Goal: Task Accomplishment & Management: Manage account settings

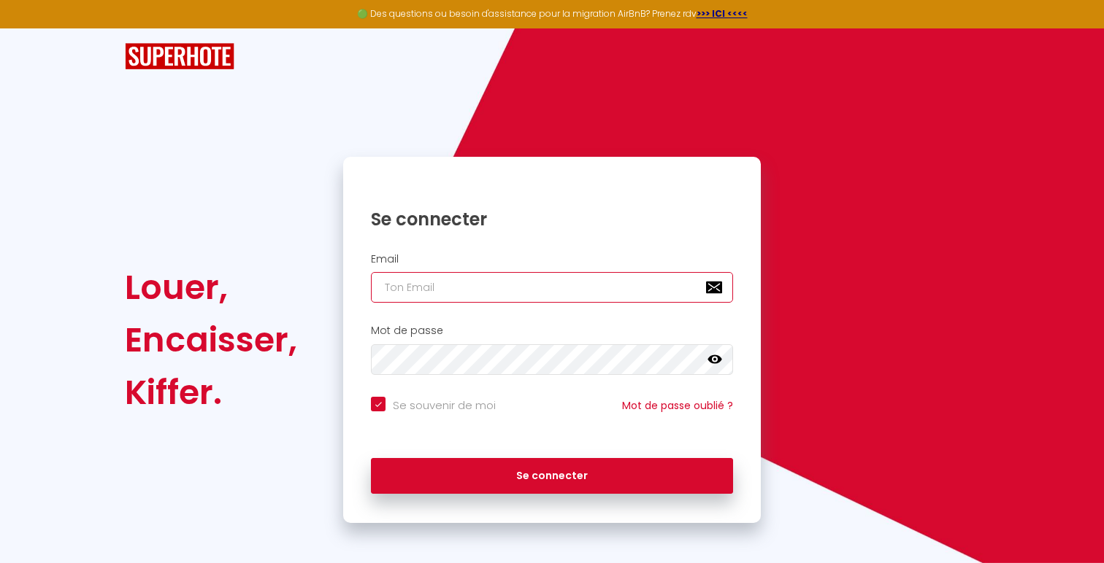
click at [628, 290] on input "email" at bounding box center [552, 287] width 362 height 31
type input "[EMAIL_ADDRESS][DOMAIN_NAME]"
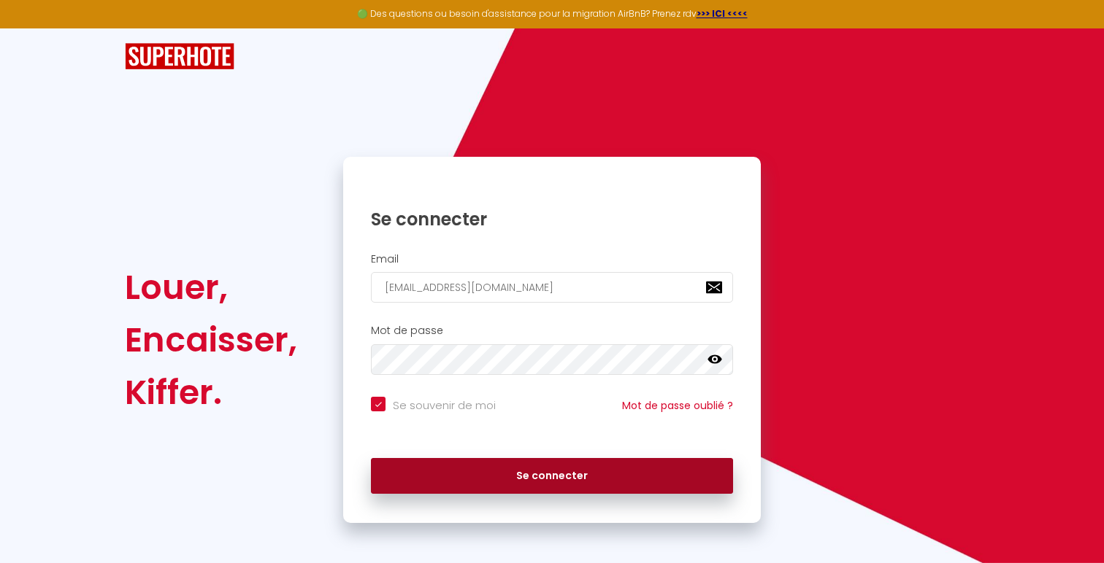
click at [570, 485] on button "Se connecter" at bounding box center [552, 476] width 362 height 36
checkbox input "true"
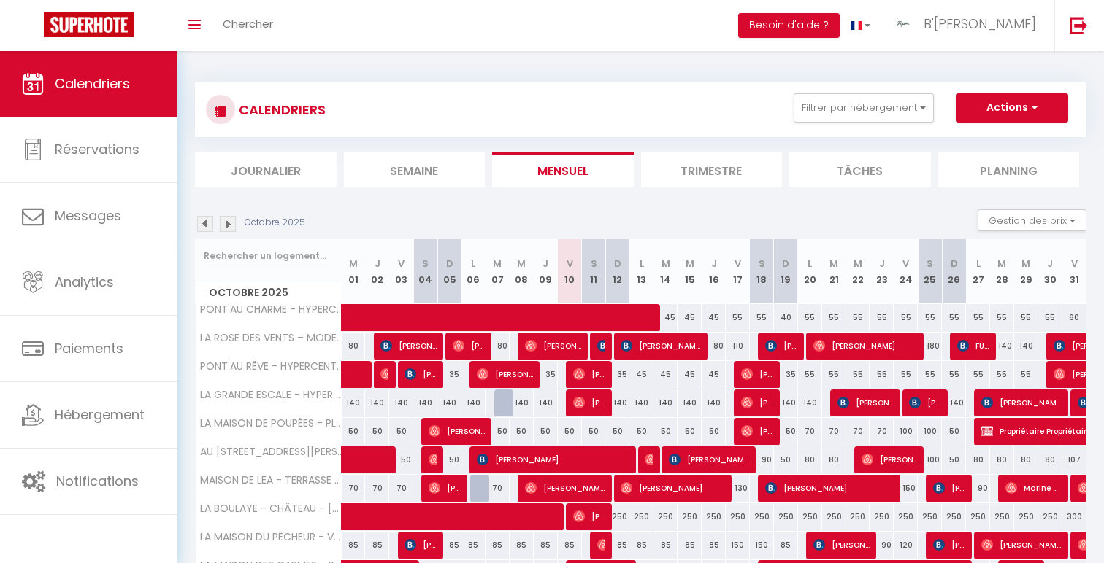
click at [888, 91] on div "CALENDRIERS Filtrer par hébergement [GEOGRAPHIC_DATA] [MEDICAL_DATA] LE [PERSON…" at bounding box center [640, 109] width 891 height 55
click at [891, 104] on button "Filtrer par hébergement" at bounding box center [863, 107] width 140 height 29
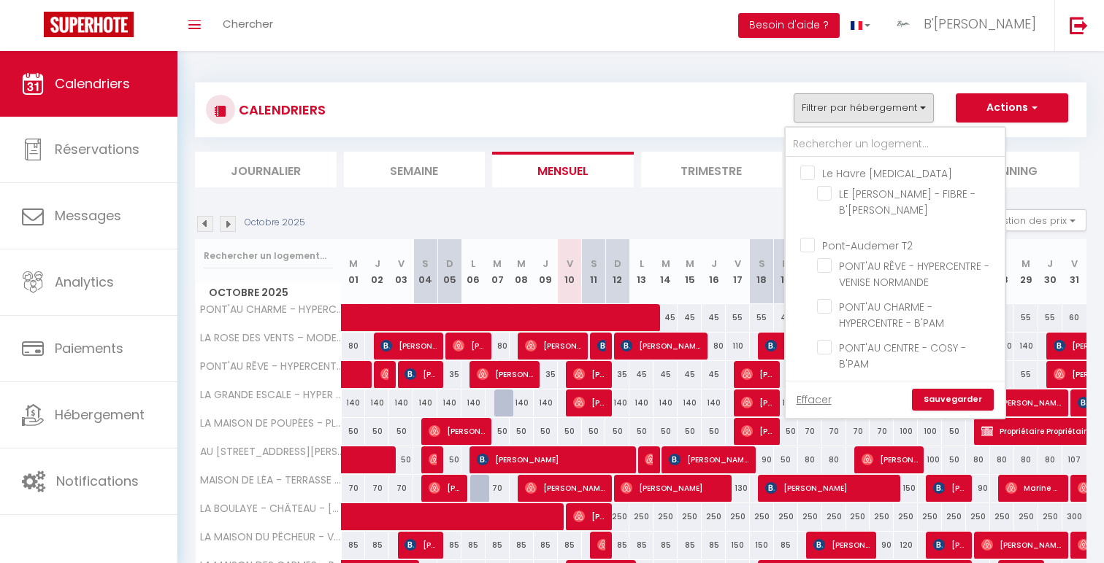
click at [864, 175] on input "Le Havre [MEDICAL_DATA]" at bounding box center [909, 172] width 219 height 15
checkbox input "true"
checkbox input "false"
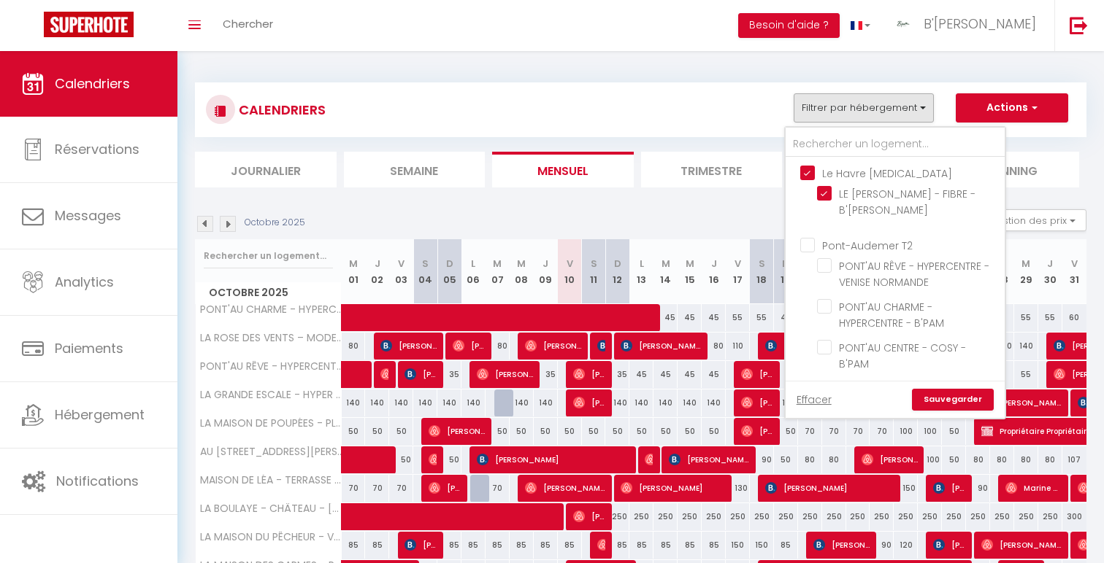
checkbox input "false"
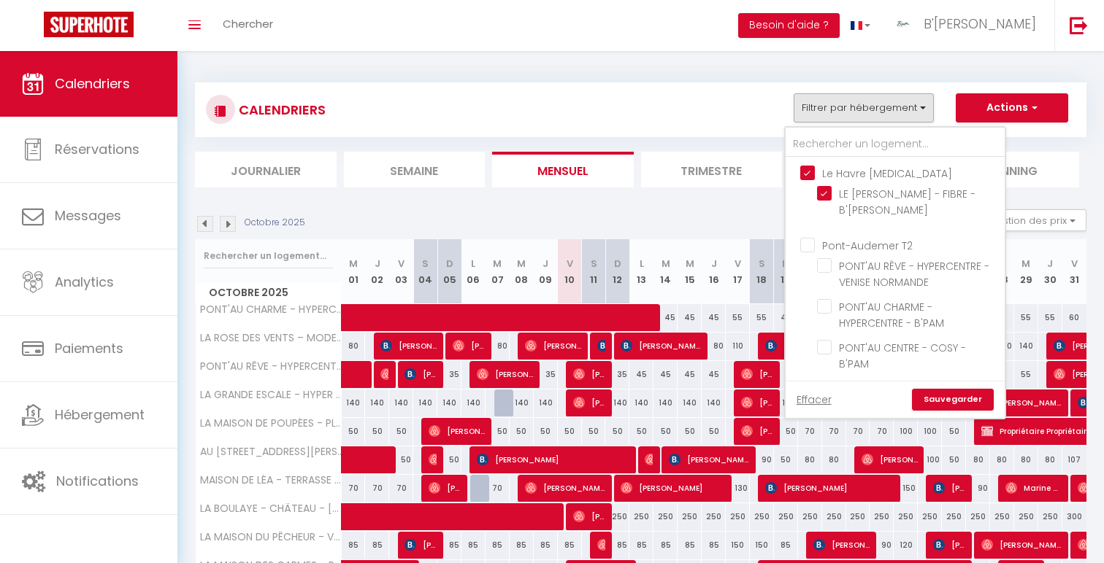
checkbox input "false"
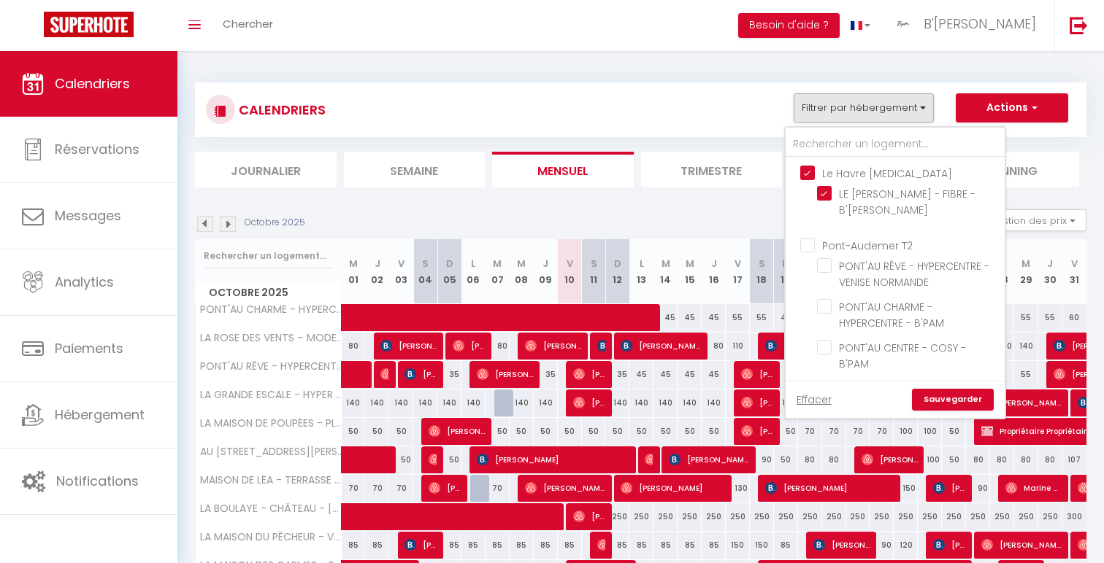
checkbox input "false"
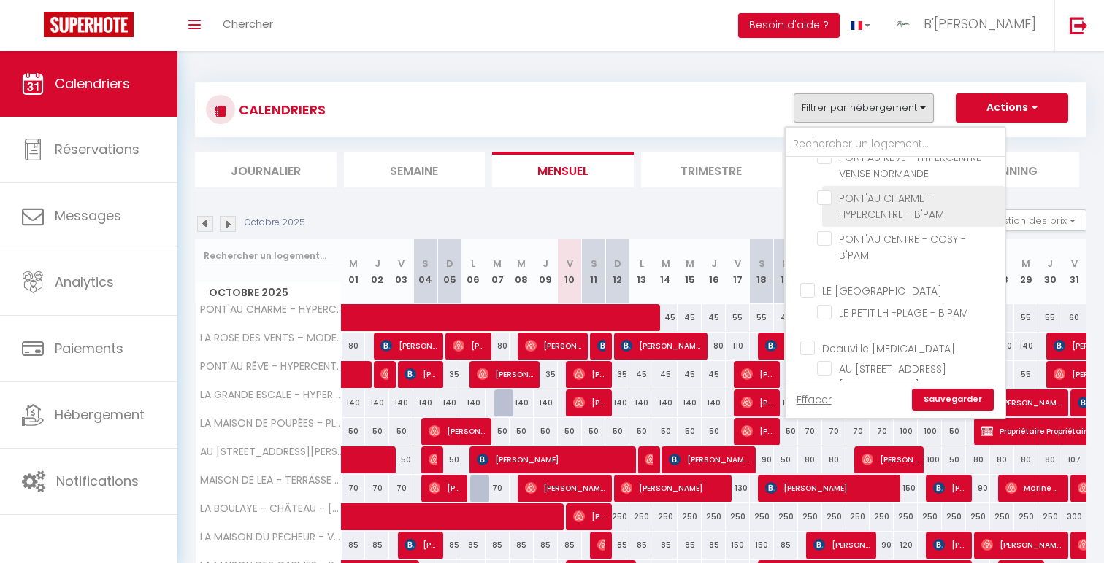
scroll to position [112, 0]
click at [866, 279] on input "LE [GEOGRAPHIC_DATA]" at bounding box center [909, 286] width 219 height 15
checkbox input "true"
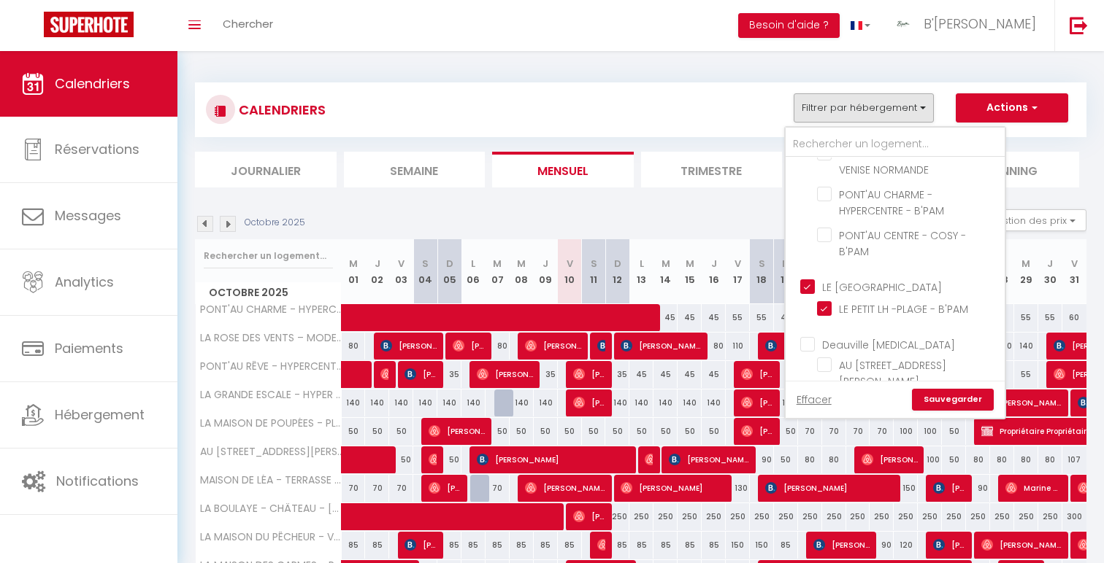
checkbox input "false"
checkbox input "true"
checkbox input "false"
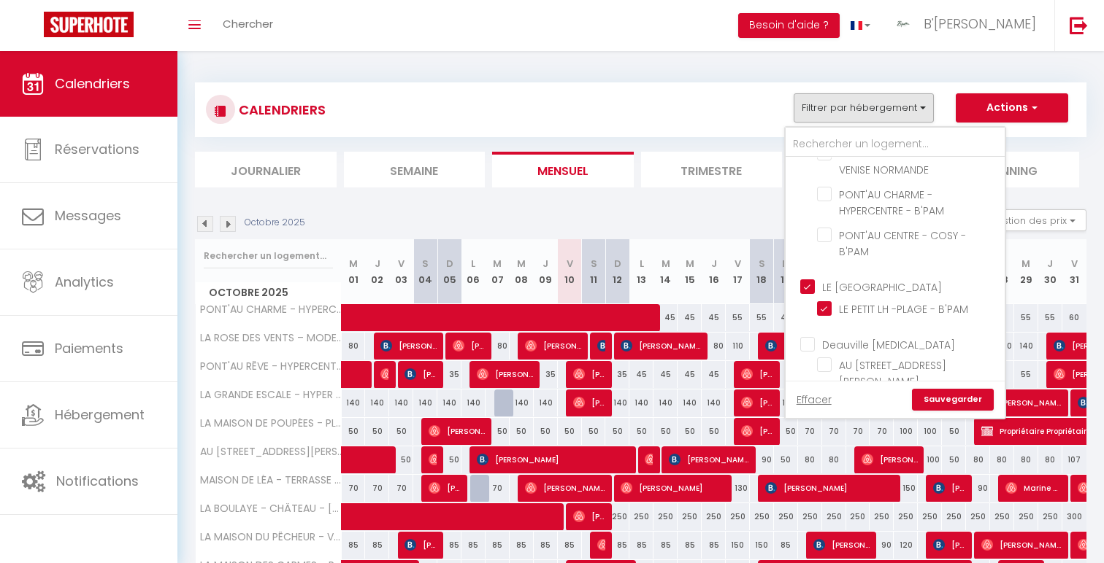
checkbox input "false"
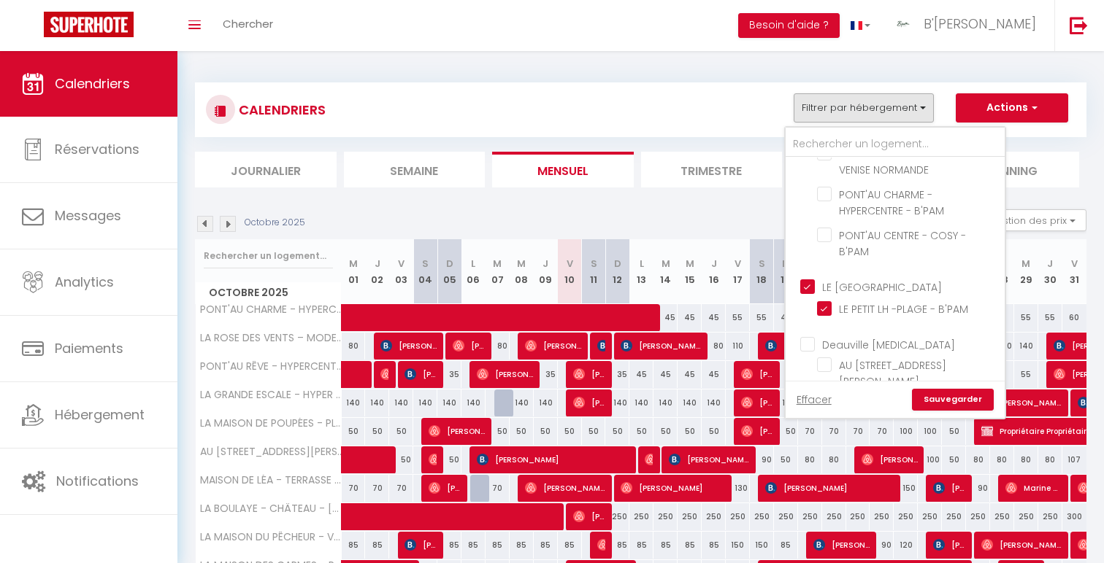
checkbox input "false"
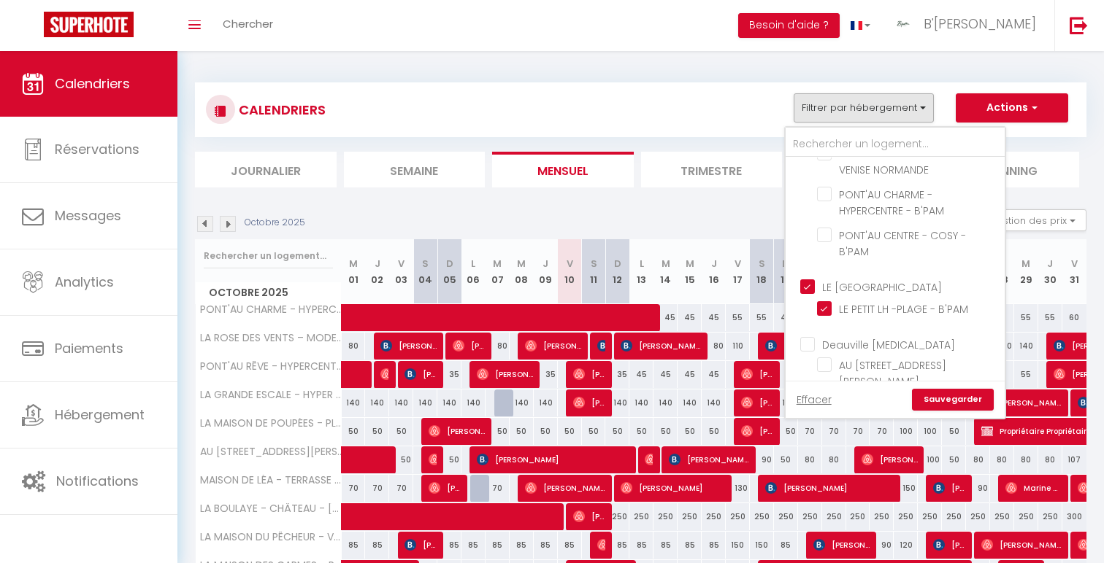
checkbox input "false"
click at [963, 405] on link "Sauvegarder" at bounding box center [953, 400] width 82 height 22
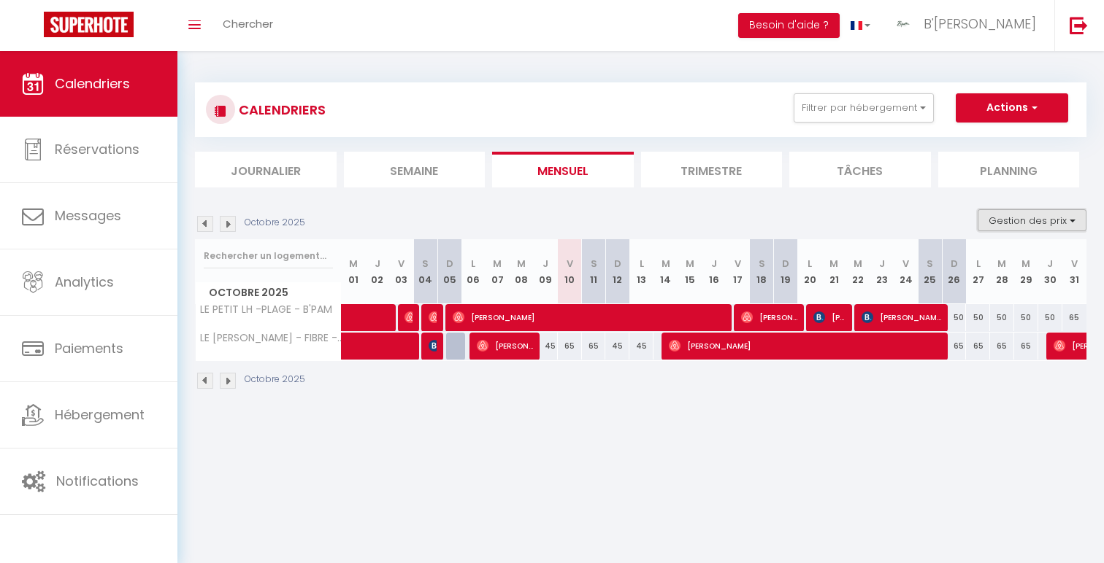
click at [1057, 219] on button "Gestion des prix" at bounding box center [1031, 220] width 109 height 22
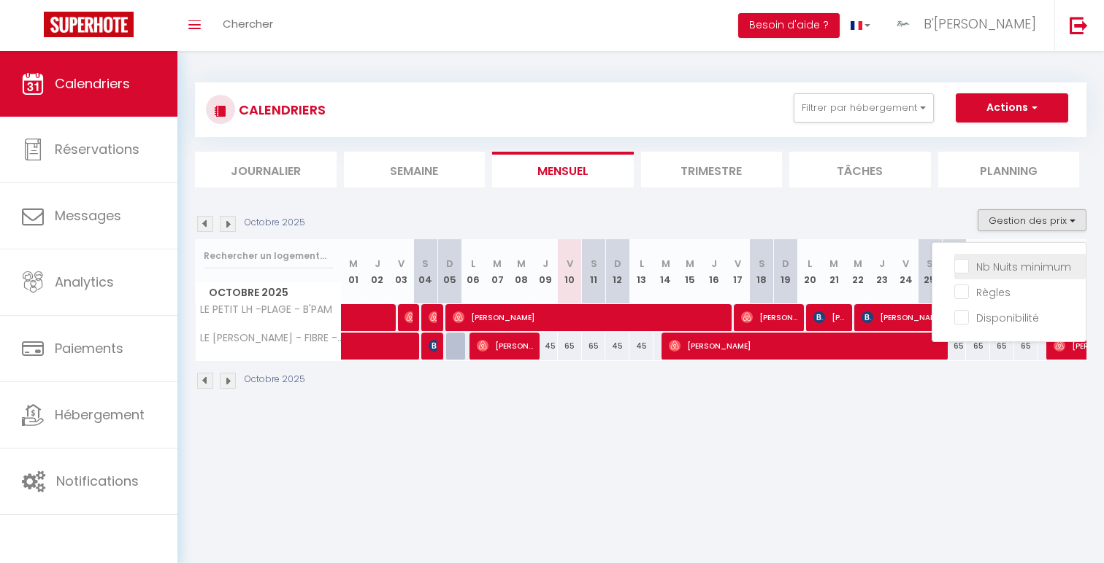
click at [1009, 267] on input "Nb Nuits minimum" at bounding box center [1019, 265] width 131 height 15
checkbox input "true"
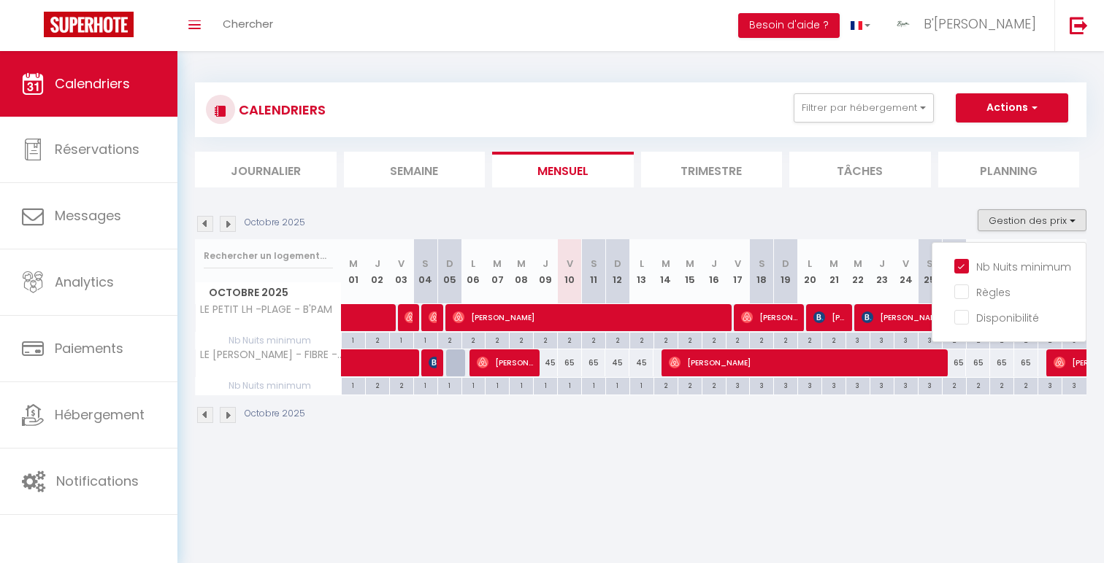
click at [531, 454] on div "CALENDRIERS Filtrer par hébergement [GEOGRAPHIC_DATA] [MEDICAL_DATA] LE [PERSON…" at bounding box center [640, 253] width 926 height 405
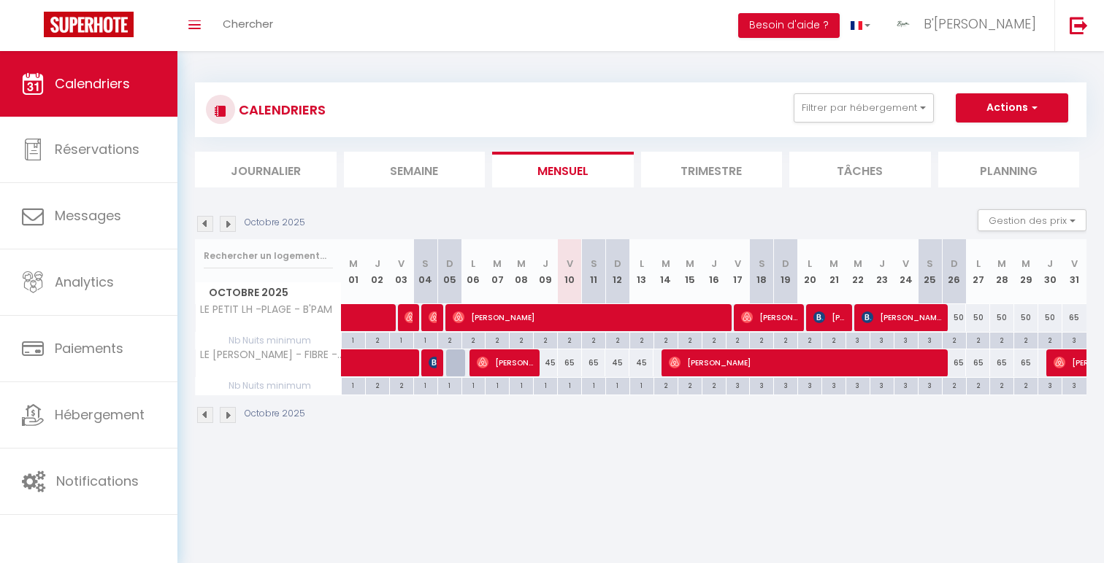
click at [569, 363] on div "65" at bounding box center [570, 363] width 24 height 27
type input "65"
type input "Ven 10 Octobre 2025"
type input "Sam 11 Octobre 2025"
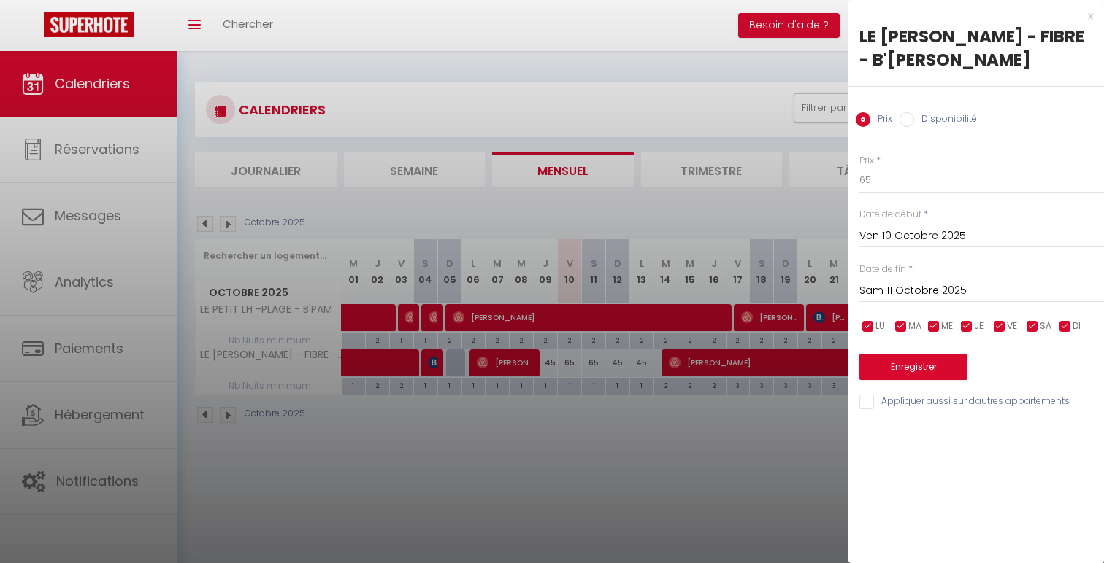
click at [948, 238] on input "Ven 10 Octobre 2025" at bounding box center [981, 236] width 245 height 19
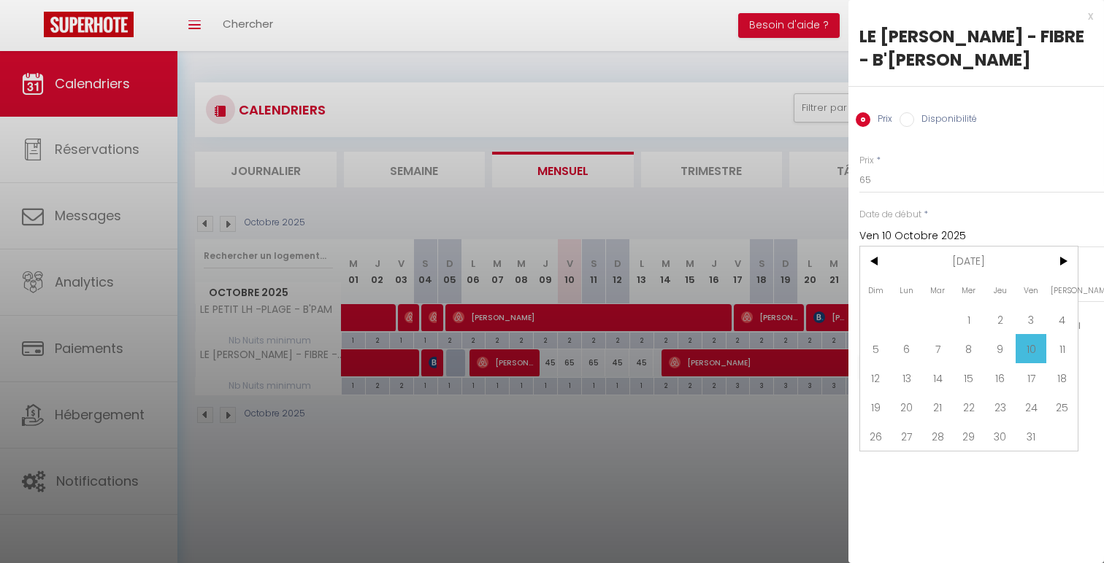
click at [1090, 20] on div "x" at bounding box center [970, 16] width 245 height 18
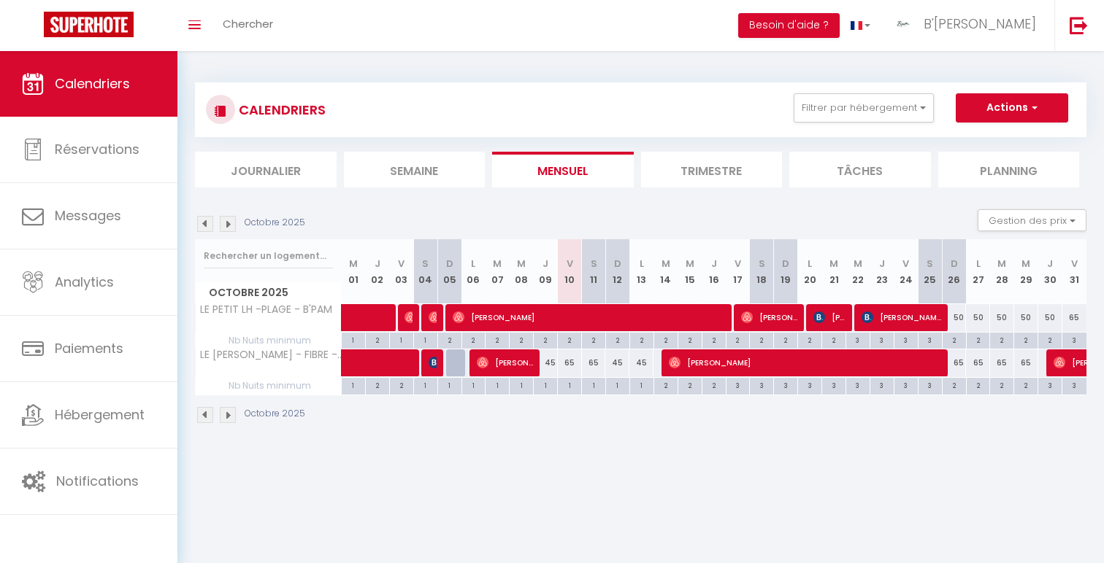
click at [551, 368] on div "45" at bounding box center [546, 363] width 24 height 27
type input "45"
type input "Jeu 09 Octobre 2025"
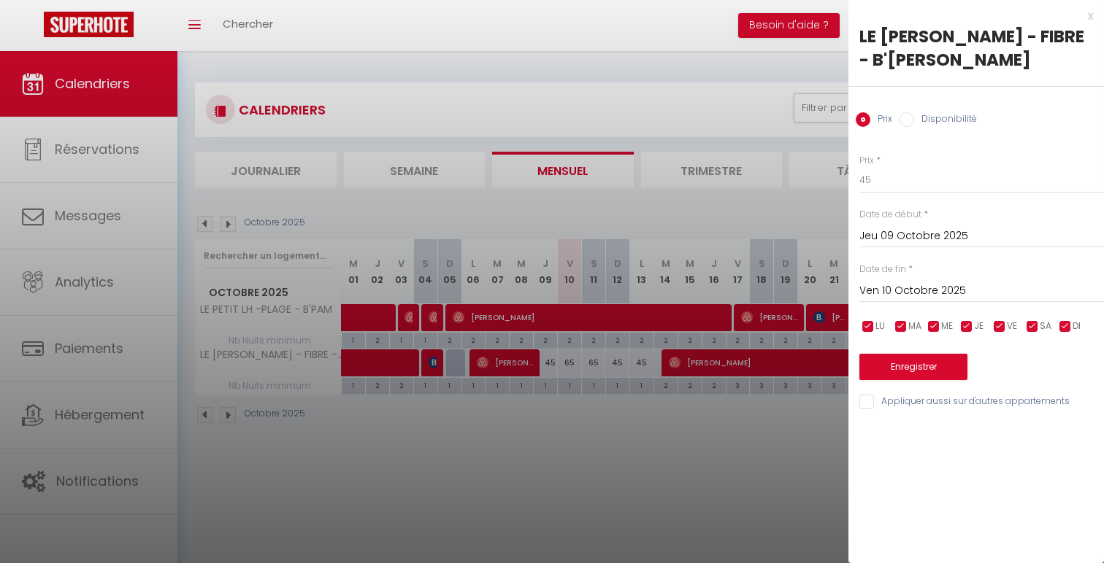
click at [990, 288] on input "Ven 10 Octobre 2025" at bounding box center [981, 291] width 245 height 19
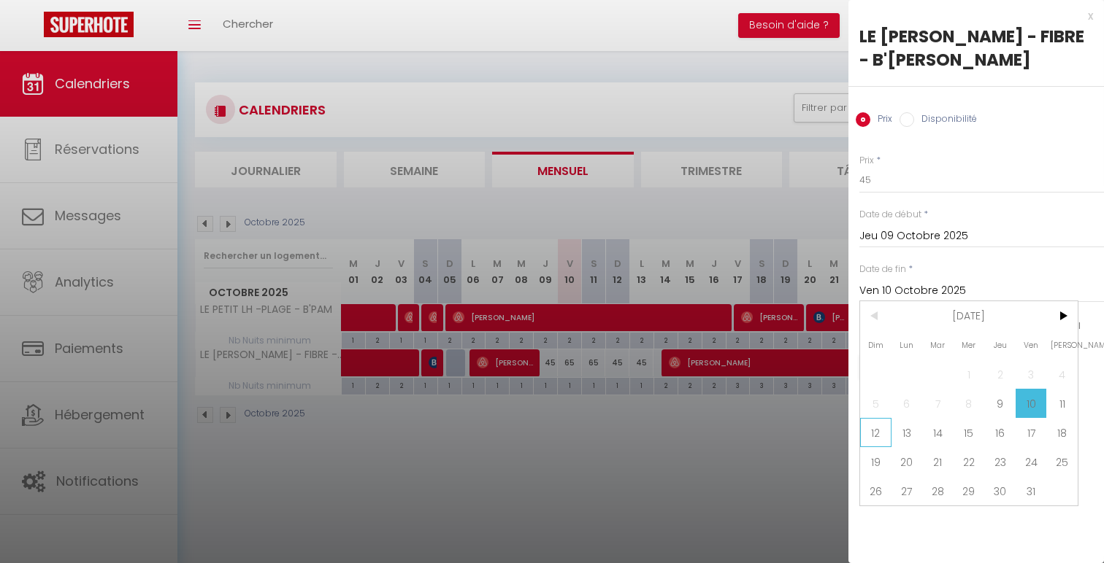
click at [877, 428] on span "12" at bounding box center [875, 432] width 31 height 29
type input "Dim 12 Octobre 2025"
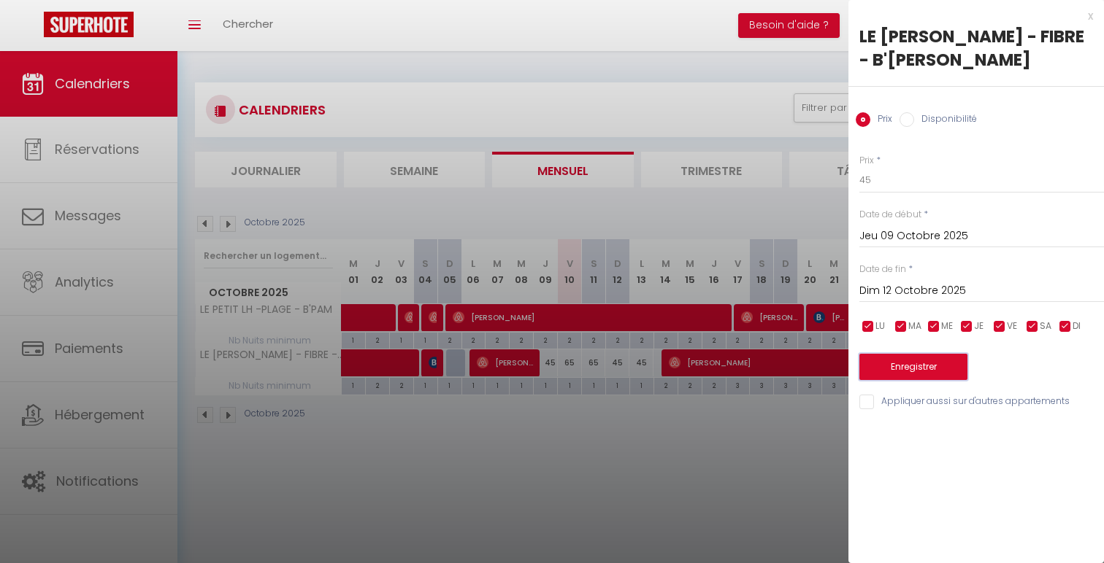
click at [900, 360] on button "Enregistrer" at bounding box center [913, 367] width 108 height 26
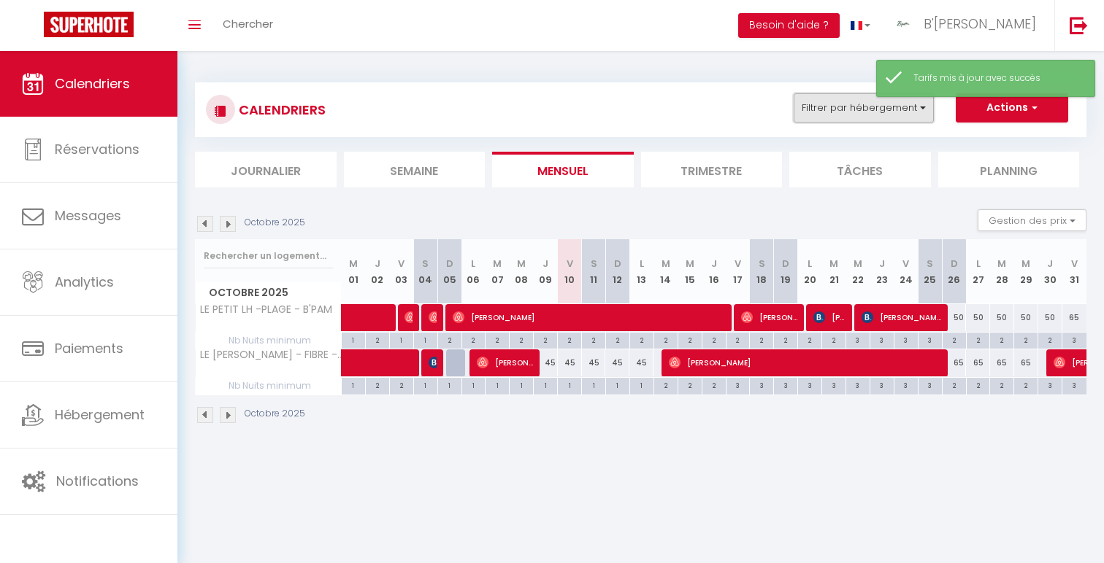
click at [853, 114] on button "Filtrer par hébergement" at bounding box center [863, 107] width 140 height 29
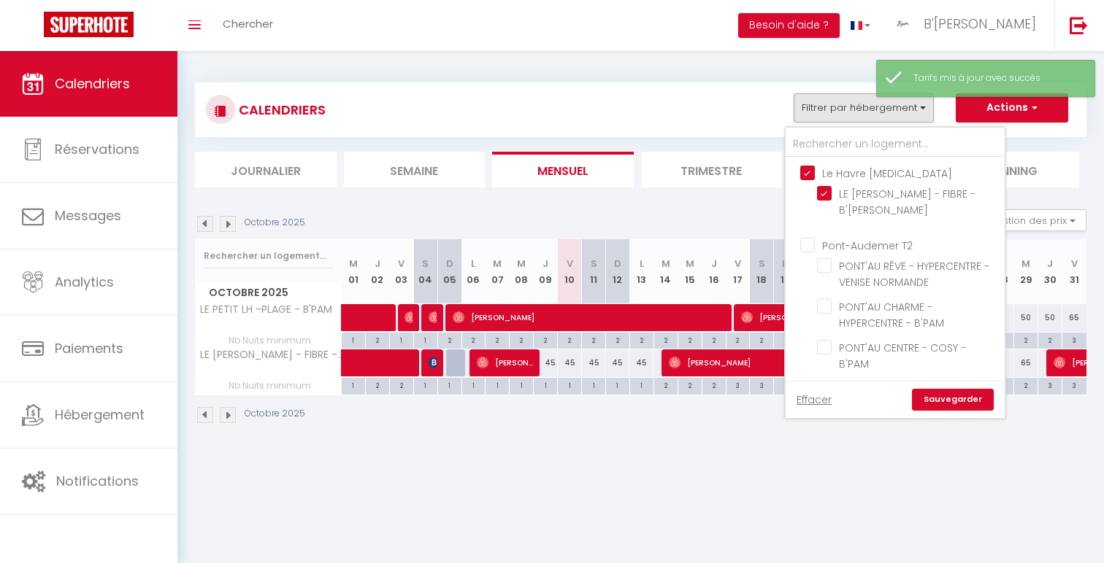
click at [860, 174] on input "Le Havre [MEDICAL_DATA]" at bounding box center [909, 172] width 219 height 15
checkbox input "false"
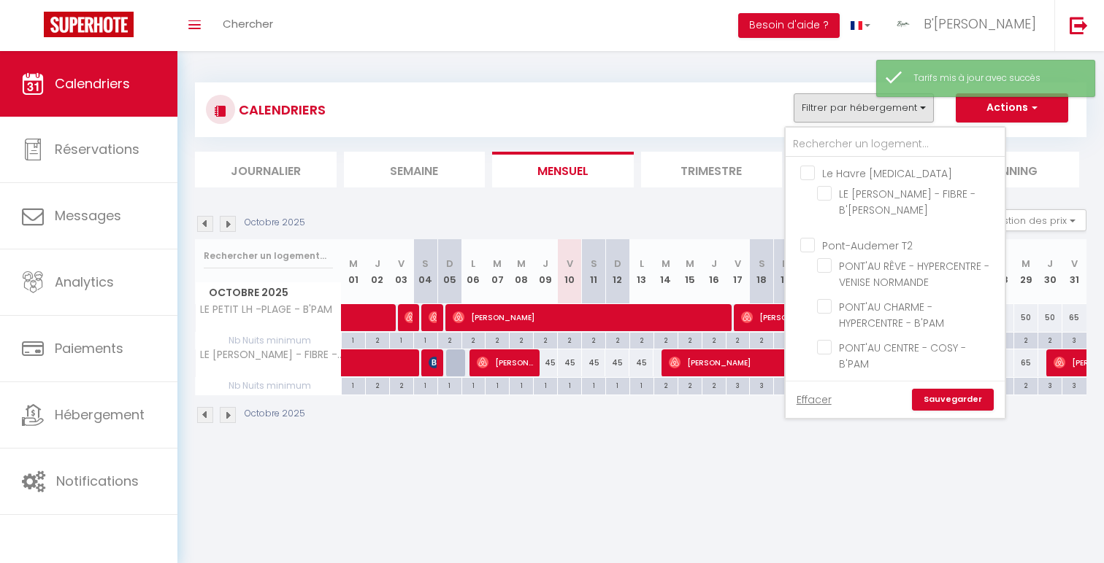
checkbox input "false"
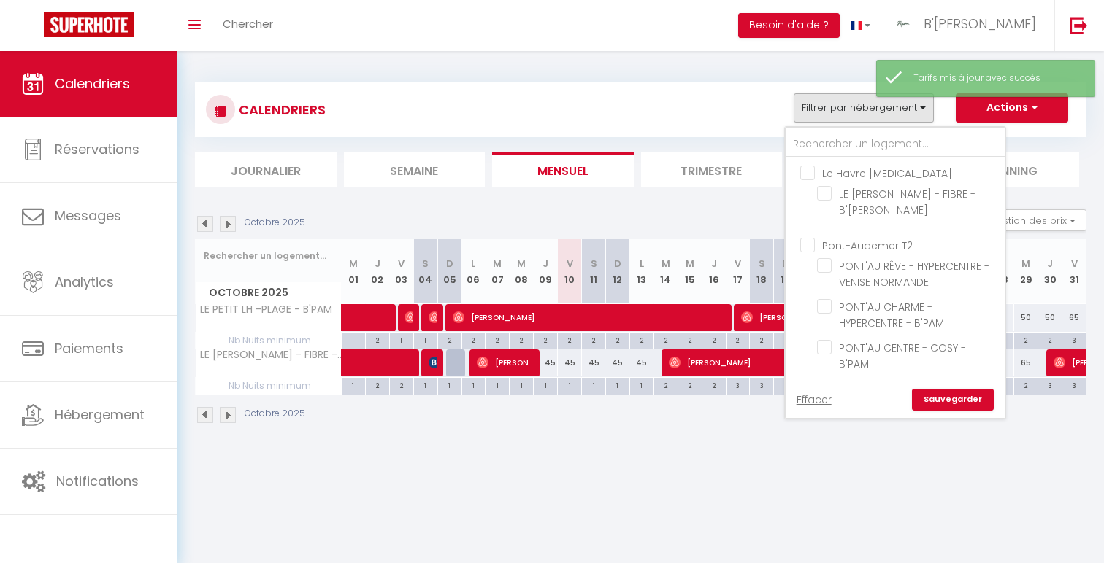
checkbox input "false"
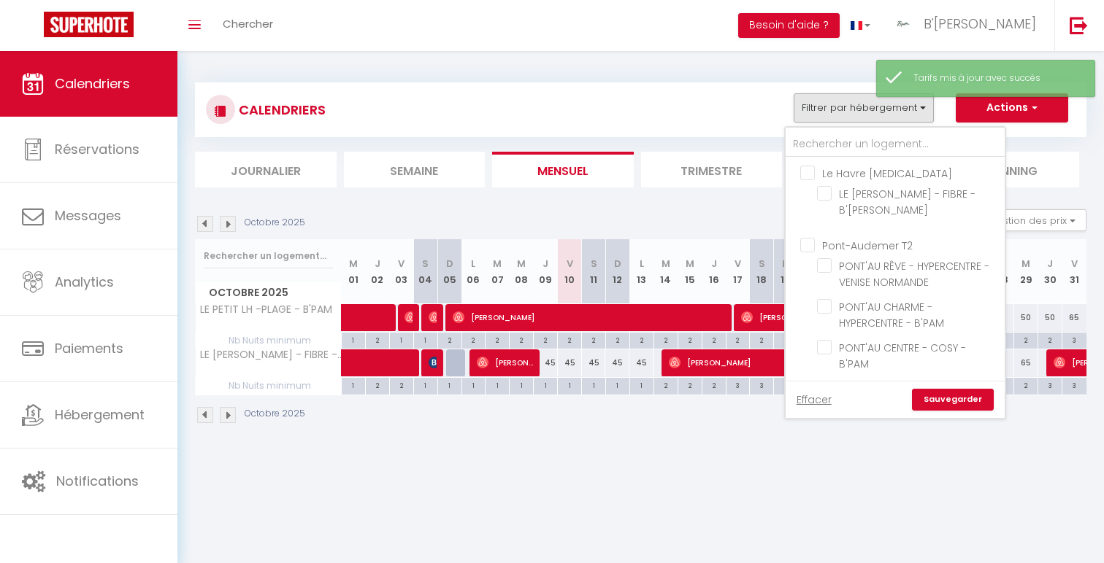
checkbox input "false"
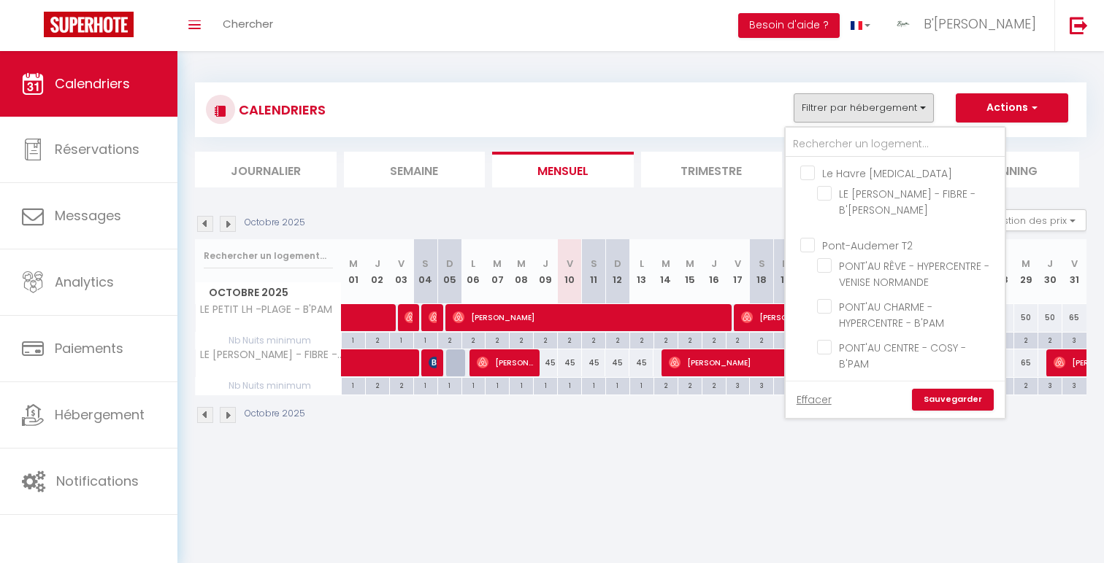
click at [867, 237] on input "Pont-Audemer T2" at bounding box center [909, 244] width 219 height 15
checkbox input "true"
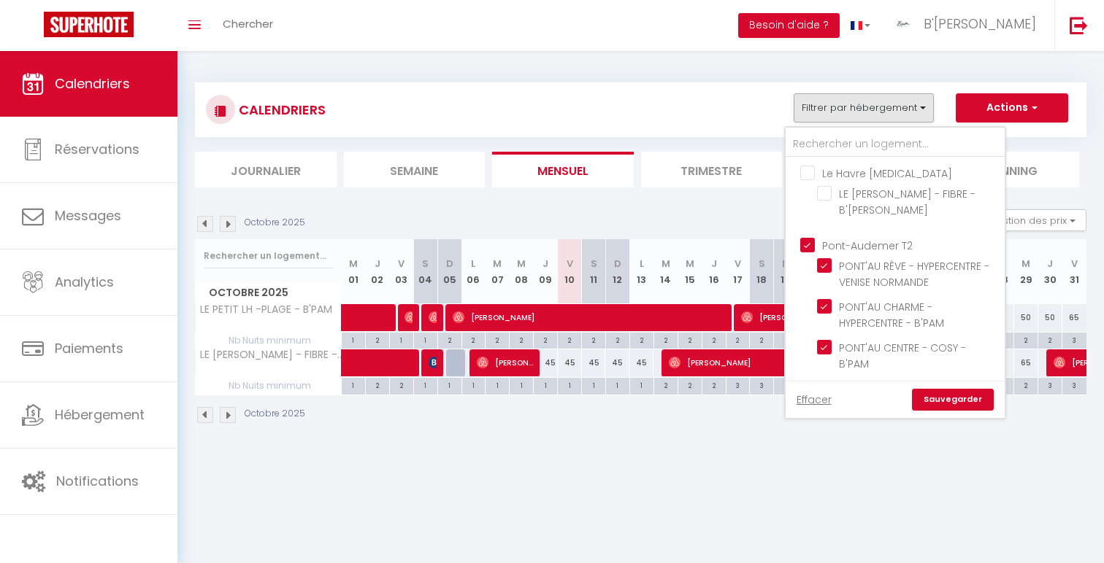
checkbox input "false"
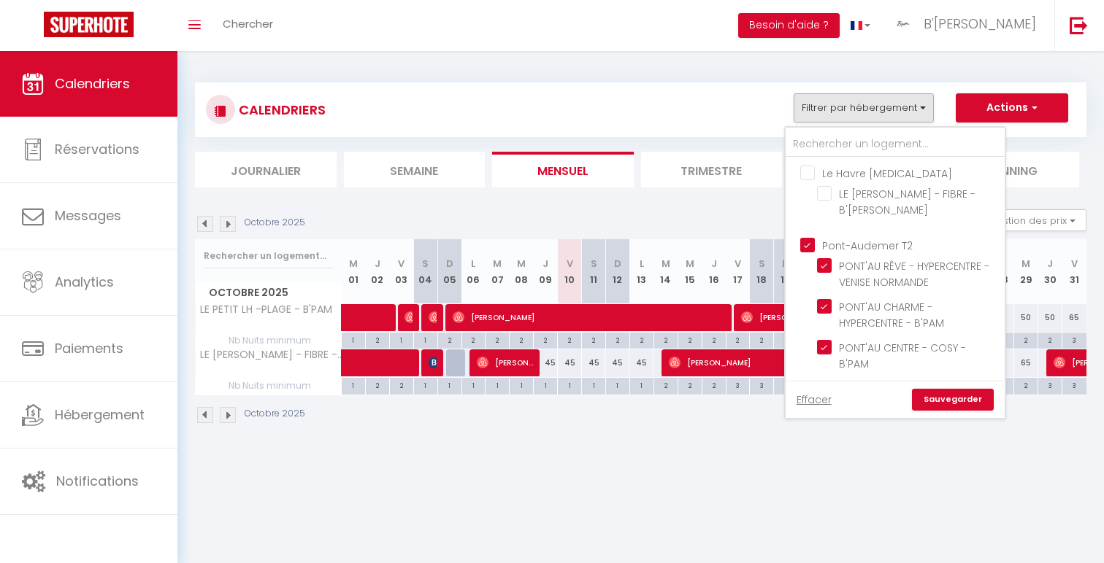
checkbox input "false"
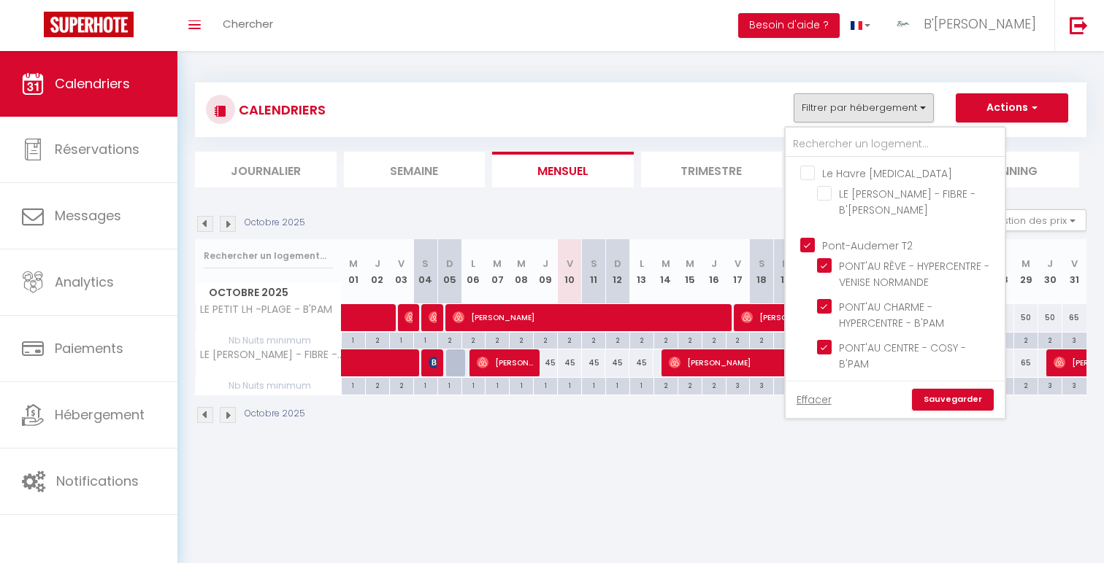
checkbox input "false"
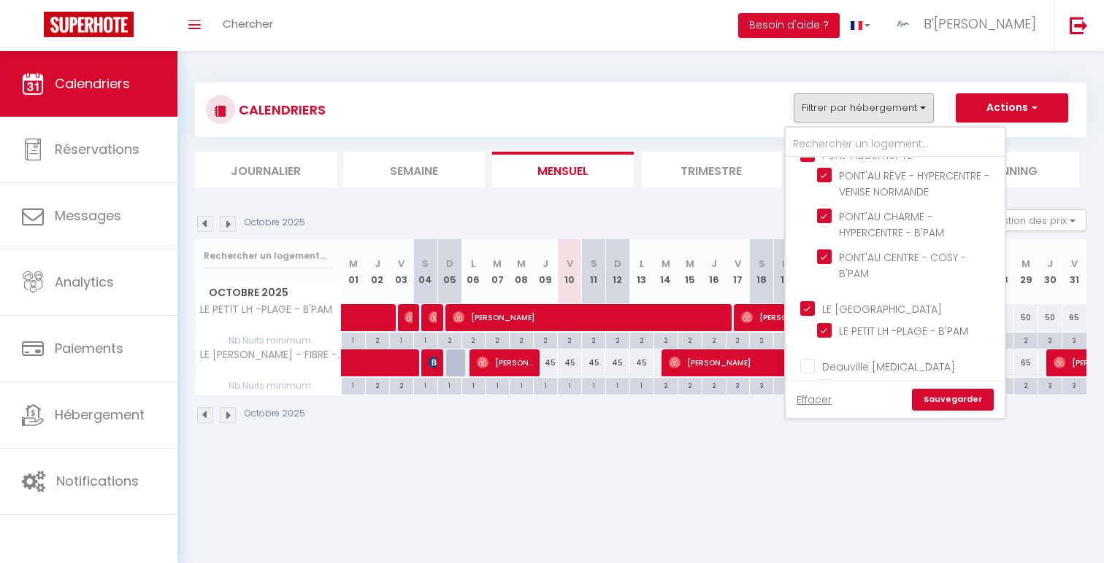
scroll to position [102, 0]
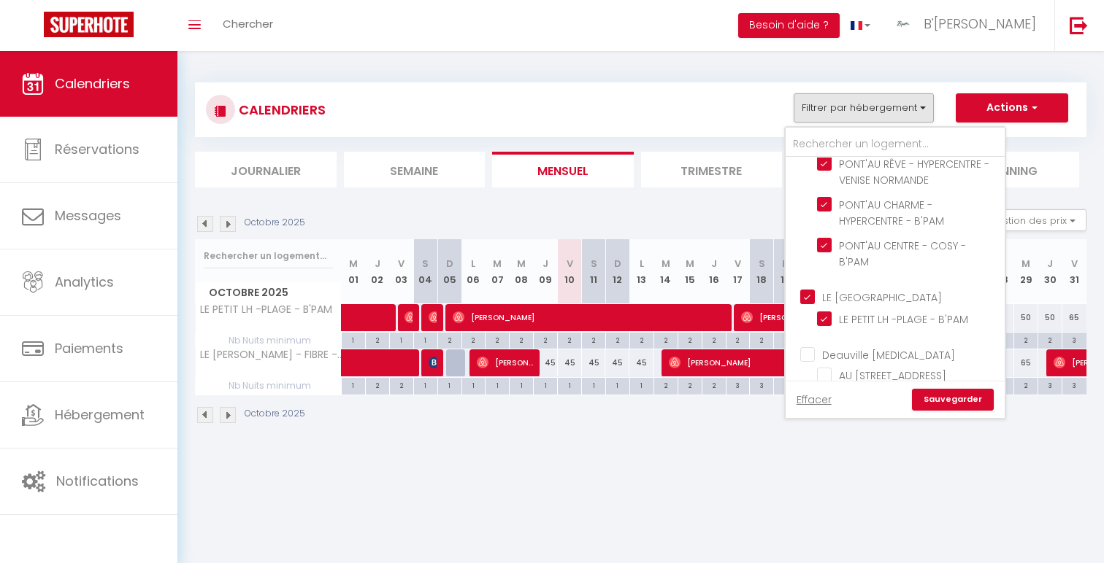
click at [864, 289] on input "LE [GEOGRAPHIC_DATA]" at bounding box center [909, 296] width 219 height 15
checkbox input "false"
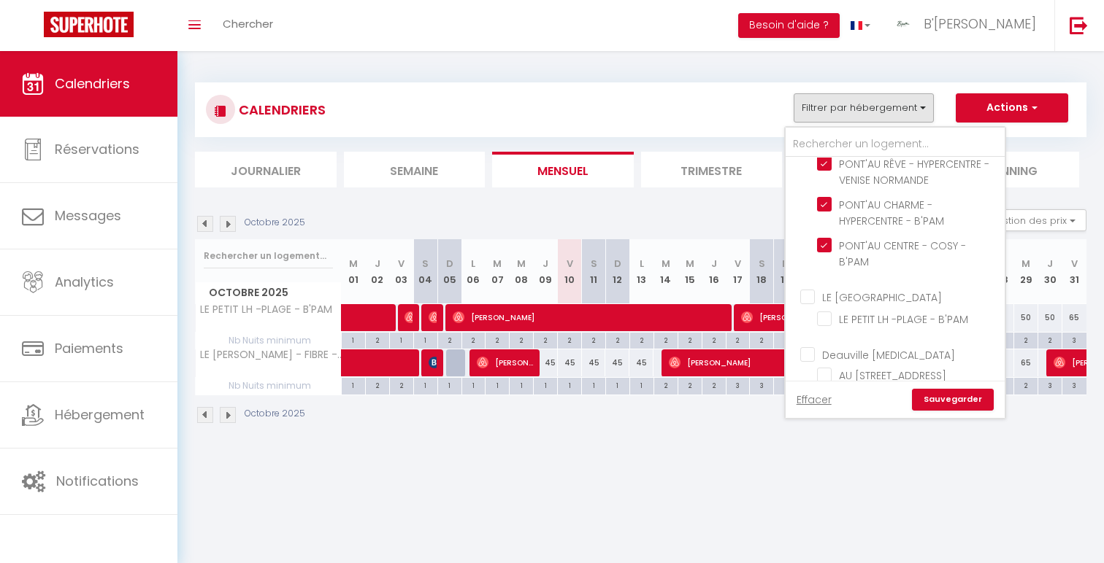
checkbox input "false"
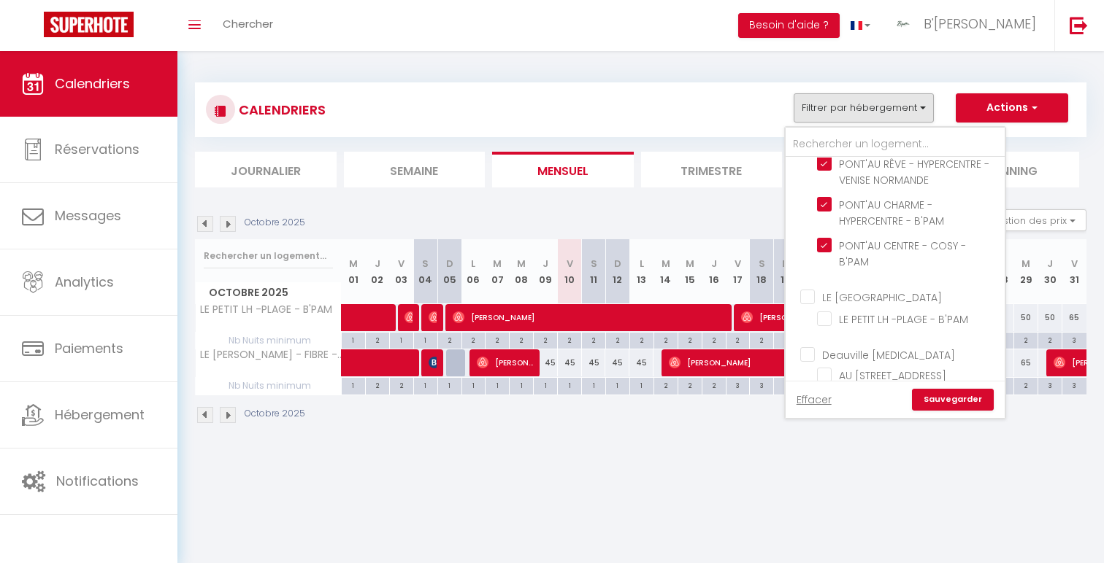
checkbox input "false"
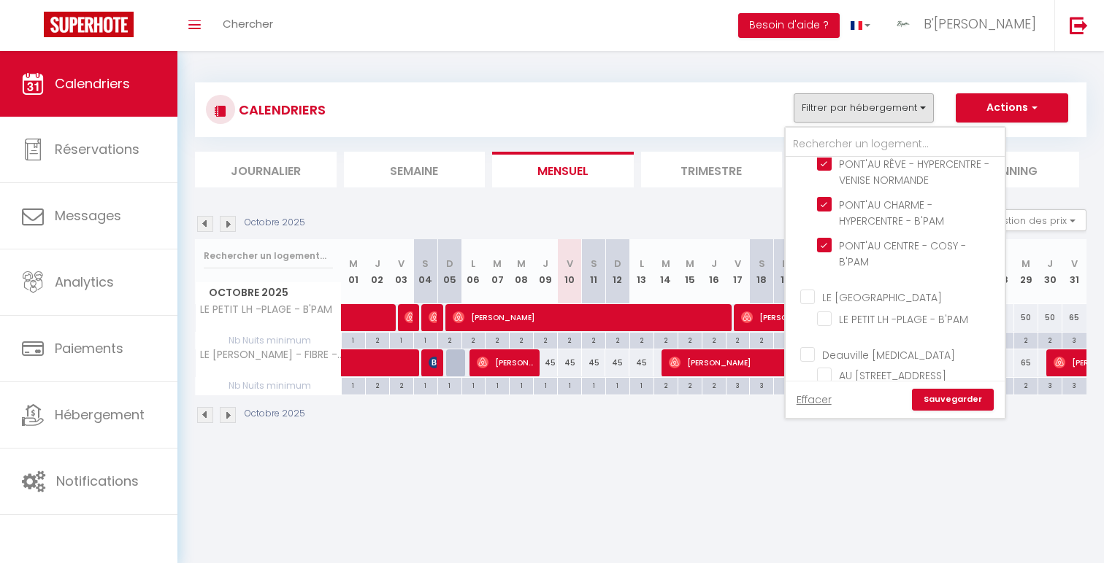
click at [964, 401] on link "Sauvegarder" at bounding box center [953, 400] width 82 height 22
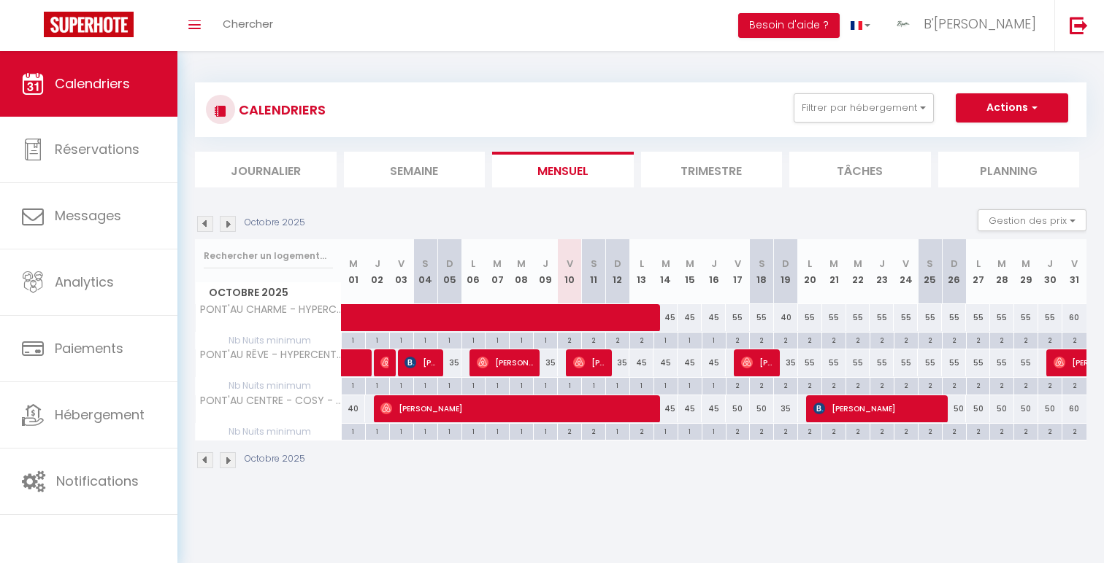
click at [621, 369] on div "35" at bounding box center [617, 363] width 24 height 27
type input "35"
type input "Dim 12 Octobre 2025"
type input "Lun 13 Octobre 2025"
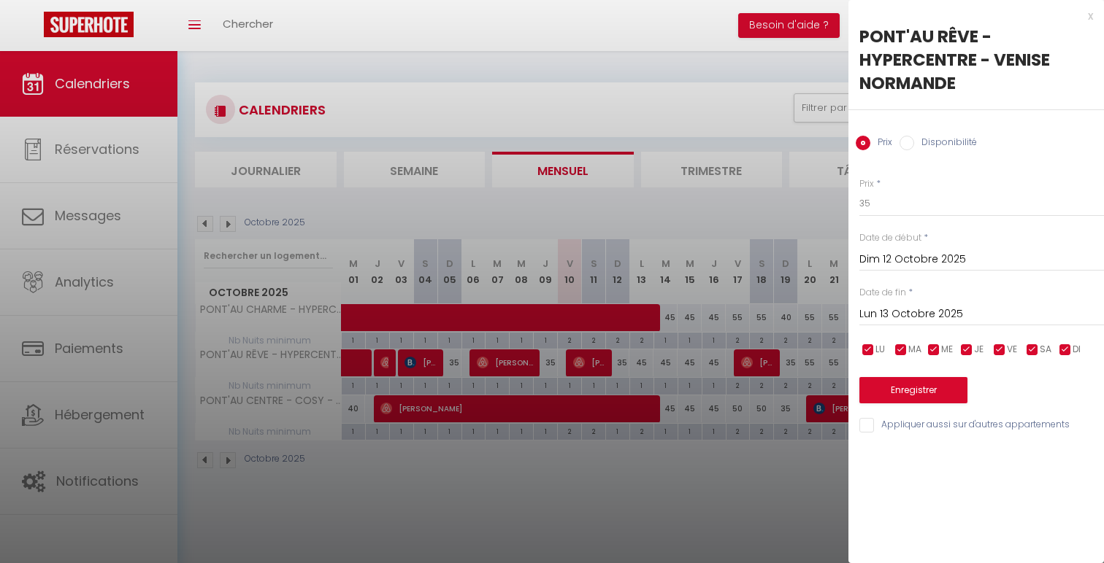
click at [956, 307] on input "Lun 13 Octobre 2025" at bounding box center [981, 314] width 245 height 19
click at [1088, 15] on div "x" at bounding box center [970, 16] width 245 height 18
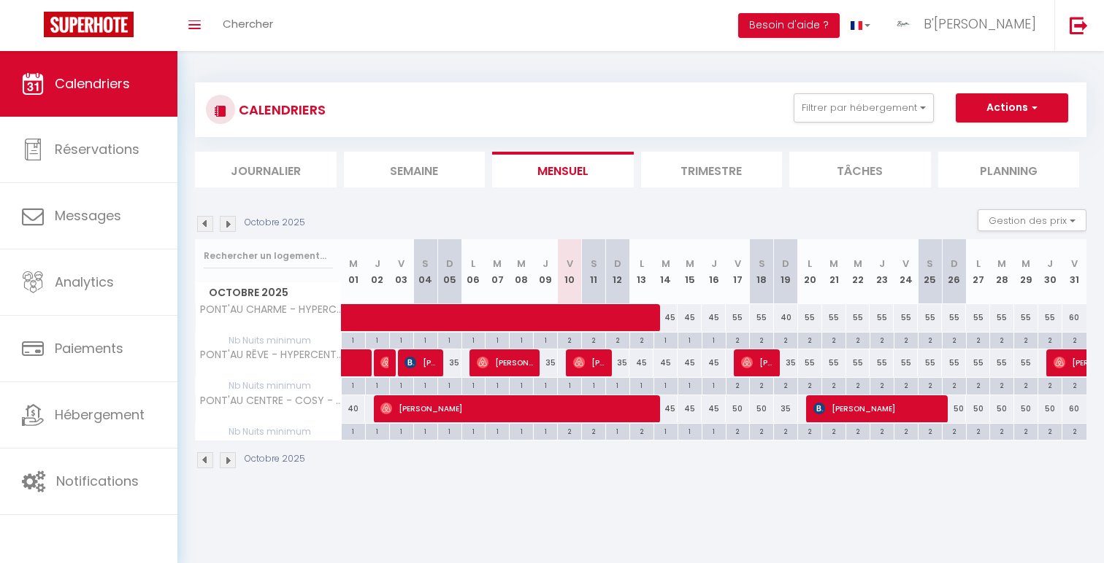
click at [625, 363] on div "35" at bounding box center [617, 363] width 24 height 27
type input "35"
type input "Dim 12 Octobre 2025"
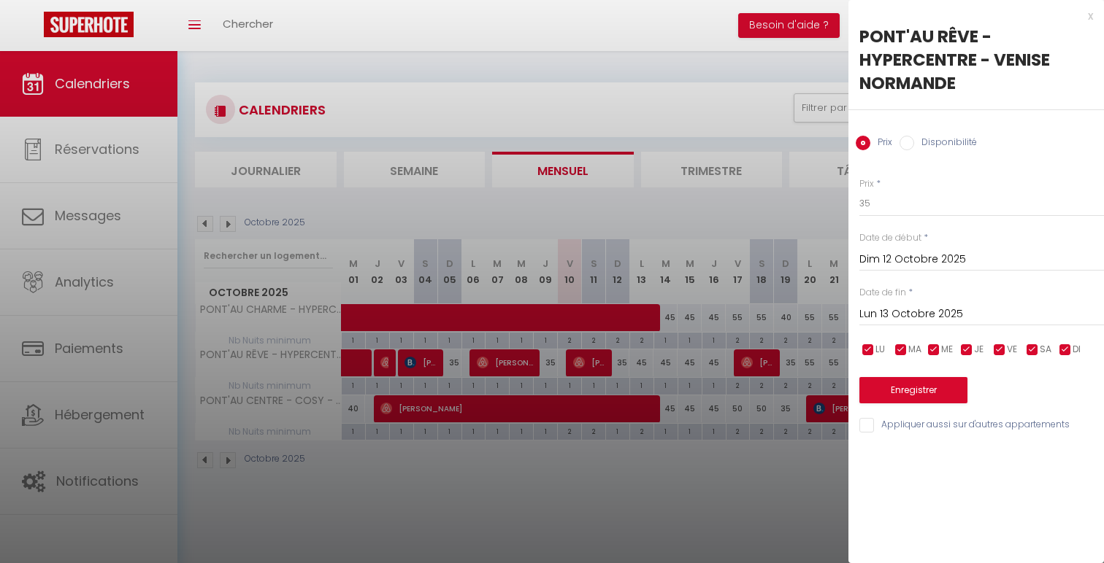
click at [925, 311] on input "Lun 13 Octobre 2025" at bounding box center [981, 314] width 245 height 19
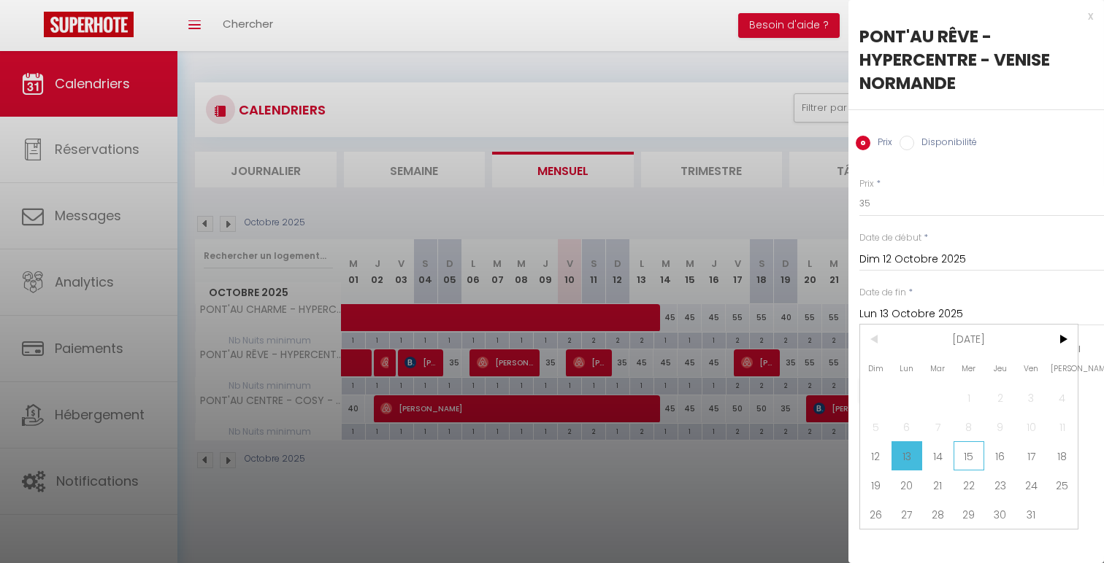
click at [953, 452] on span "15" at bounding box center [968, 456] width 31 height 29
type input "Mer 15 Octobre 2025"
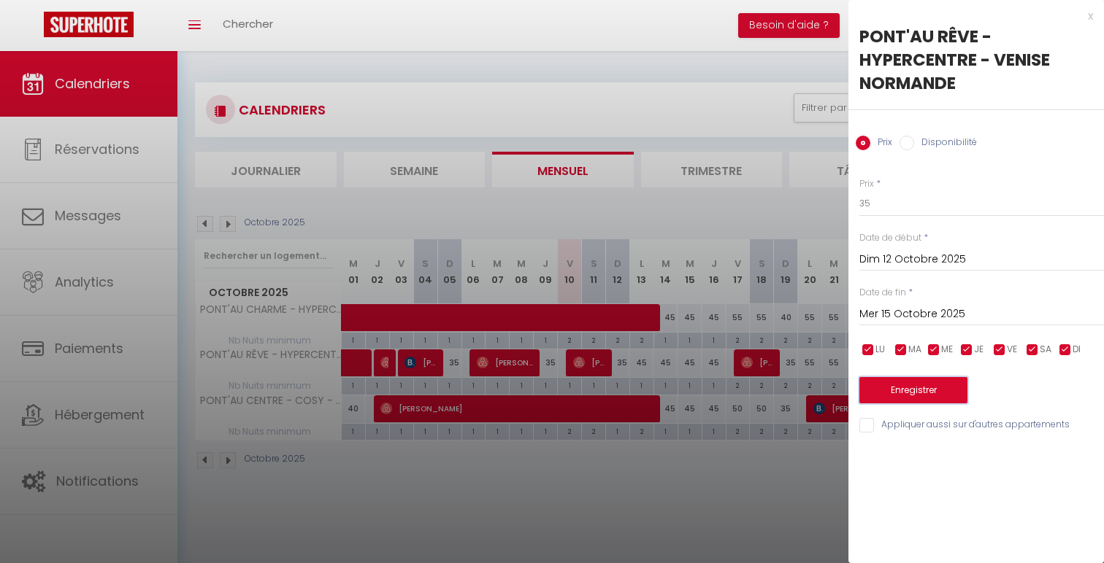
click at [931, 381] on button "Enregistrer" at bounding box center [913, 390] width 108 height 26
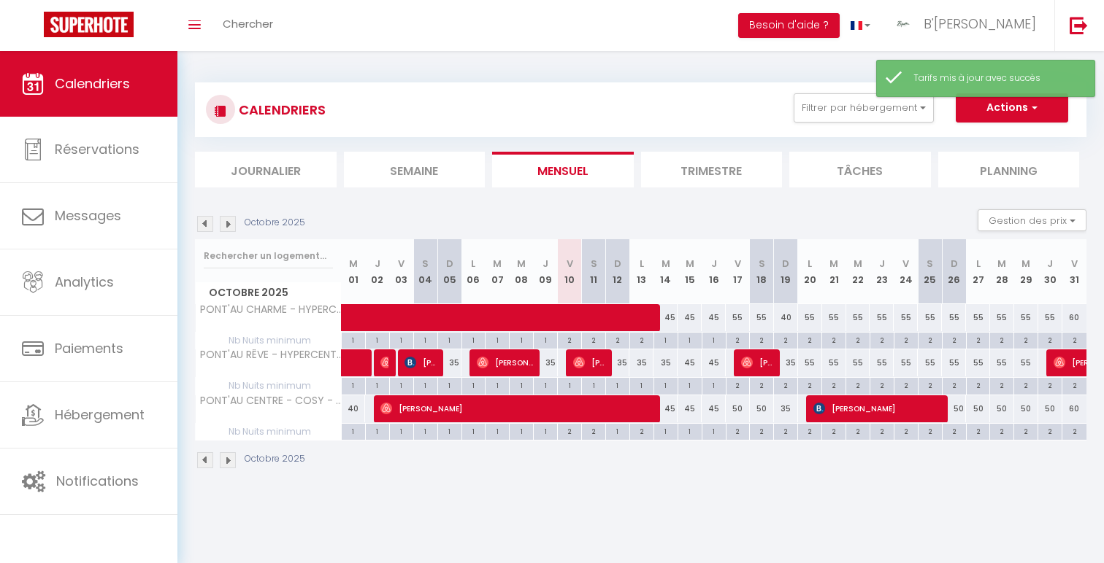
click at [673, 402] on div "45" at bounding box center [665, 409] width 24 height 27
type input "45"
type input "[DATE] Octobre 2025"
type input "Mer 15 Octobre 2025"
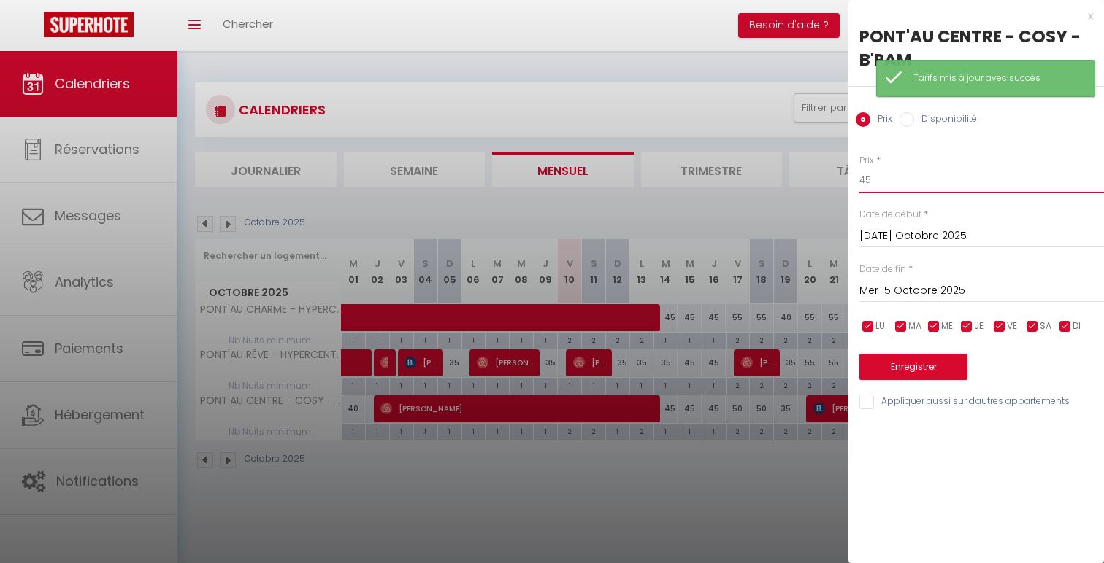
drag, startPoint x: 887, startPoint y: 173, endPoint x: 836, endPoint y: 173, distance: 51.1
click at [837, 173] on body "🟢 Des questions ou besoin d'assistance pour la migration AirBnB? Prenez rdv >>>…" at bounding box center [552, 332] width 1104 height 563
click at [865, 183] on input "45" at bounding box center [981, 180] width 245 height 26
type input "35"
click at [887, 363] on button "Enregistrer" at bounding box center [913, 367] width 108 height 26
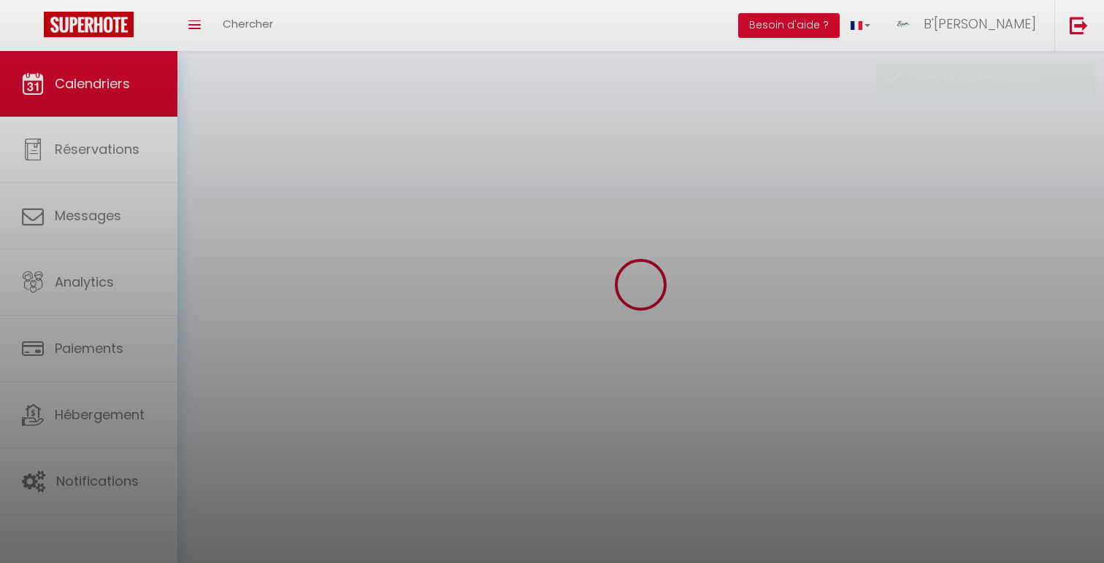
select select
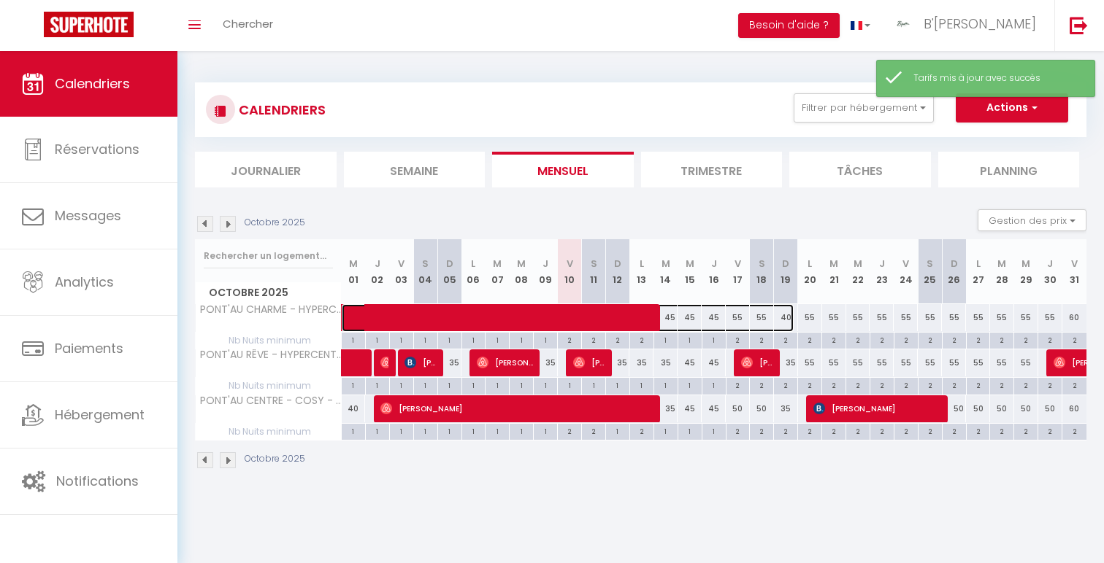
click at [785, 318] on span at bounding box center [575, 318] width 436 height 28
select select "OK"
select select "1"
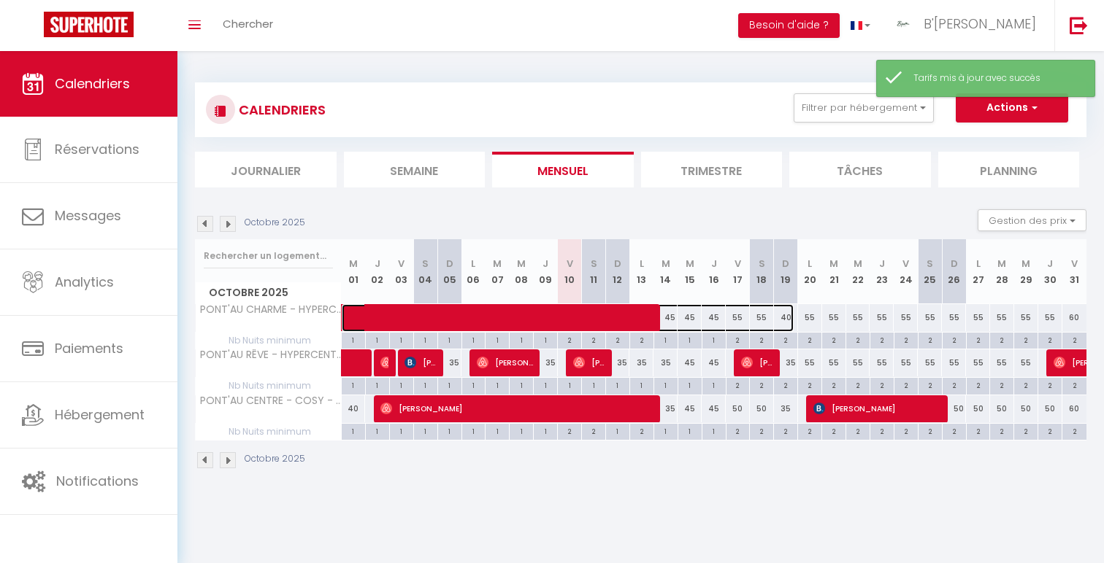
select select "1"
select select
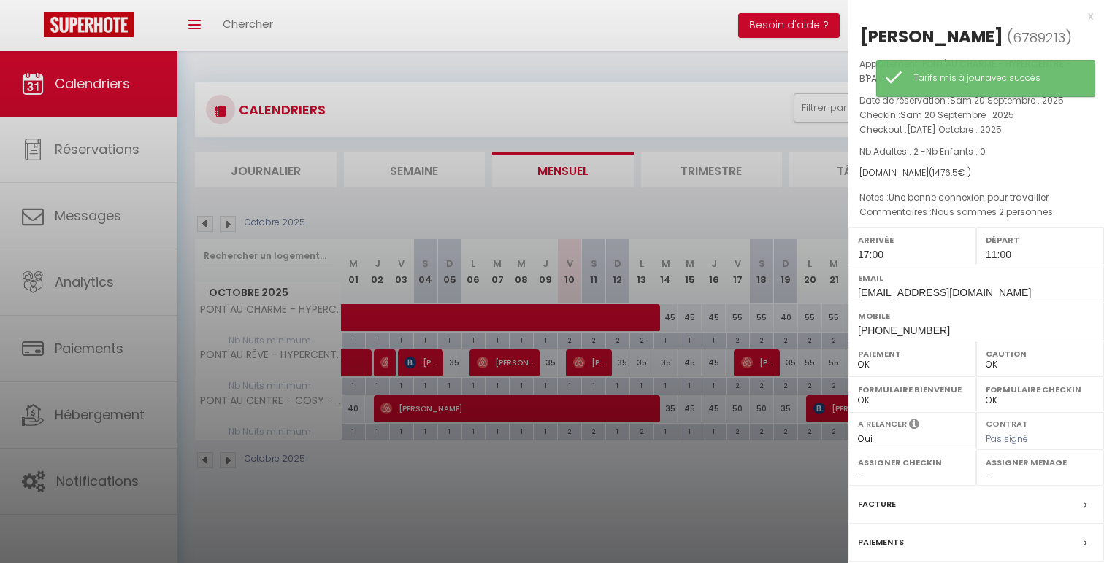
click at [1085, 18] on div "x" at bounding box center [970, 16] width 245 height 18
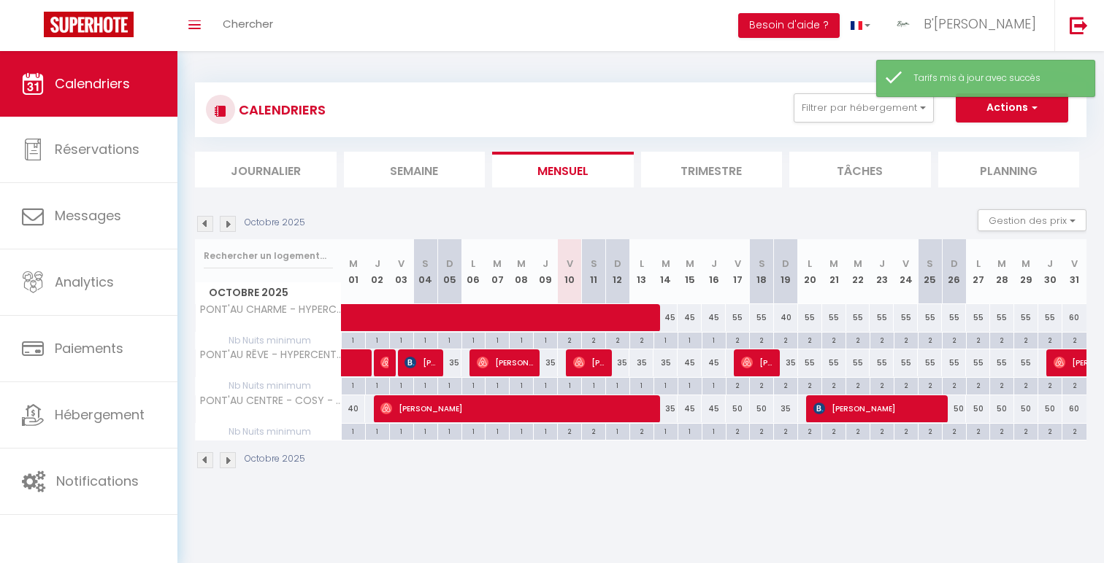
click at [793, 318] on div "40" at bounding box center [786, 317] width 24 height 27
type input "40"
type input "Dim 19 Octobre 2025"
type input "Lun 20 Octobre 2025"
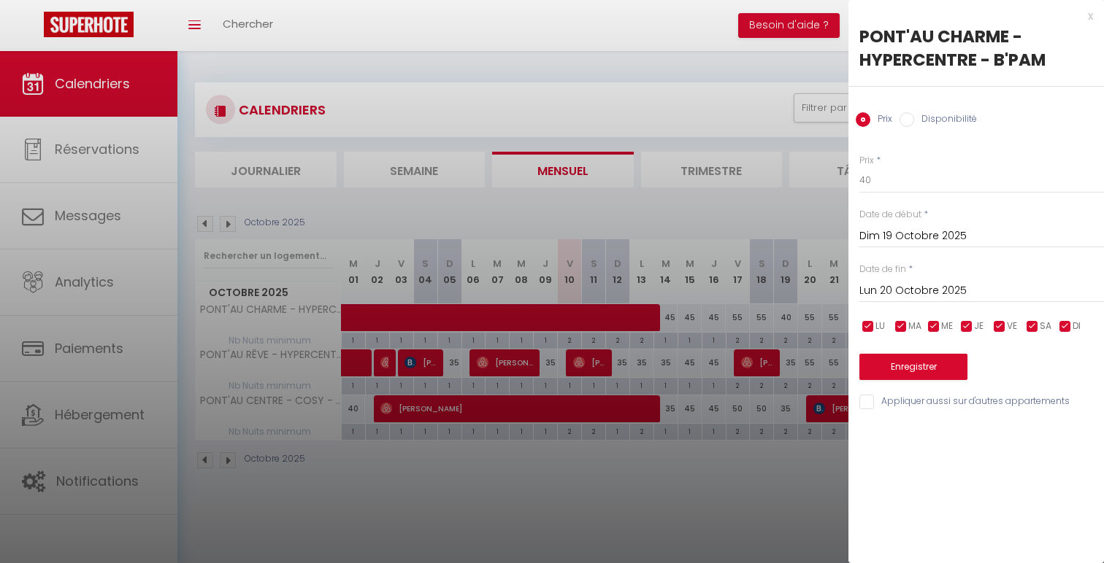
click at [954, 233] on input "Dim 19 Octobre 2025" at bounding box center [981, 236] width 245 height 19
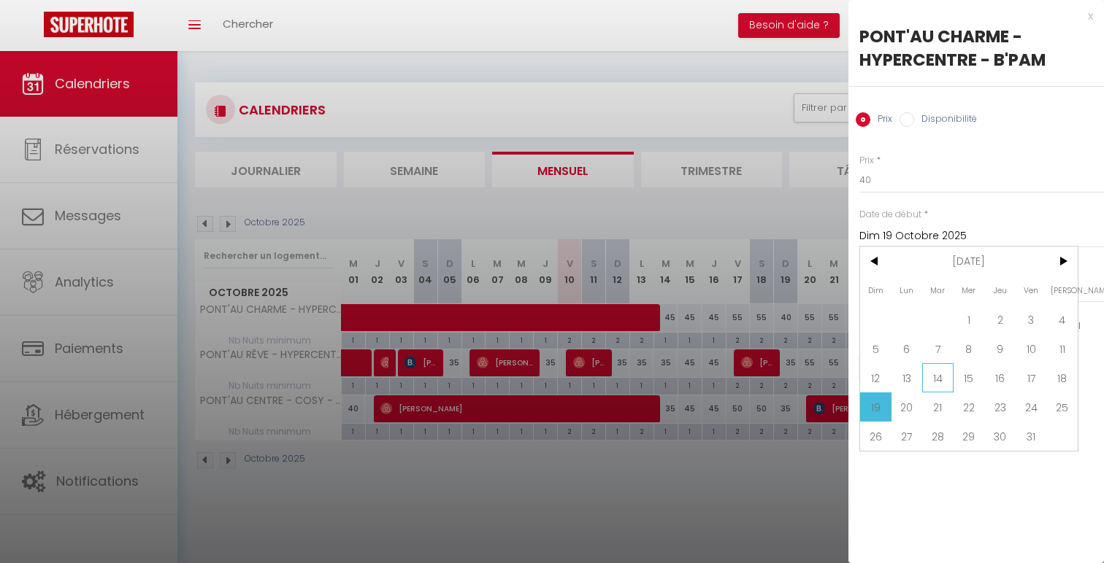
click at [937, 366] on span "14" at bounding box center [937, 377] width 31 height 29
type input "[DATE] Octobre 2025"
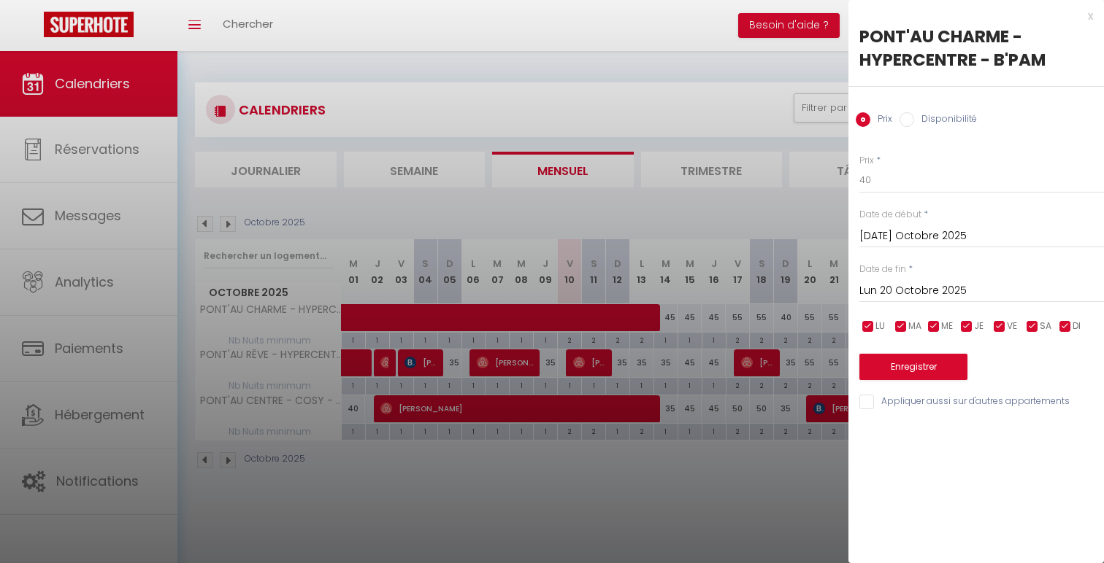
click at [950, 307] on div "Prix * 40 Statut * Disponible Indisponible Date de début * [DATE] Octobre 2025 …" at bounding box center [975, 274] width 255 height 276
click at [950, 288] on input "Lun 20 Octobre 2025" at bounding box center [981, 291] width 245 height 19
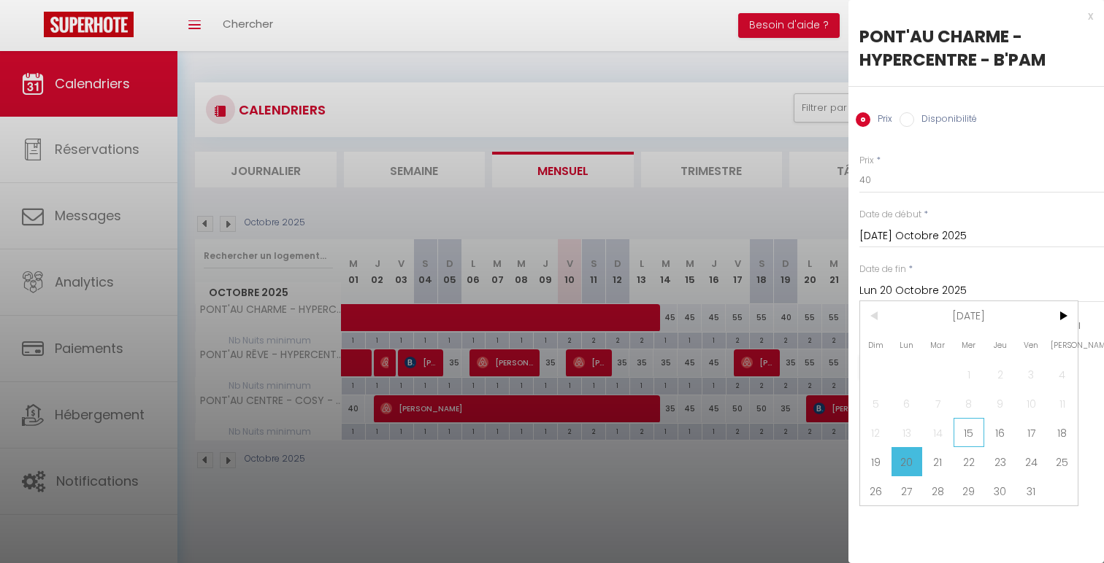
click at [963, 442] on span "15" at bounding box center [968, 432] width 31 height 29
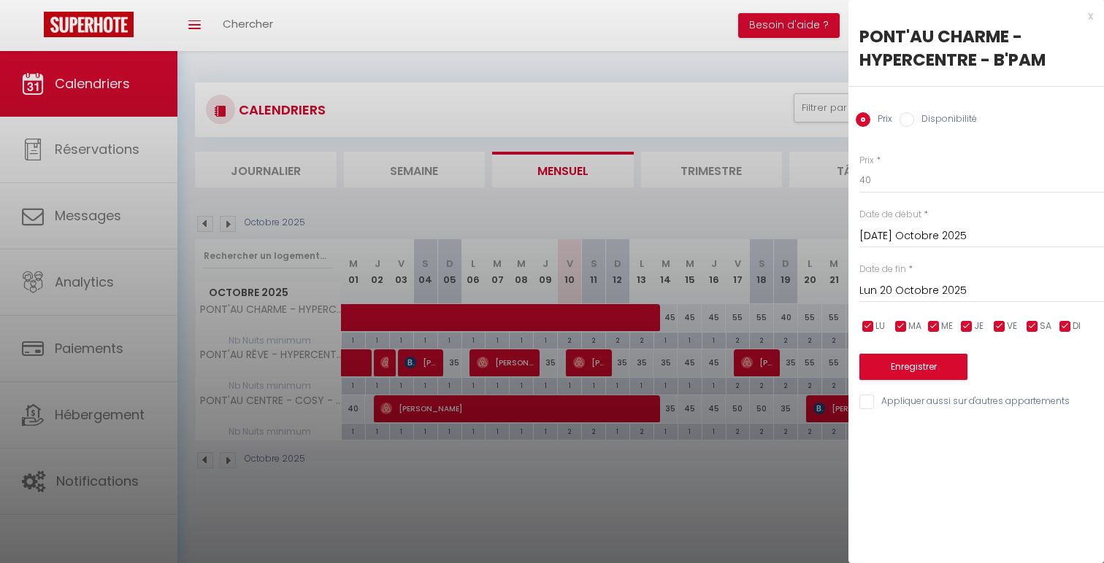
type input "Mer 15 Octobre 2025"
click at [919, 364] on button "Enregistrer" at bounding box center [913, 367] width 108 height 26
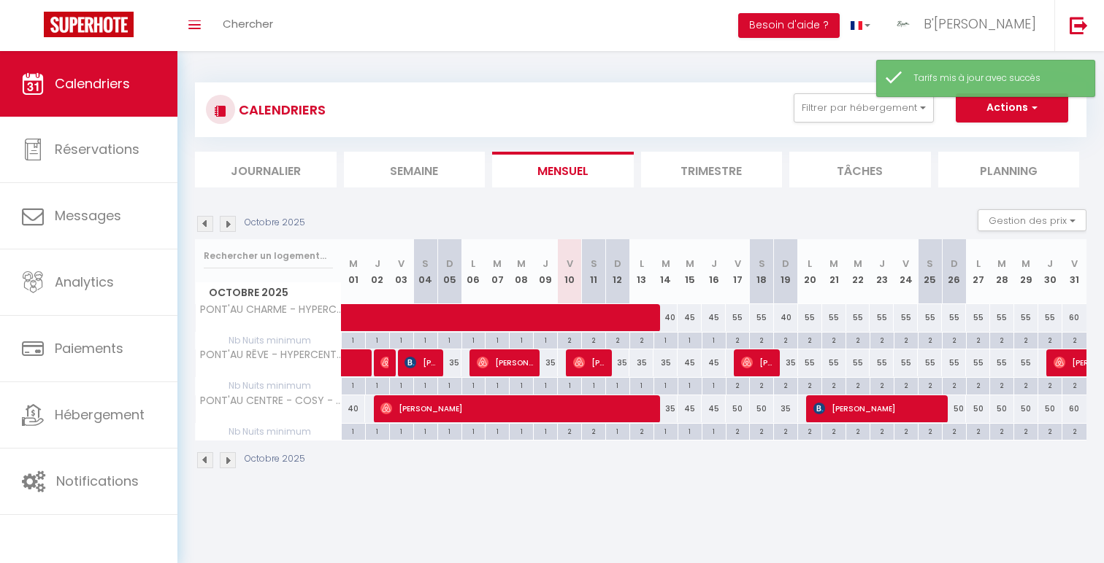
click at [693, 412] on div "45" at bounding box center [689, 409] width 24 height 27
type input "45"
type input "Mer 15 Octobre 2025"
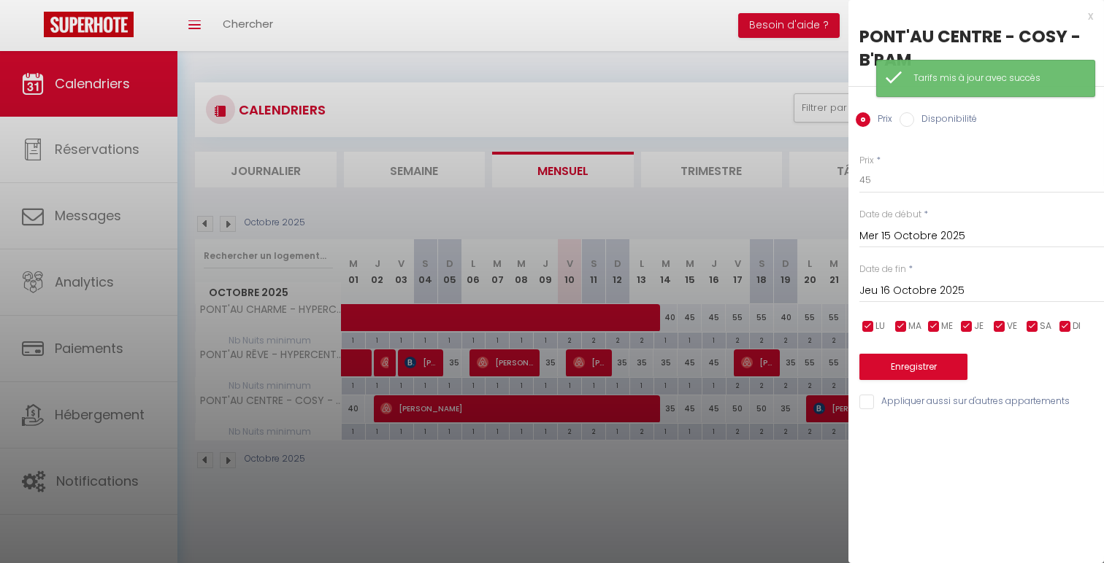
click at [977, 287] on input "Jeu 16 Octobre 2025" at bounding box center [981, 291] width 245 height 19
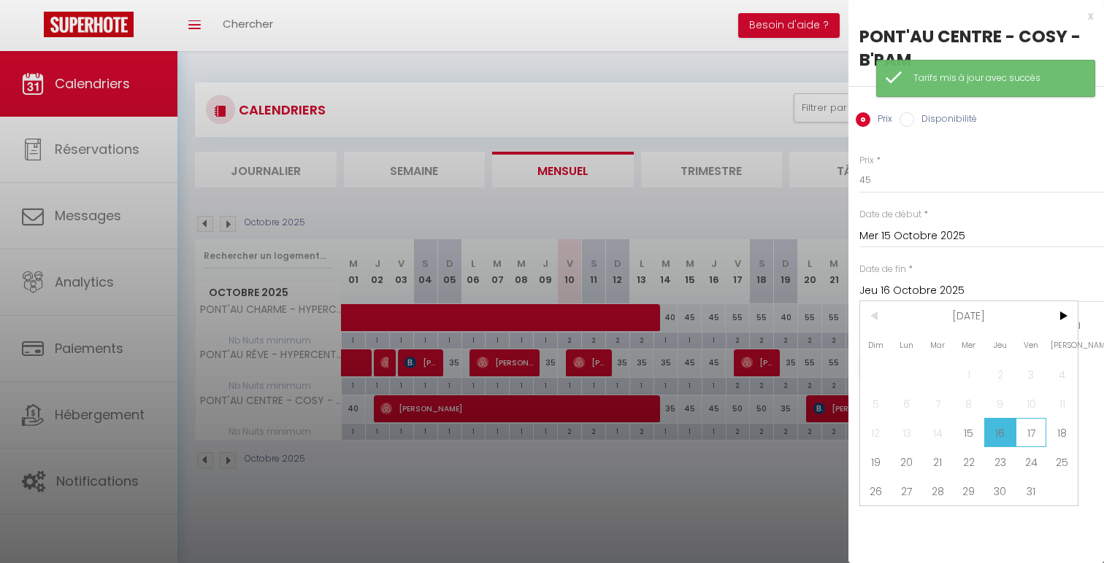
click at [1028, 430] on span "17" at bounding box center [1030, 432] width 31 height 29
type input "Ven 17 Octobre 2025"
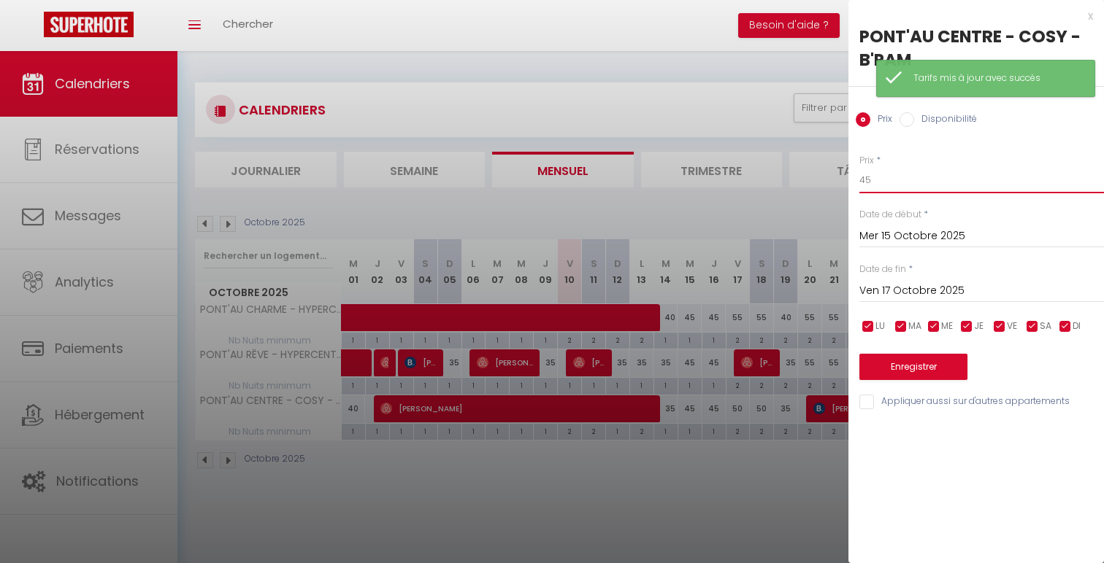
click at [938, 185] on input "45" at bounding box center [981, 180] width 245 height 26
type input "40"
click at [915, 377] on button "Enregistrer" at bounding box center [913, 367] width 108 height 26
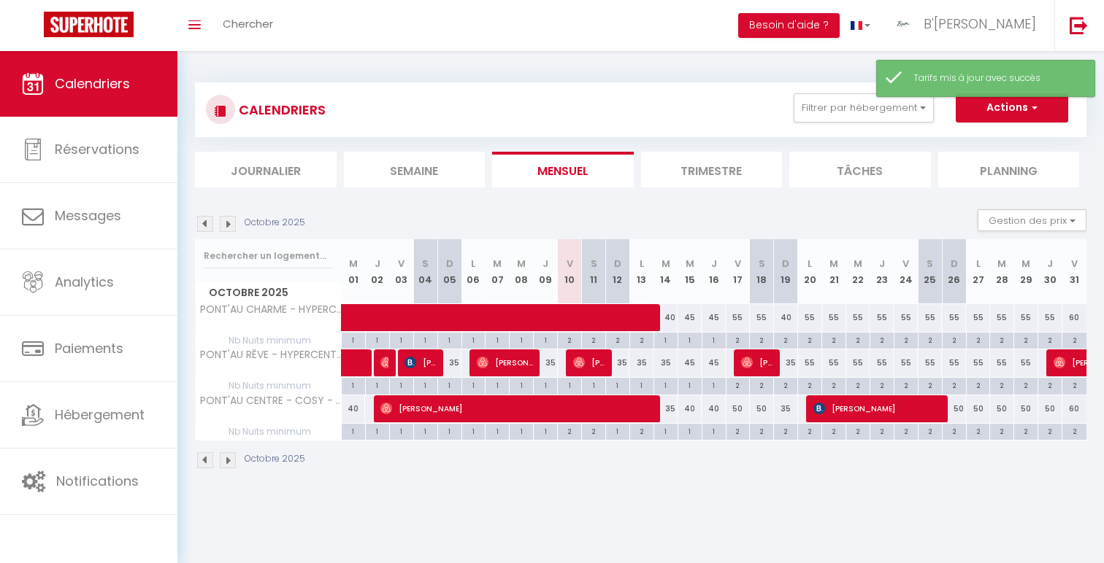
click at [694, 364] on div "45" at bounding box center [689, 363] width 24 height 27
type input "45"
type input "Mer 15 Octobre 2025"
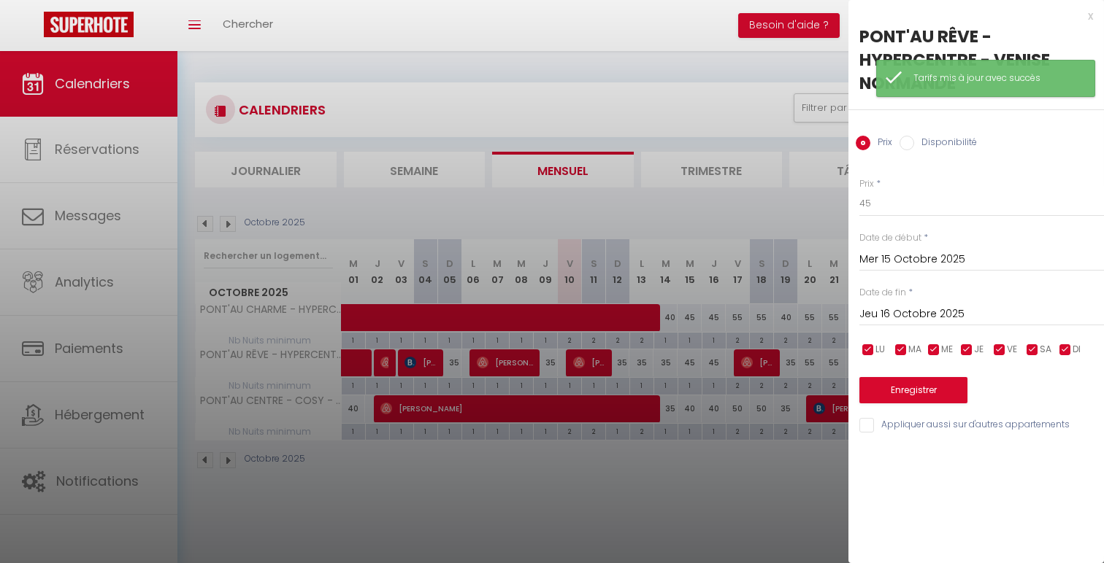
click at [979, 313] on input "Jeu 16 Octobre 2025" at bounding box center [981, 314] width 245 height 19
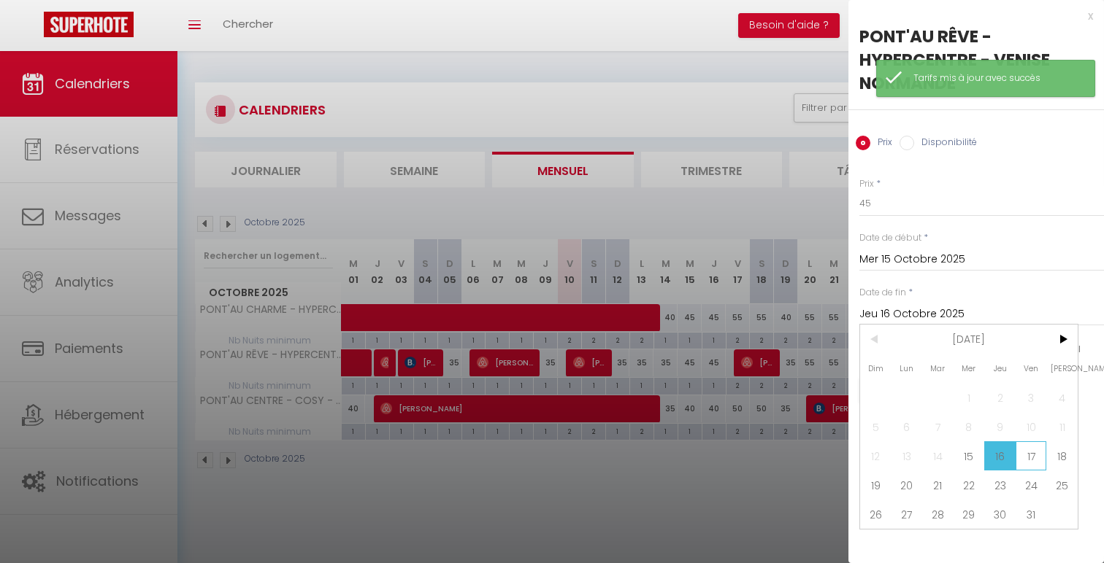
click at [1030, 454] on span "17" at bounding box center [1030, 456] width 31 height 29
type input "Ven 17 Octobre 2025"
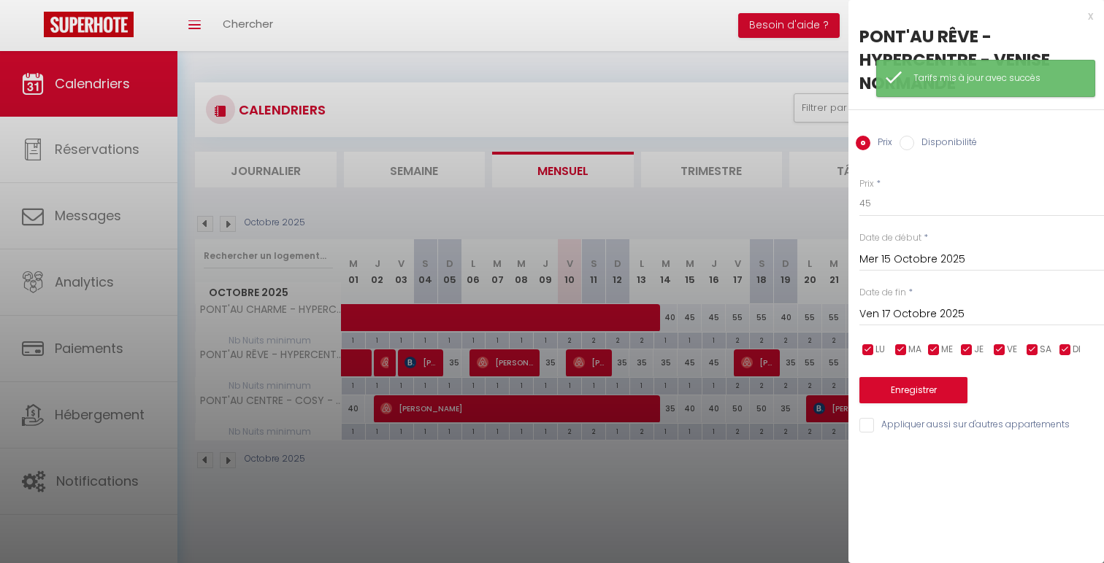
click at [954, 218] on div "Prix * 45 Statut * Disponible Indisponible Date de début * Mer 15 Octobre 2025 …" at bounding box center [975, 297] width 255 height 276
click at [954, 205] on input "45" at bounding box center [981, 204] width 245 height 26
type input "40"
click at [912, 407] on div "Prix * 40 Statut * Disponible Indisponible Date de début * Mer 15 Octobre 2025 …" at bounding box center [975, 297] width 255 height 276
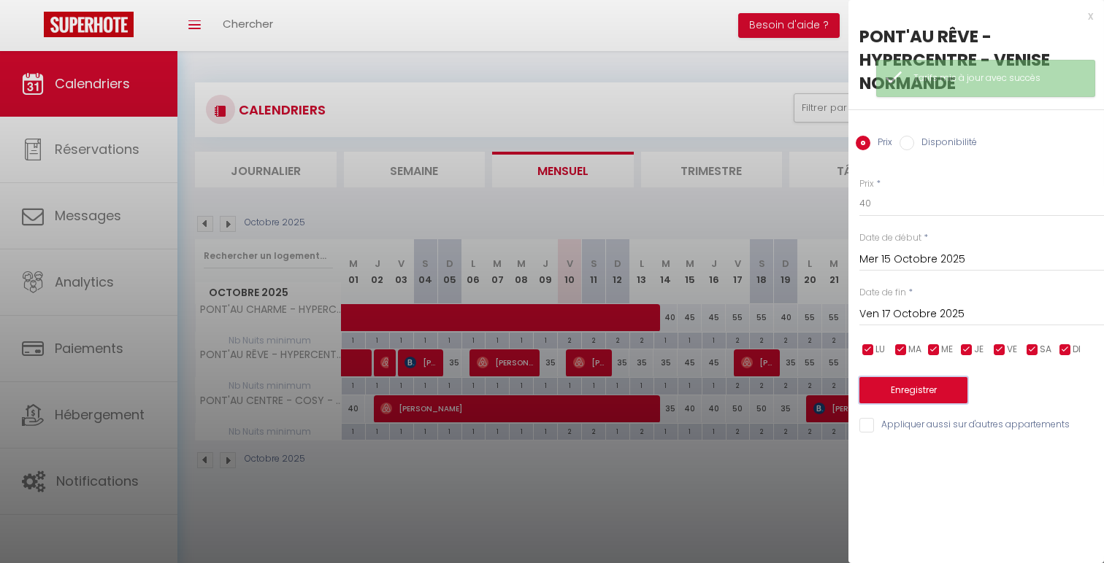
click at [911, 399] on button "Enregistrer" at bounding box center [913, 390] width 108 height 26
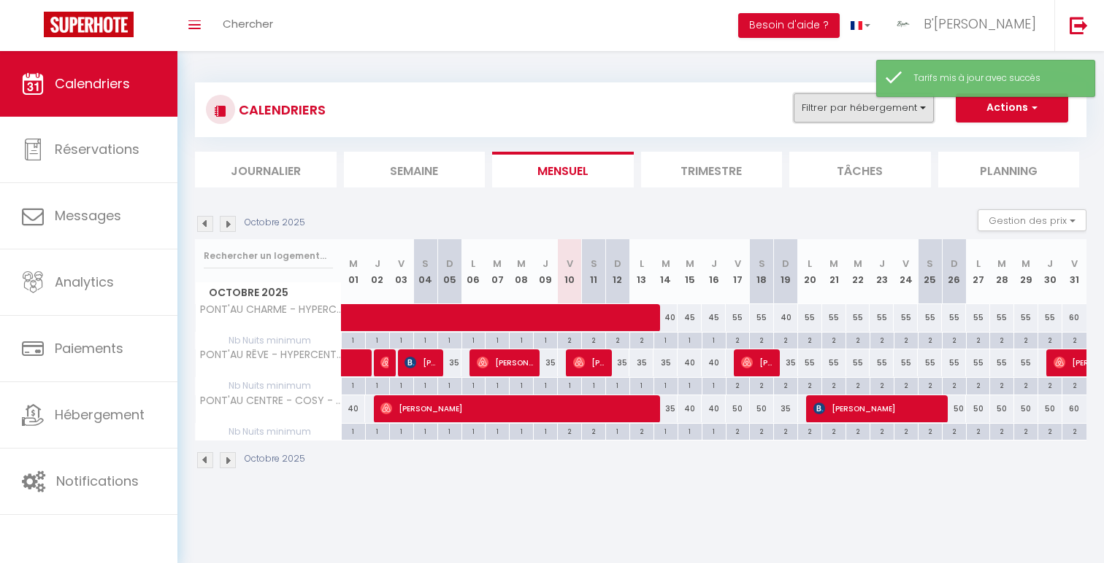
click at [849, 122] on button "Filtrer par hébergement" at bounding box center [863, 107] width 140 height 29
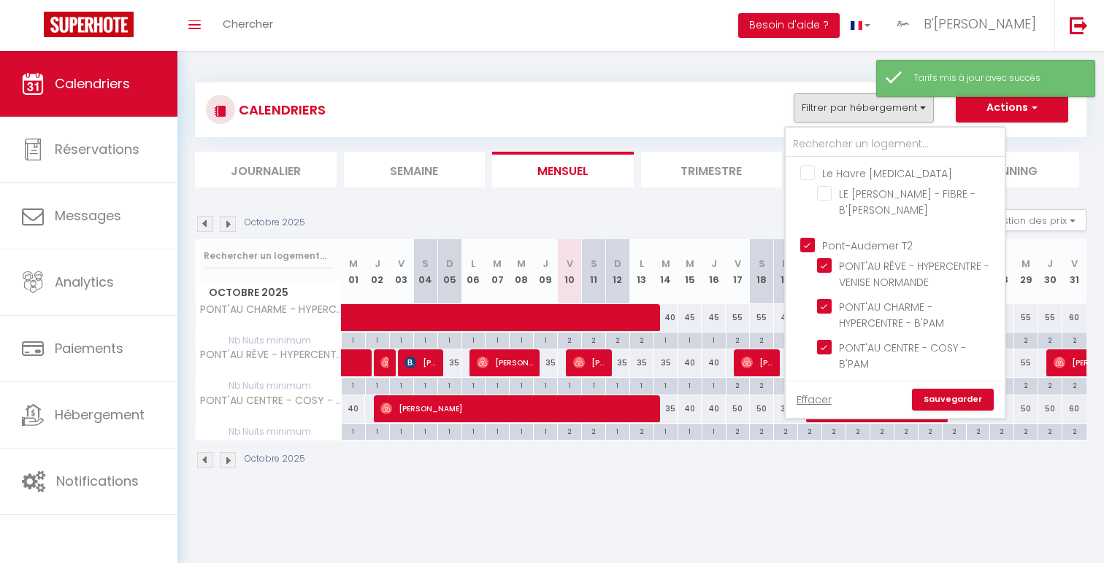
click at [845, 237] on input "Pont-Audemer T2" at bounding box center [909, 244] width 219 height 15
checkbox input "false"
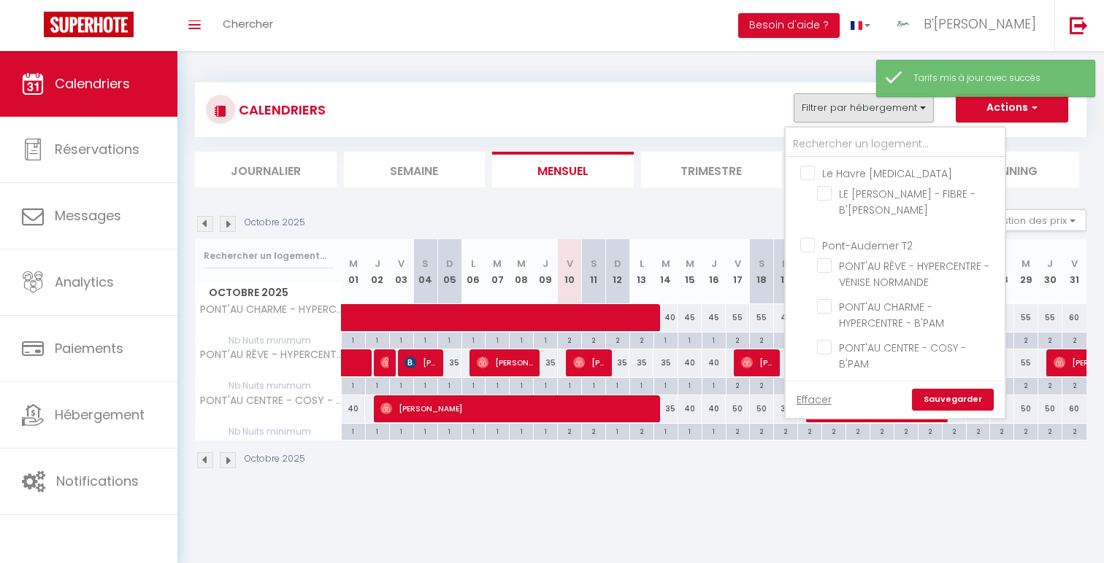
checkbox input "false"
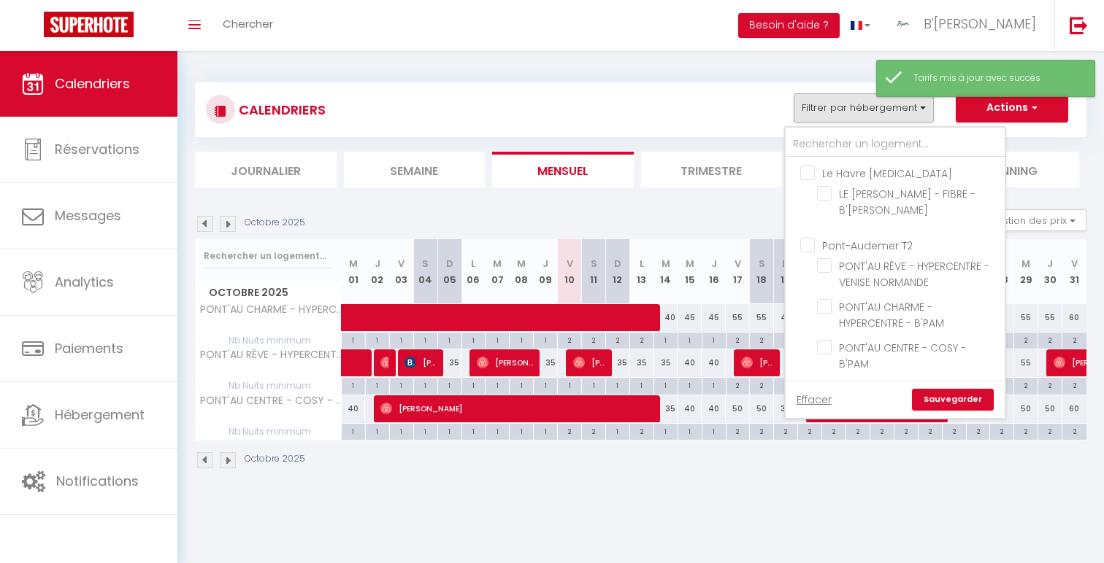
checkbox input "false"
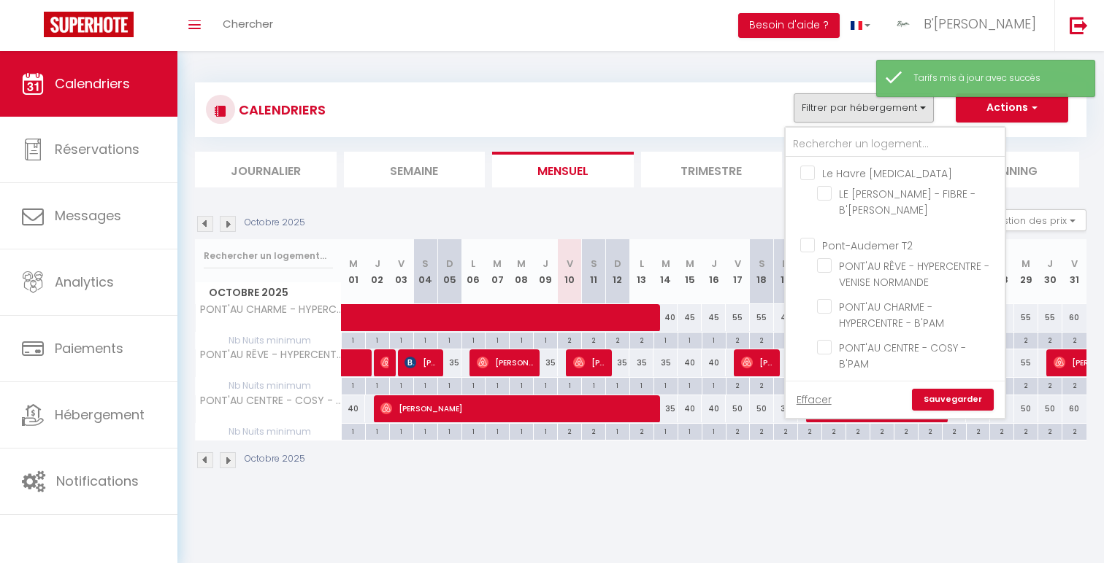
checkbox input "false"
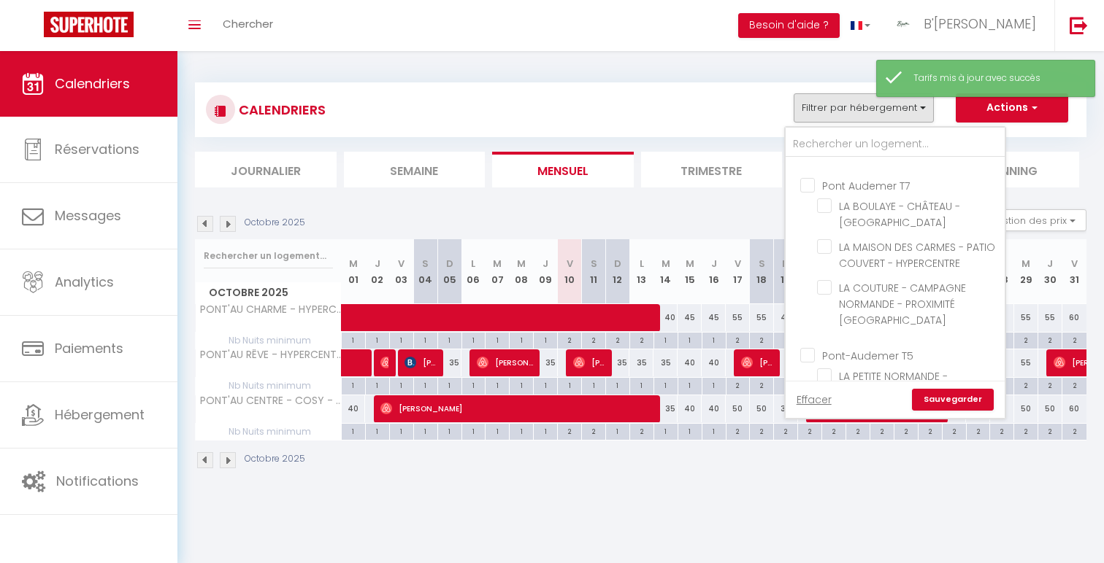
scroll to position [731, 0]
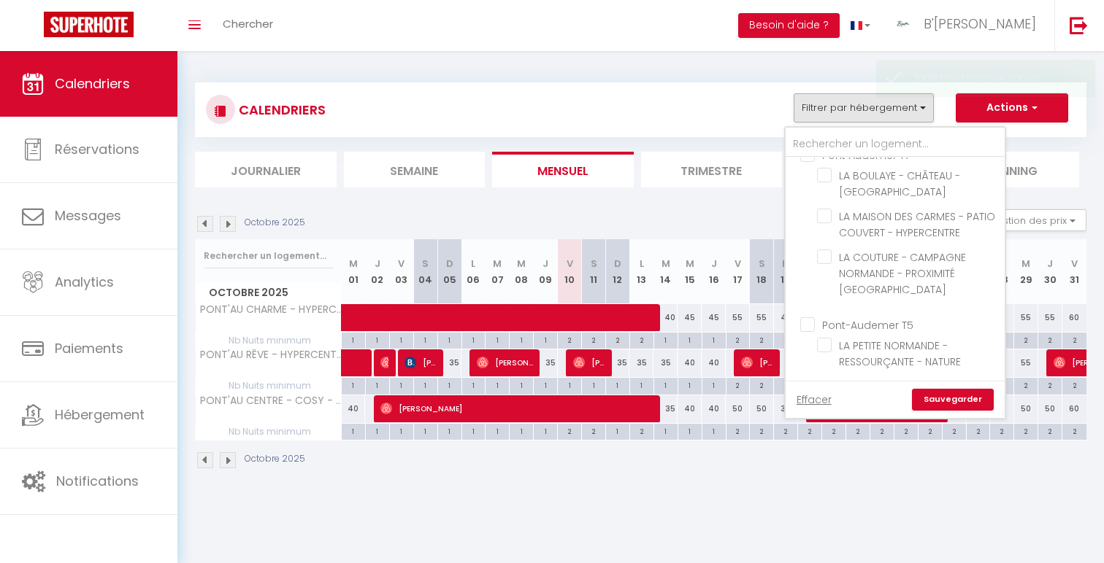
click at [865, 317] on input "Pont-Audemer T5" at bounding box center [909, 324] width 219 height 15
checkbox input "true"
checkbox input "false"
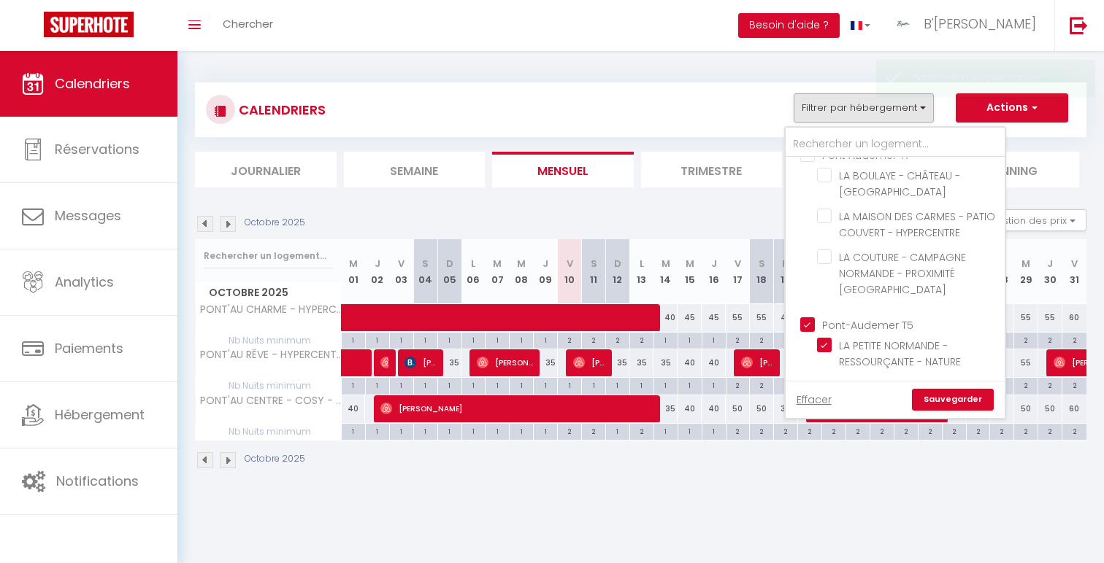
checkbox input "false"
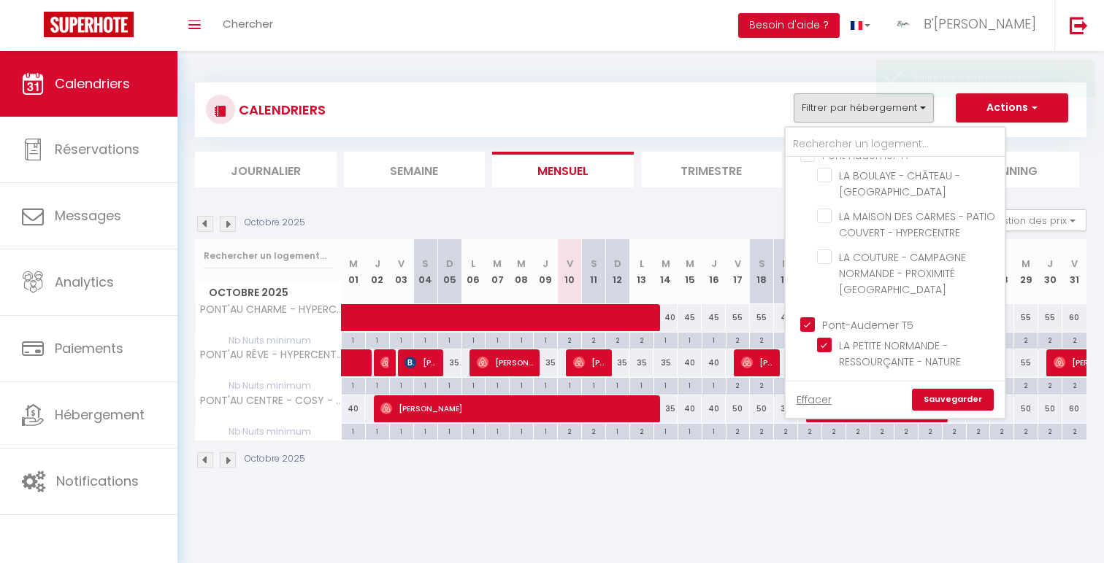
checkbox input "false"
checkbox input "true"
checkbox input "false"
click at [965, 397] on link "Sauvegarder" at bounding box center [953, 400] width 82 height 22
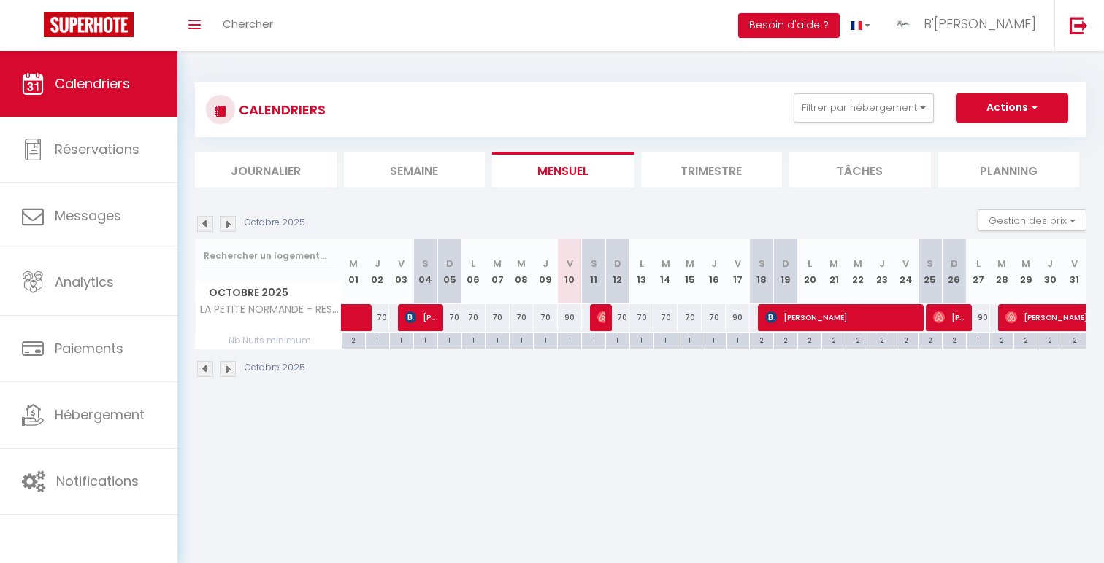
click at [544, 314] on div "70" at bounding box center [546, 317] width 24 height 27
type input "70"
type input "Jeu 09 Octobre 2025"
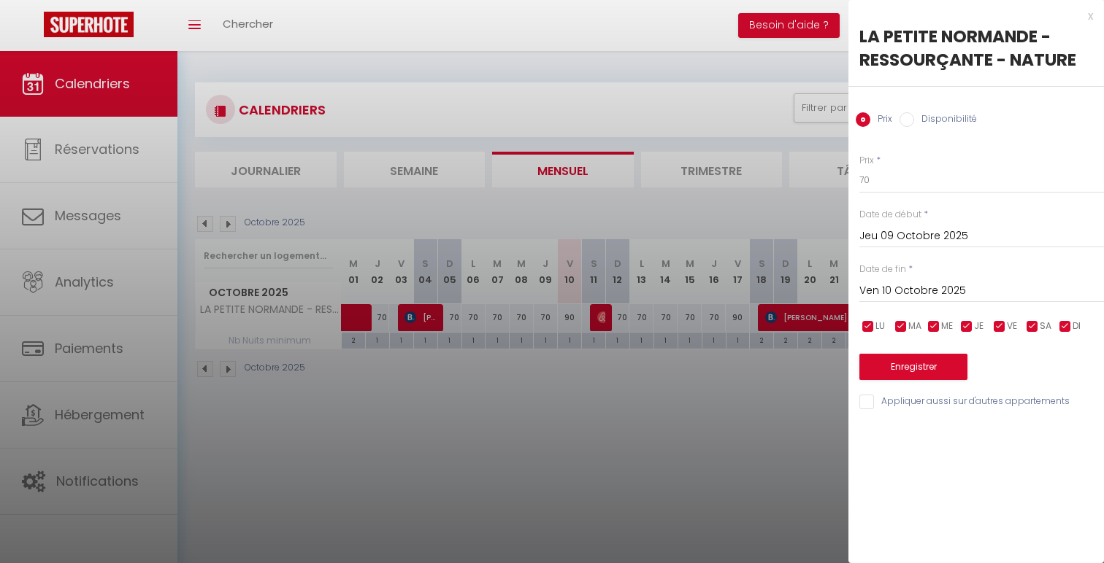
scroll to position [1, 0]
click at [909, 293] on input "Ven 10 Octobre 2025" at bounding box center [981, 291] width 245 height 19
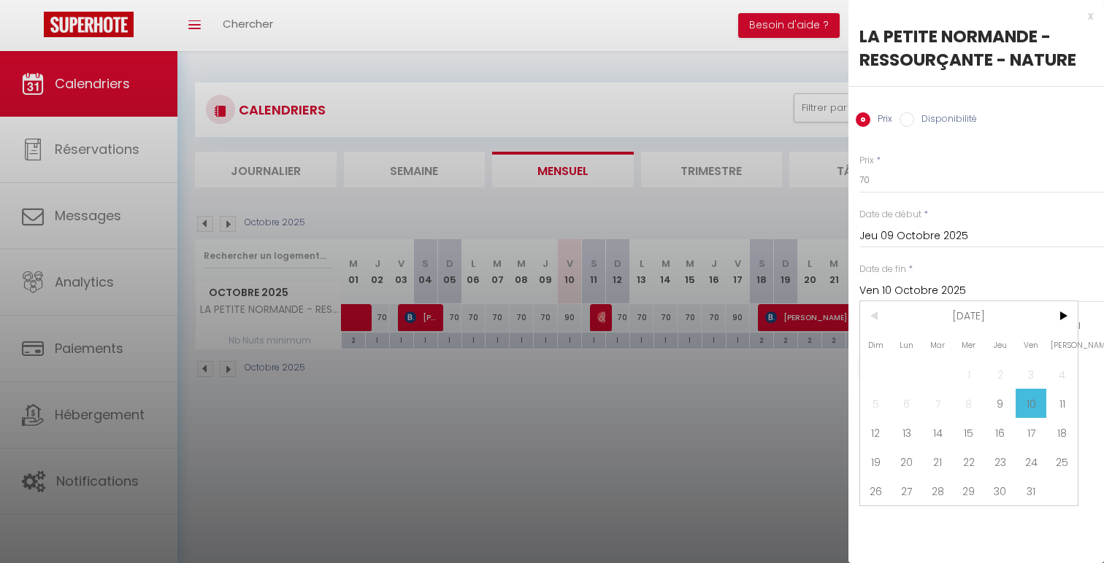
click at [1053, 405] on span "11" at bounding box center [1061, 403] width 31 height 29
type input "Sam 11 Octobre 2025"
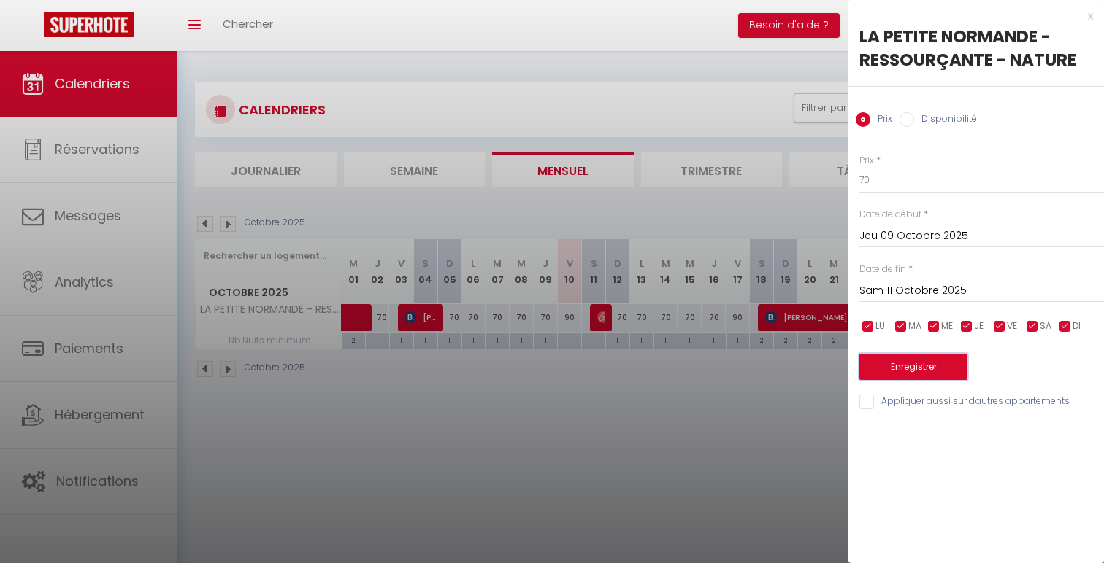
click at [939, 377] on button "Enregistrer" at bounding box center [913, 367] width 108 height 26
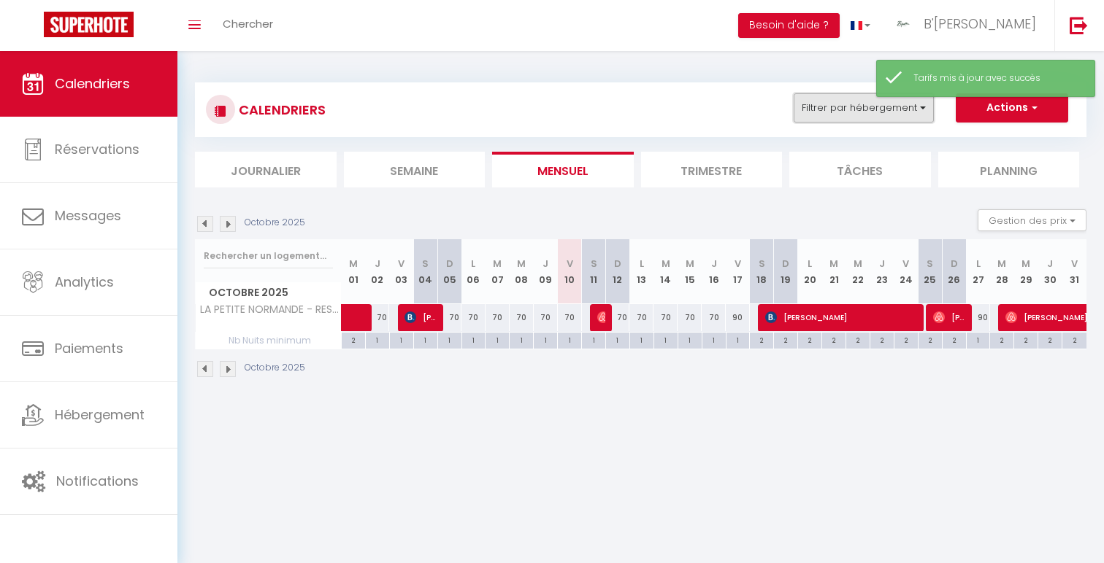
click at [828, 109] on button "Filtrer par hébergement" at bounding box center [863, 107] width 140 height 29
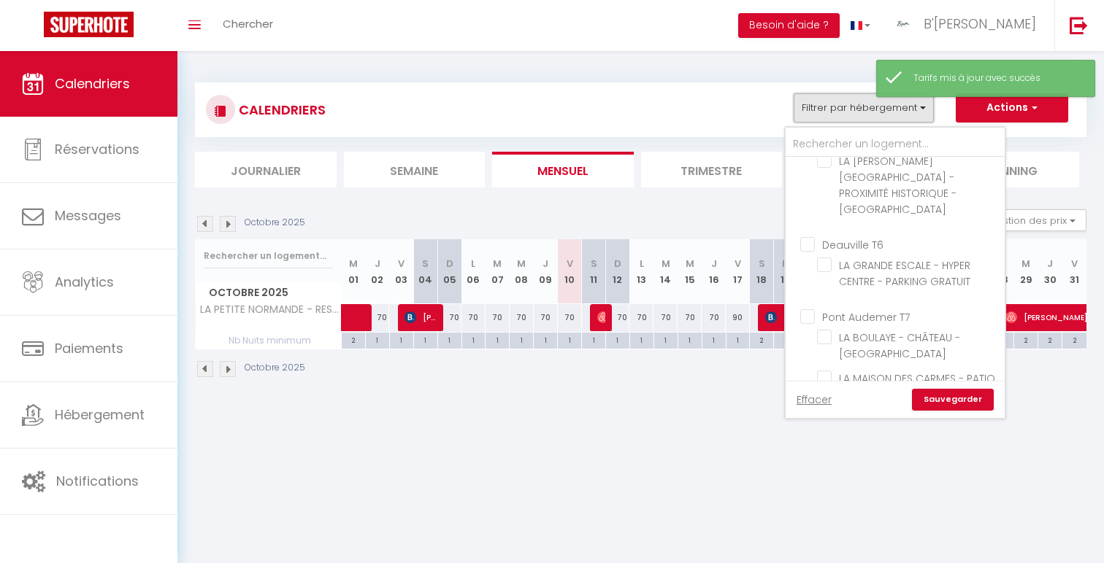
scroll to position [753, 0]
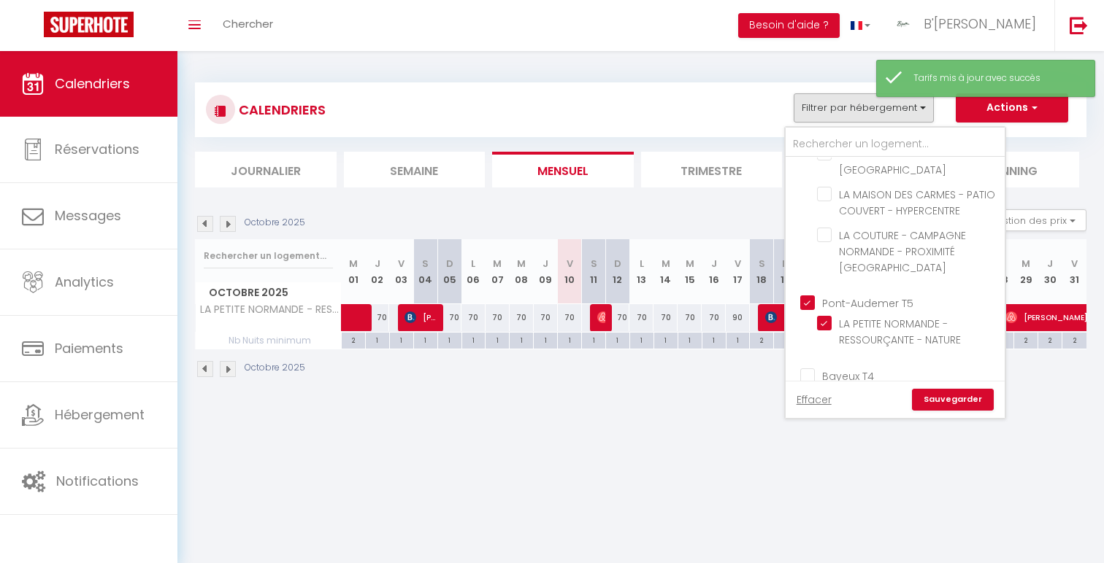
click at [858, 295] on input "Pont-Audemer T5" at bounding box center [909, 302] width 219 height 15
checkbox input "false"
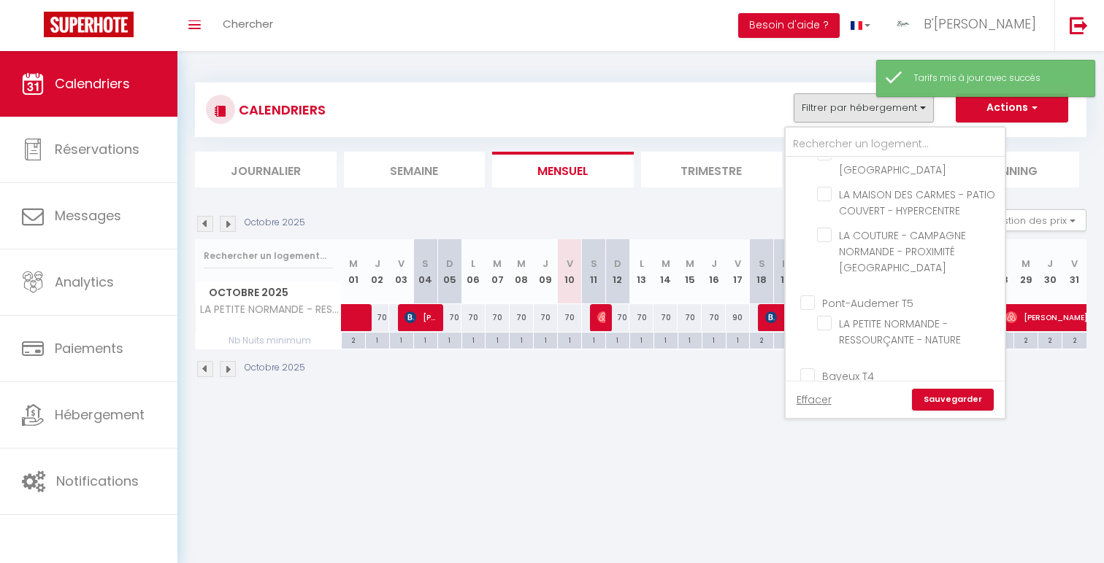
checkbox input "false"
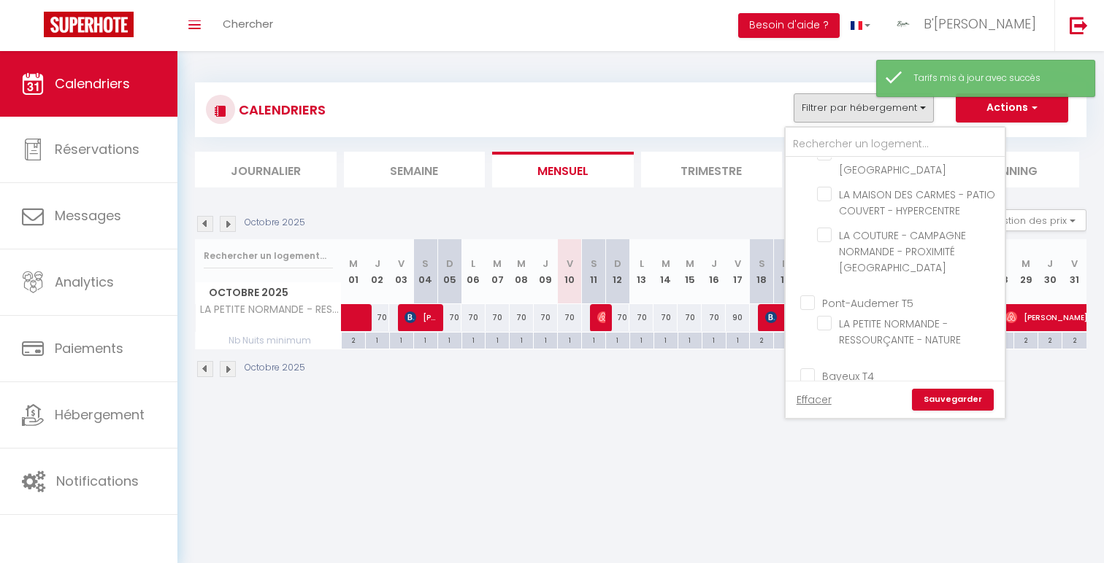
checkbox input "false"
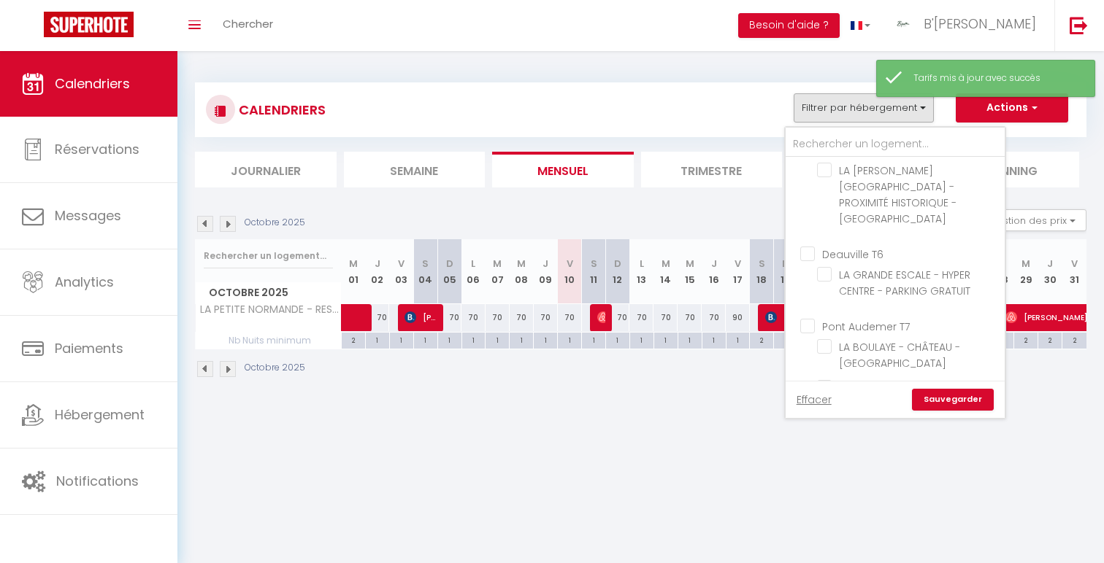
scroll to position [548, 0]
click at [861, 329] on input "Pont Audemer T7" at bounding box center [909, 336] width 219 height 15
checkbox input "true"
checkbox input "false"
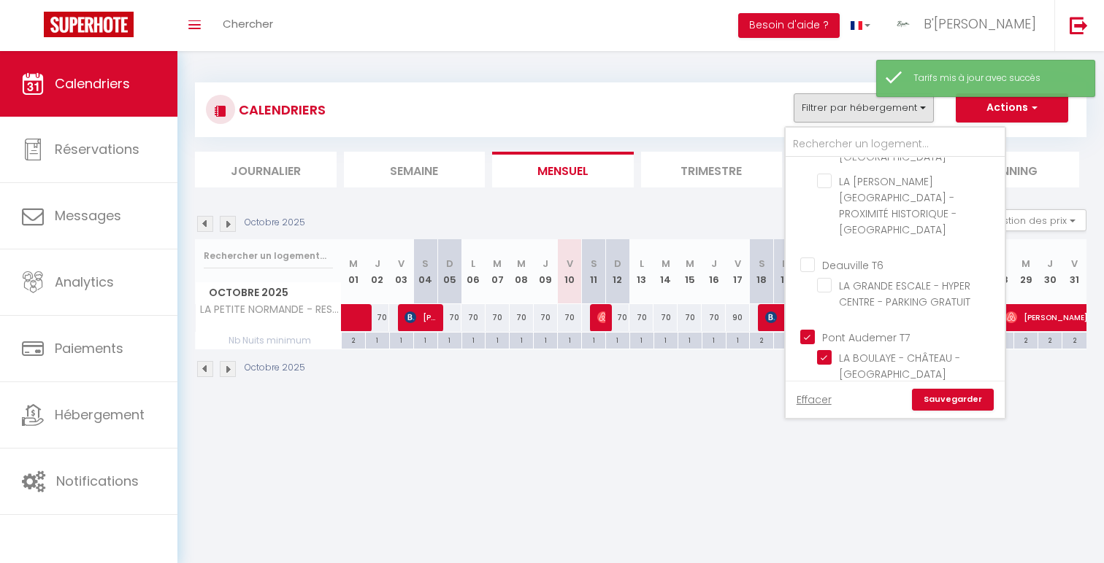
checkbox input "false"
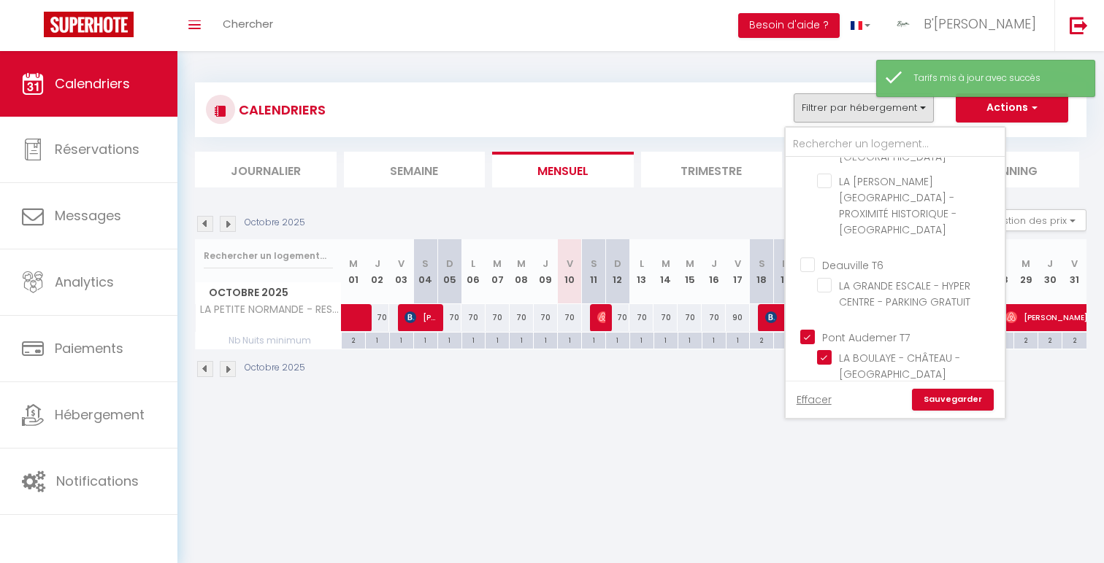
checkbox input "true"
checkbox input "false"
click at [959, 403] on link "Sauvegarder" at bounding box center [953, 400] width 82 height 22
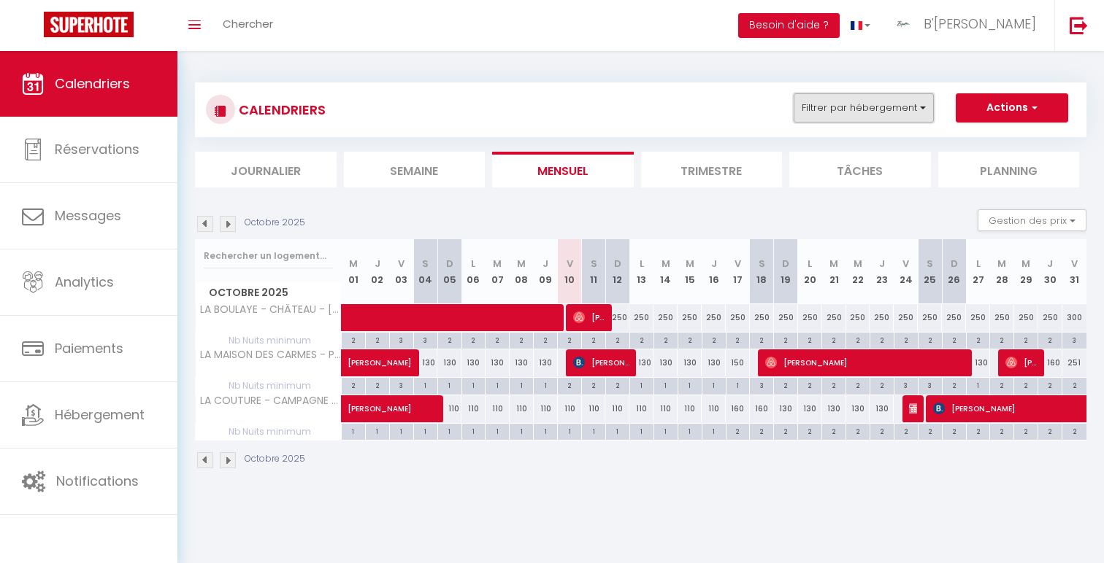
click at [852, 112] on button "Filtrer par hébergement" at bounding box center [863, 107] width 140 height 29
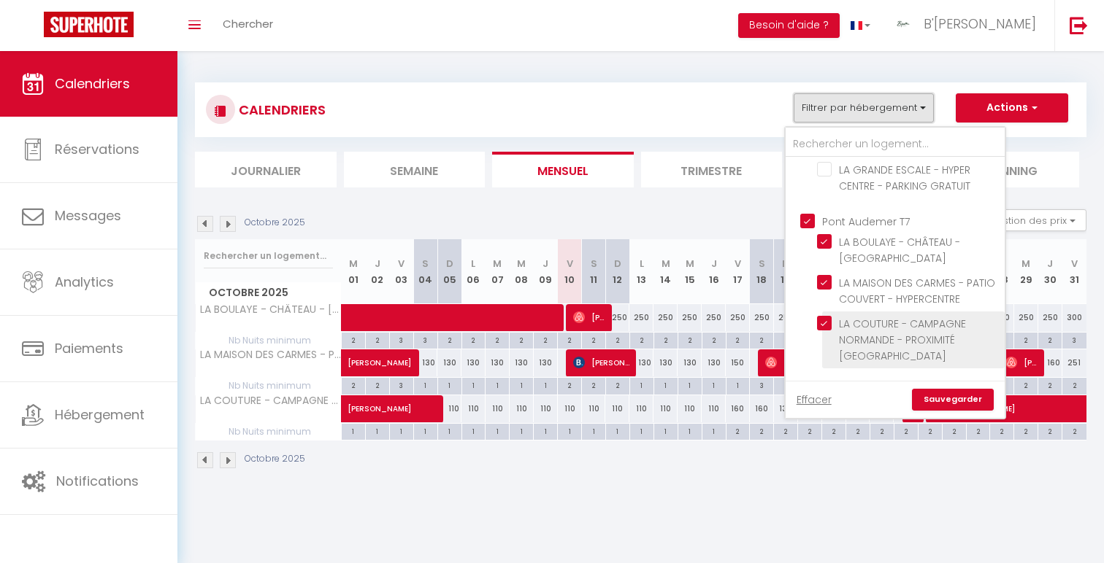
scroll to position [653, 0]
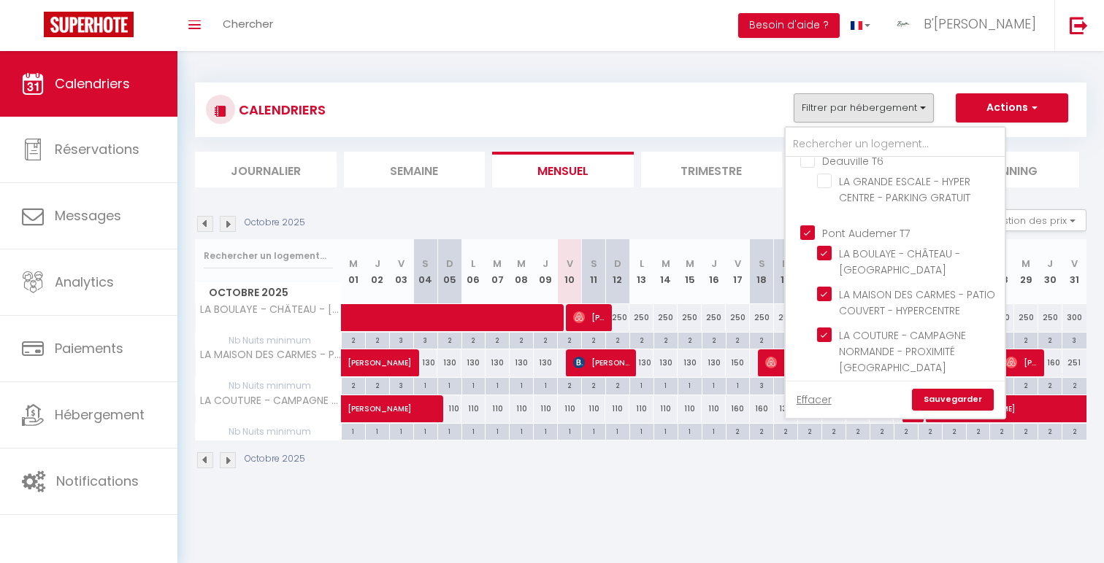
click at [879, 225] on input "Pont Audemer T7" at bounding box center [909, 232] width 219 height 15
checkbox input "false"
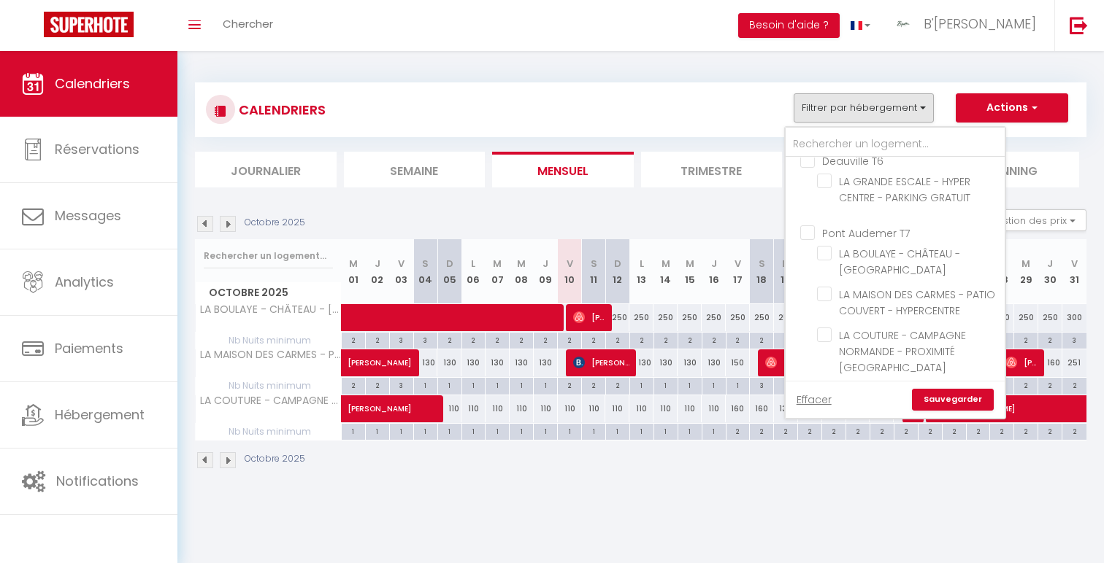
checkbox input "false"
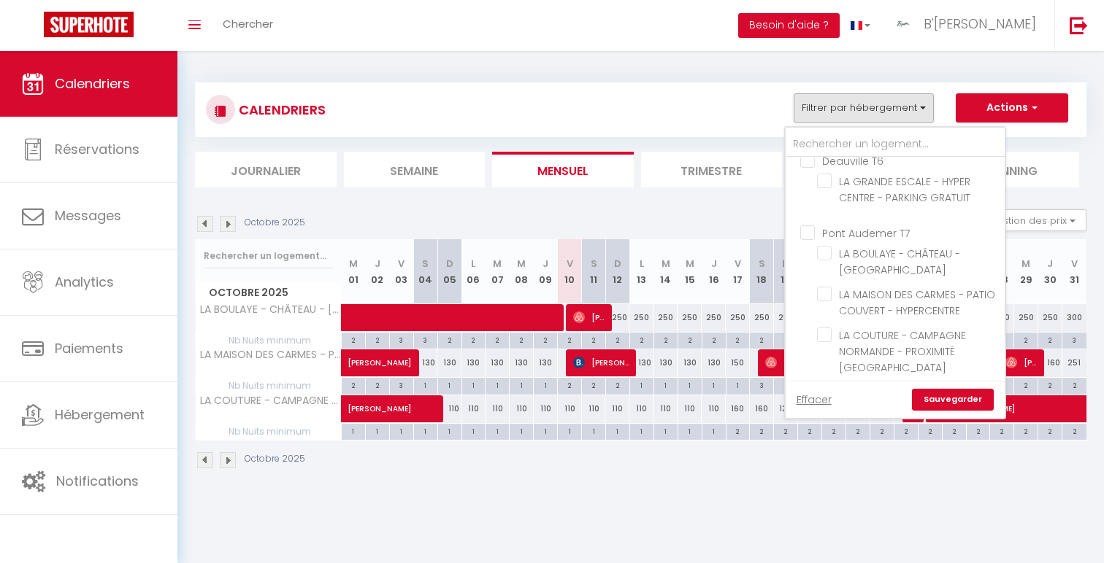
checkbox input "false"
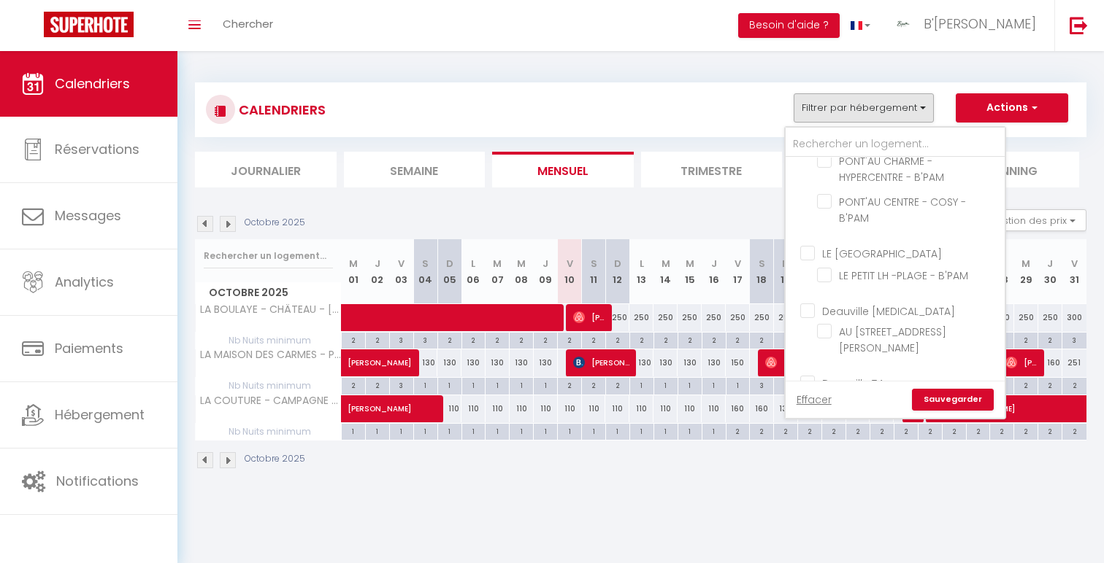
click at [861, 303] on input "Deauville [MEDICAL_DATA]" at bounding box center [909, 310] width 219 height 15
checkbox input "true"
click at [942, 400] on link "Sauvegarder" at bounding box center [953, 400] width 82 height 22
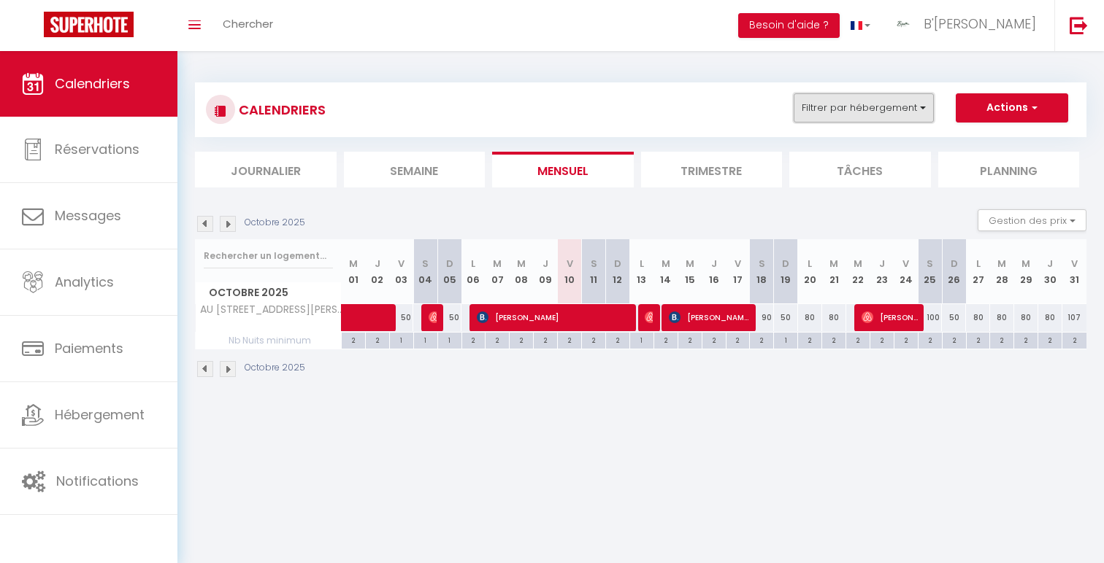
click at [898, 115] on button "Filtrer par hébergement" at bounding box center [863, 107] width 140 height 29
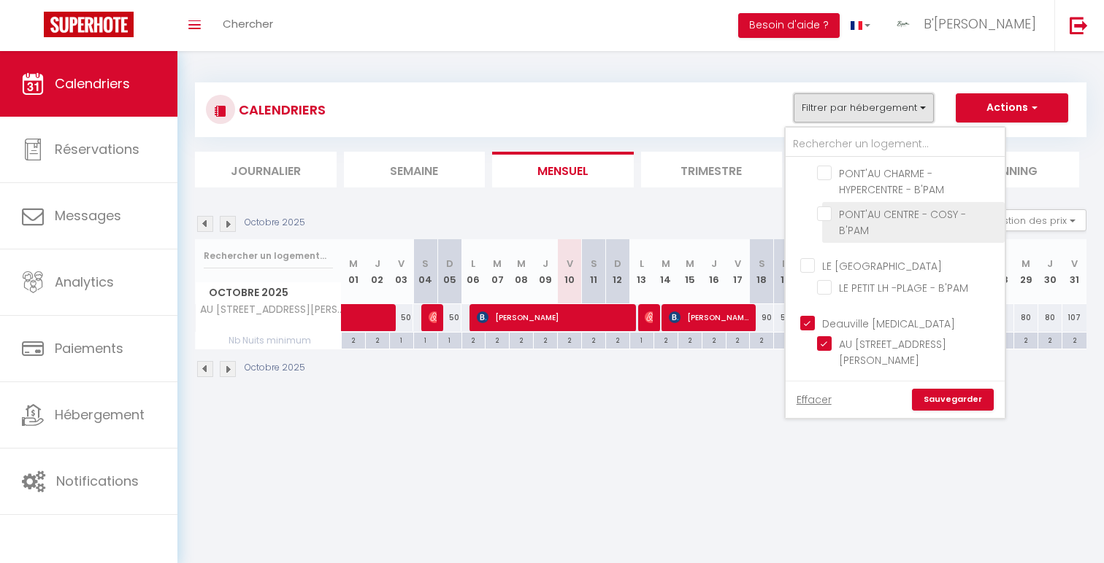
scroll to position [148, 0]
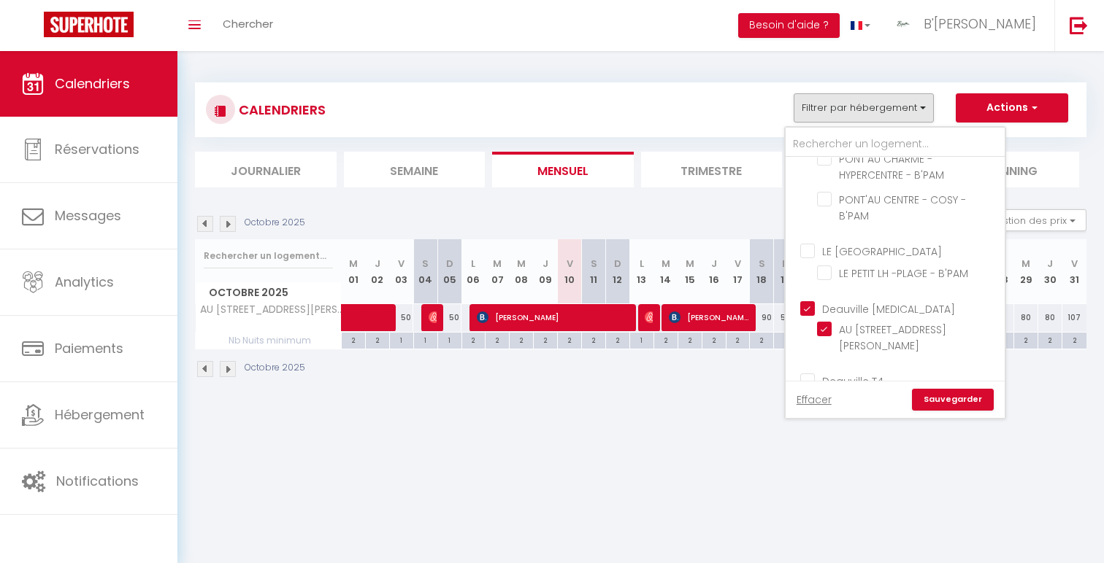
click at [869, 301] on input "Deauville [MEDICAL_DATA]" at bounding box center [909, 308] width 219 height 15
click at [869, 373] on input "Deauville T4" at bounding box center [909, 380] width 219 height 15
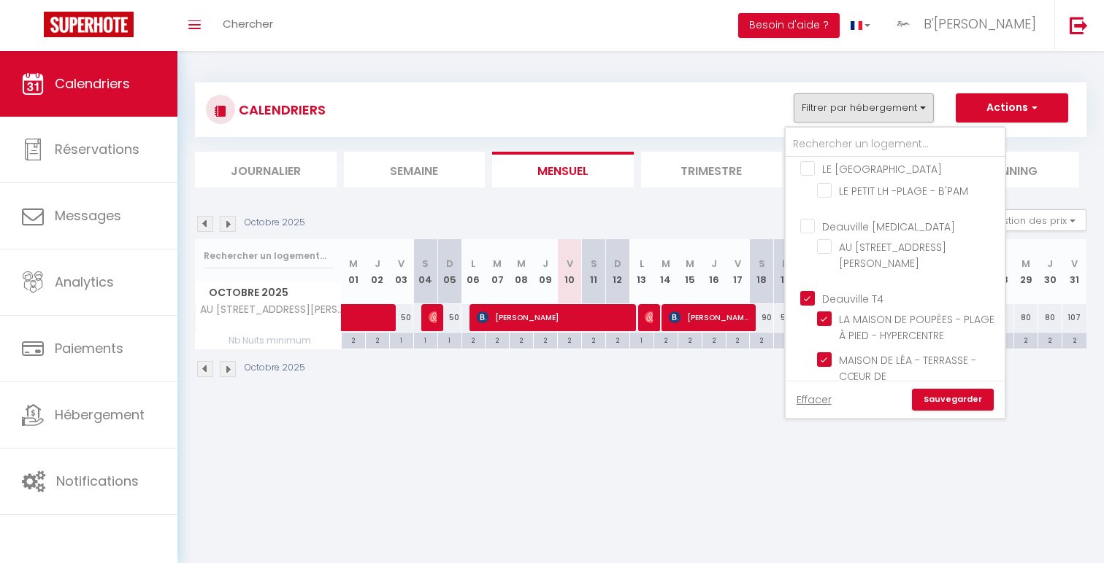
scroll to position [237, 0]
click at [953, 403] on link "Sauvegarder" at bounding box center [953, 400] width 82 height 22
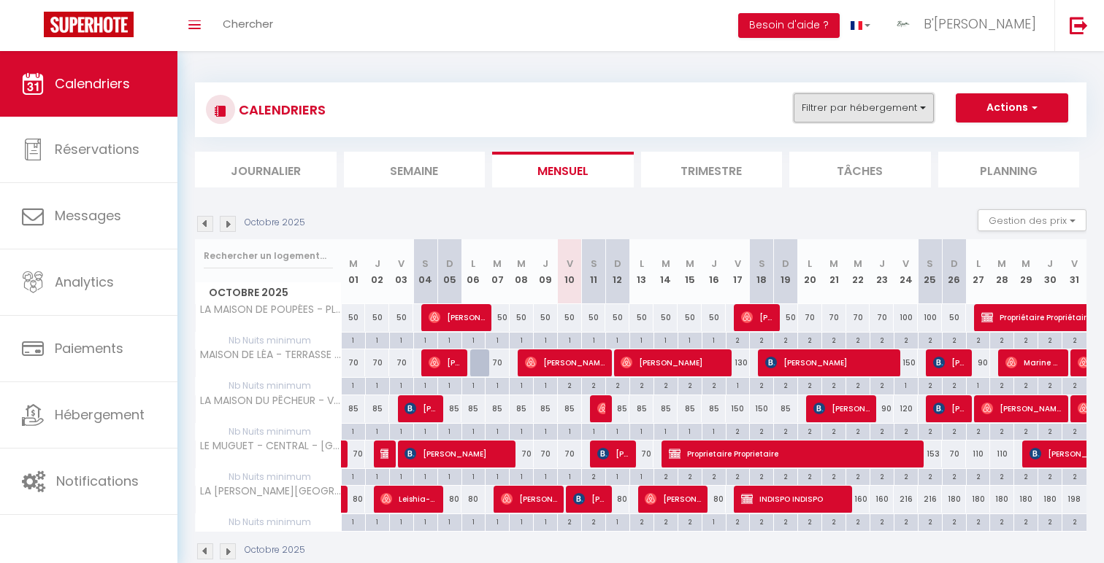
click at [851, 101] on button "Filtrer par hébergement" at bounding box center [863, 107] width 140 height 29
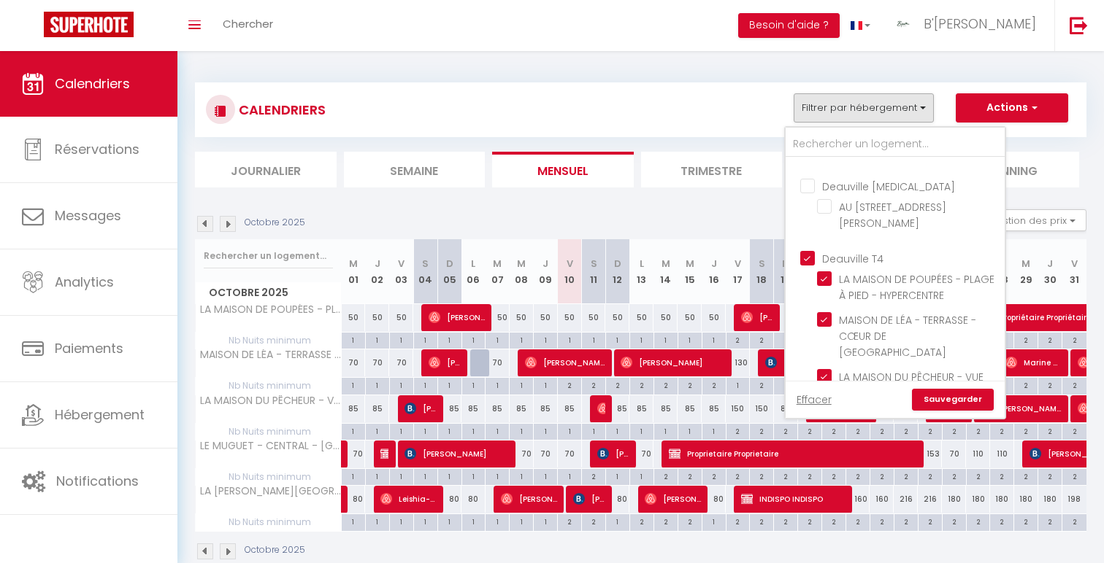
click at [863, 250] on input "Deauville T4" at bounding box center [909, 257] width 219 height 15
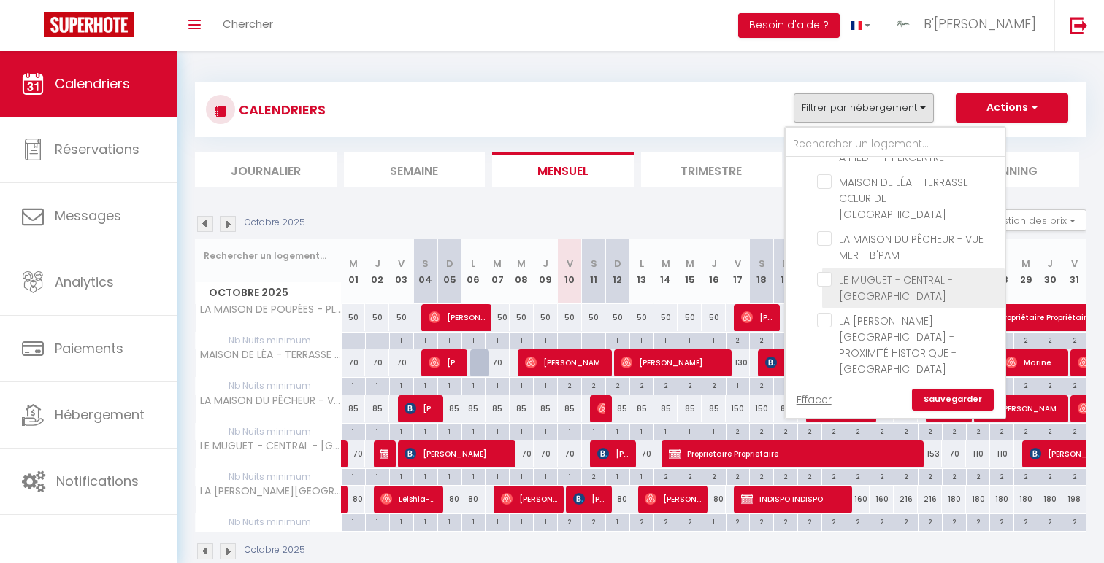
scroll to position [436, 0]
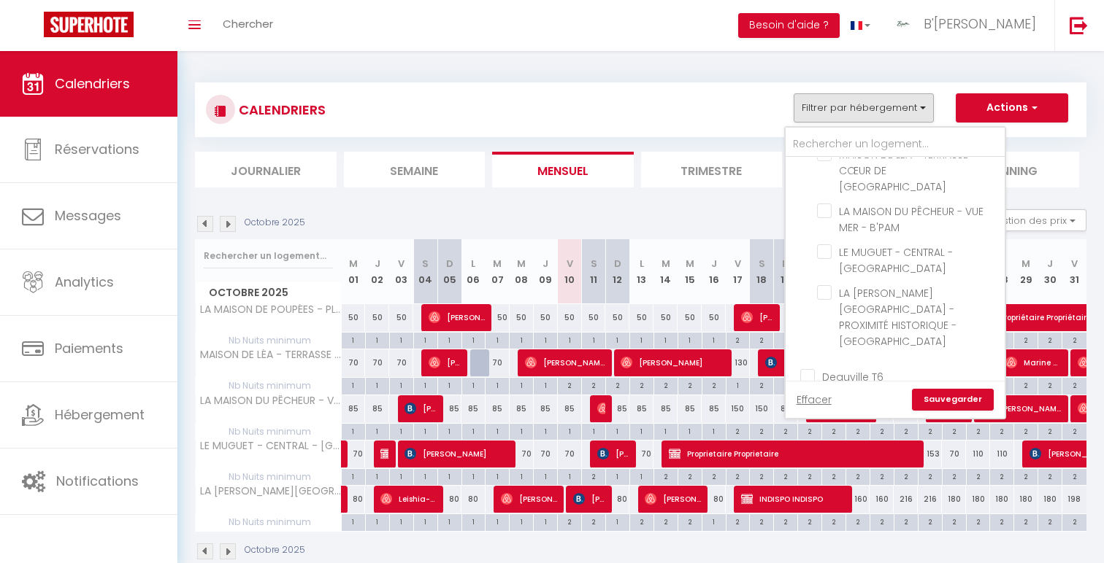
click at [858, 369] on input "Deauville T6" at bounding box center [909, 376] width 219 height 15
click at [955, 397] on link "Sauvegarder" at bounding box center [953, 400] width 82 height 22
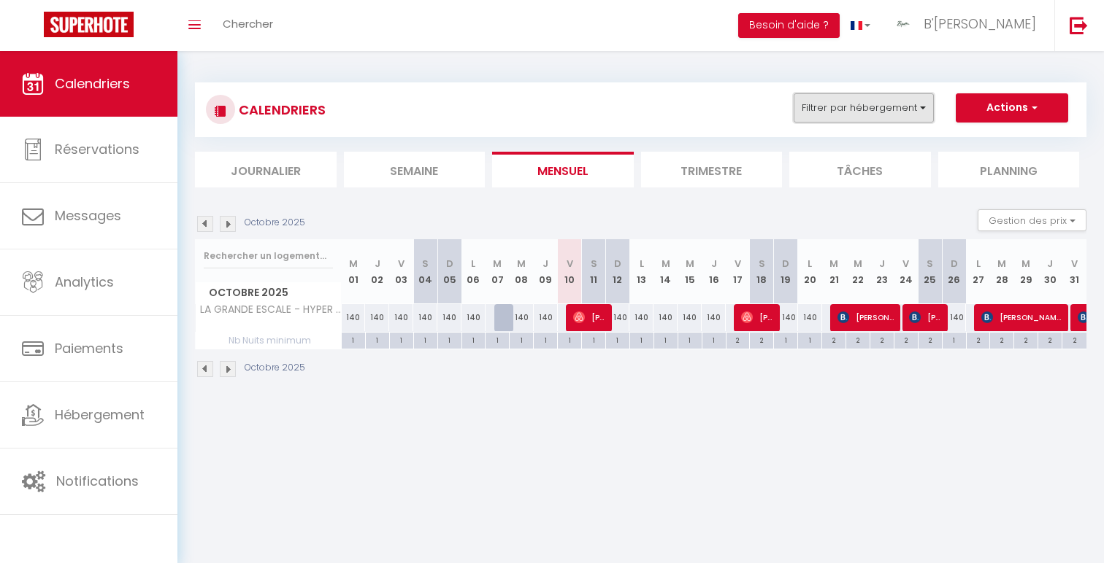
click at [894, 115] on button "Filtrer par hébergement" at bounding box center [863, 107] width 140 height 29
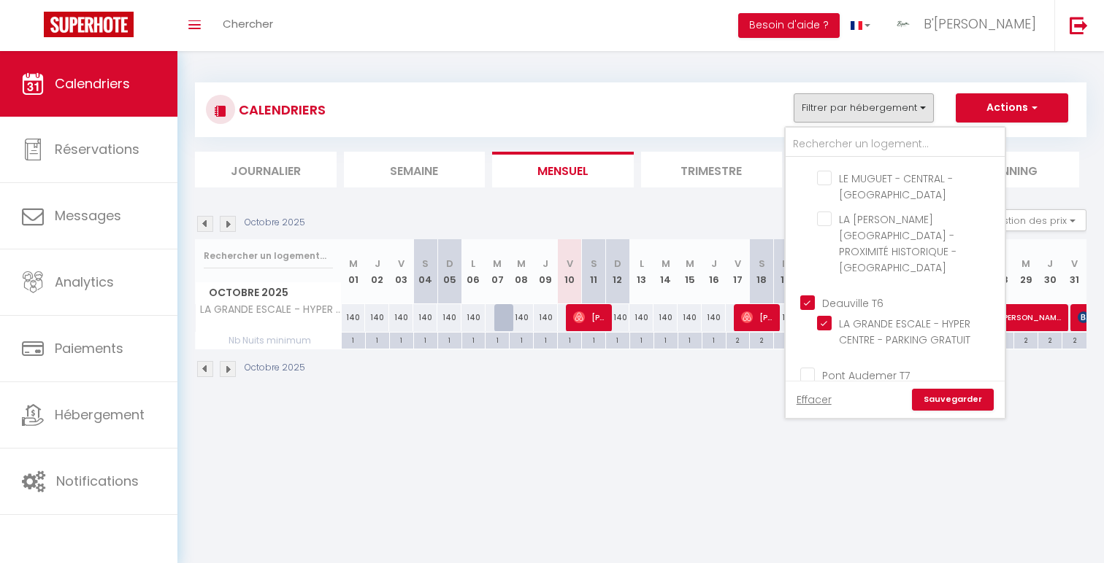
click at [861, 295] on input "Deauville T6" at bounding box center [909, 302] width 219 height 15
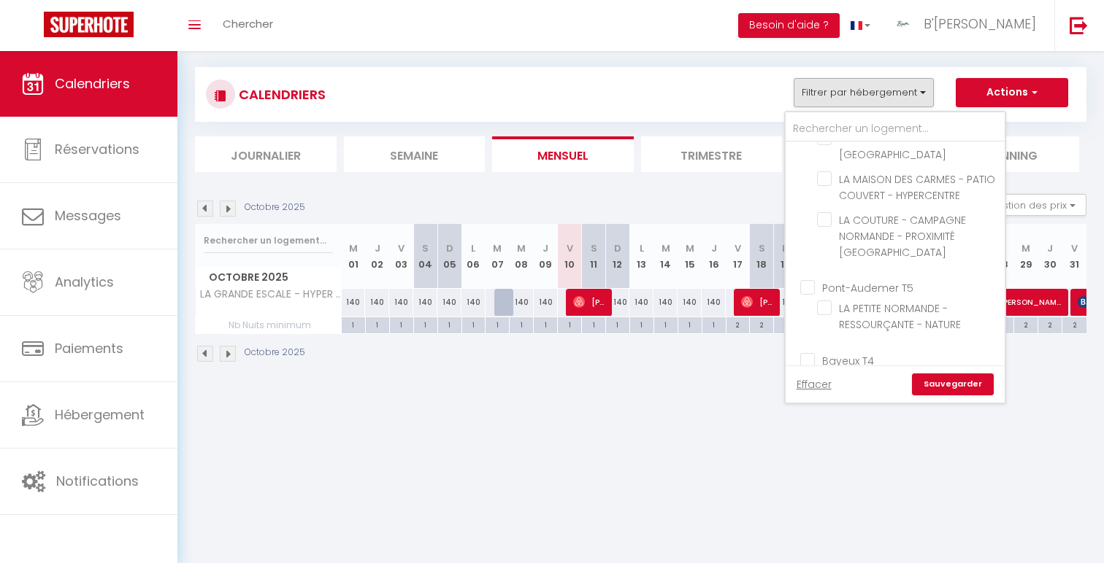
scroll to position [28, 0]
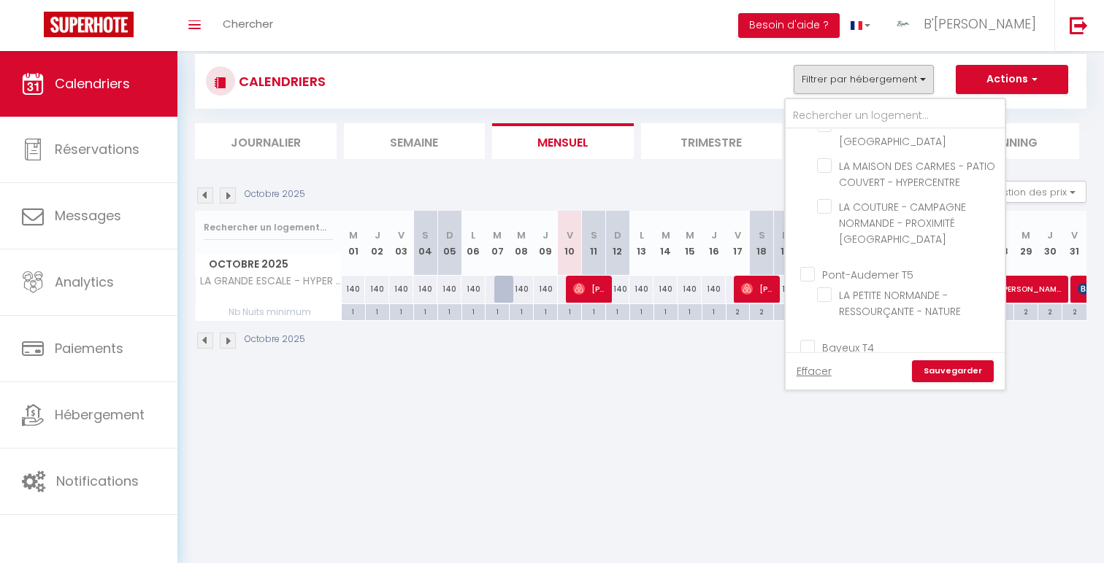
click at [855, 339] on input "Bayeux T4" at bounding box center [909, 346] width 219 height 15
click at [940, 371] on link "Sauvegarder" at bounding box center [953, 372] width 82 height 22
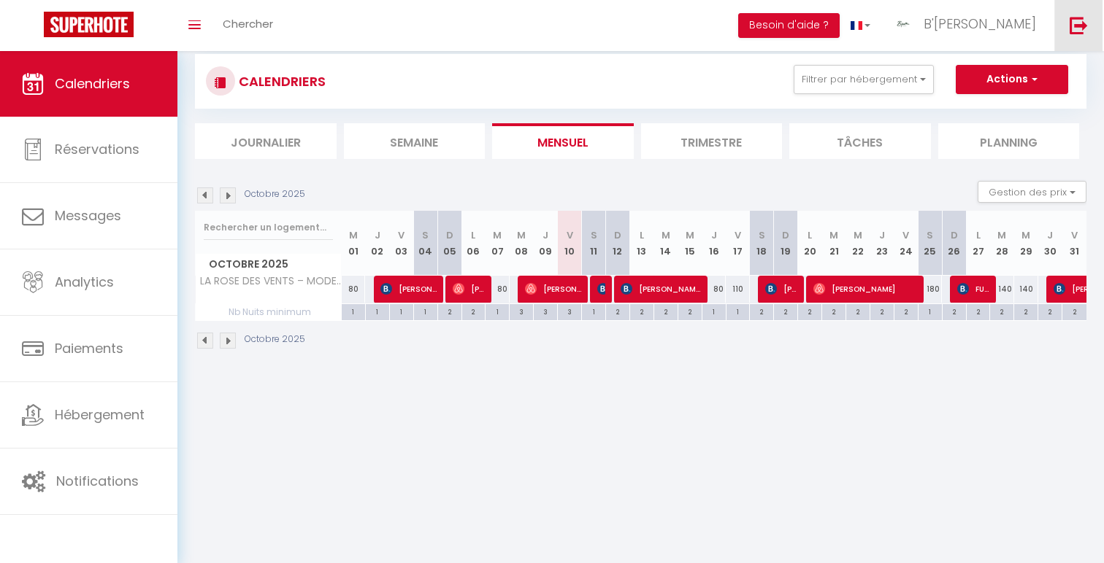
click at [1077, 23] on img at bounding box center [1078, 25] width 18 height 18
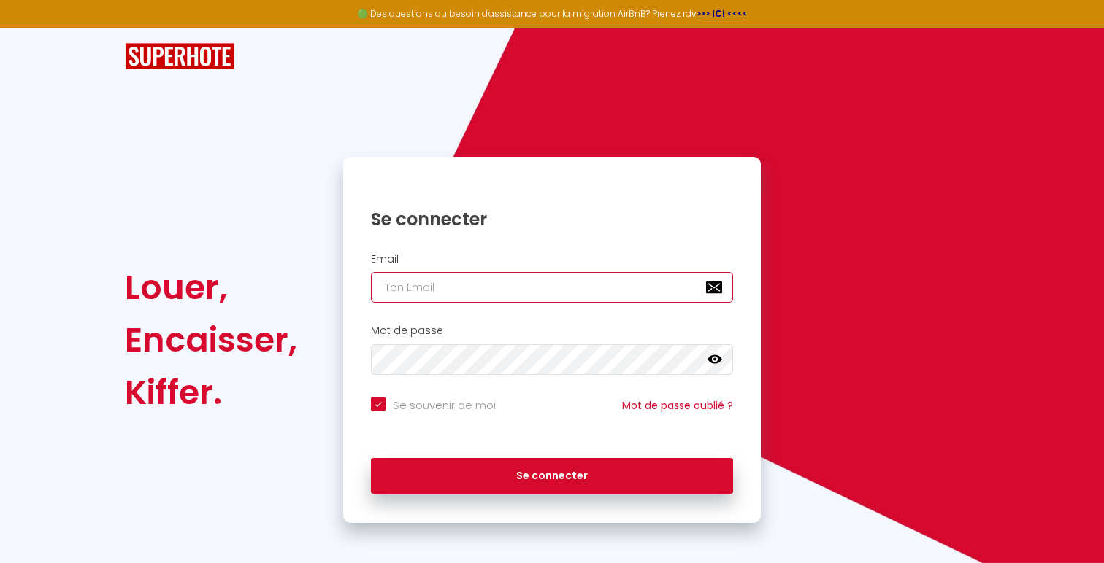
click at [491, 279] on input "email" at bounding box center [552, 287] width 362 height 31
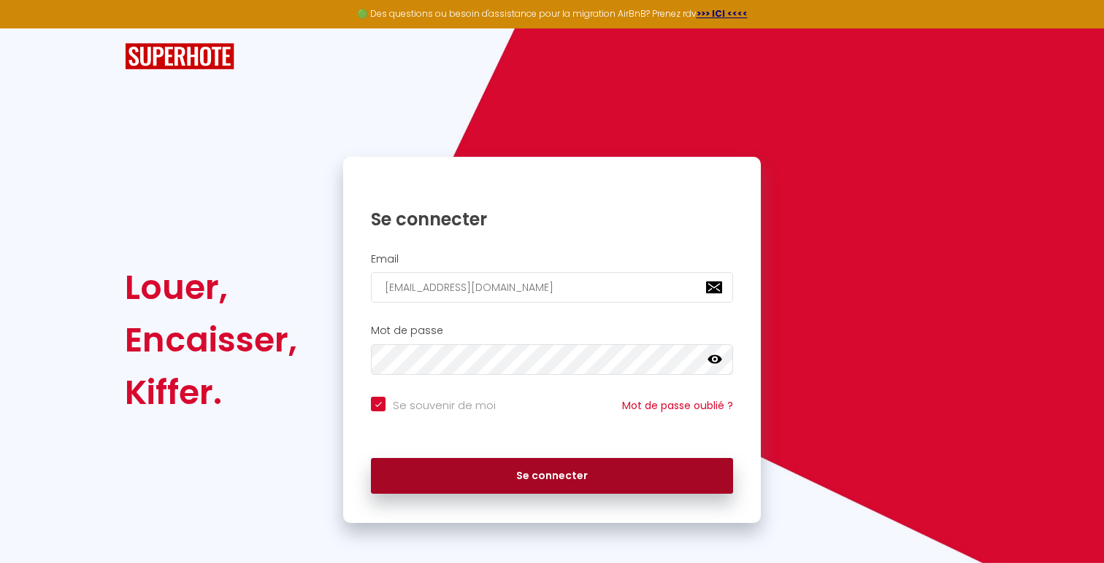
click at [687, 485] on button "Se connecter" at bounding box center [552, 476] width 362 height 36
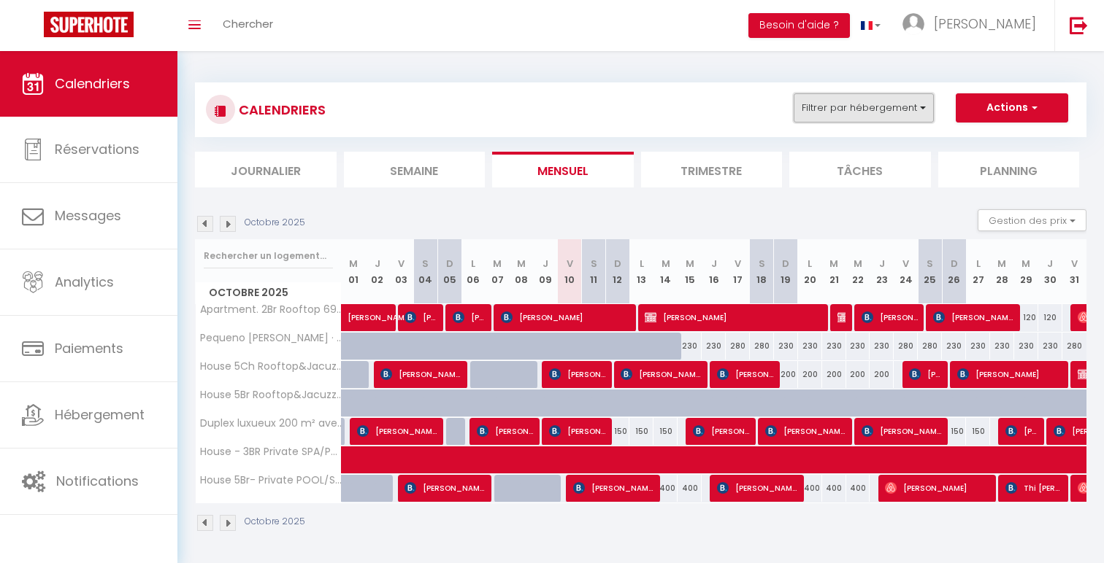
click at [895, 111] on button "Filtrer par hébergement" at bounding box center [863, 107] width 140 height 29
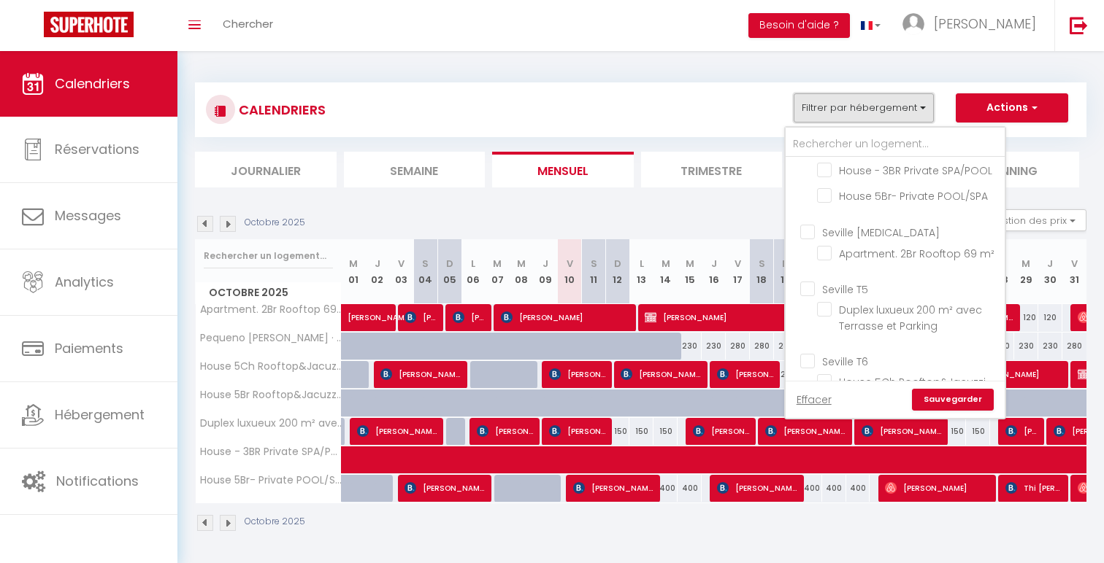
scroll to position [154, 0]
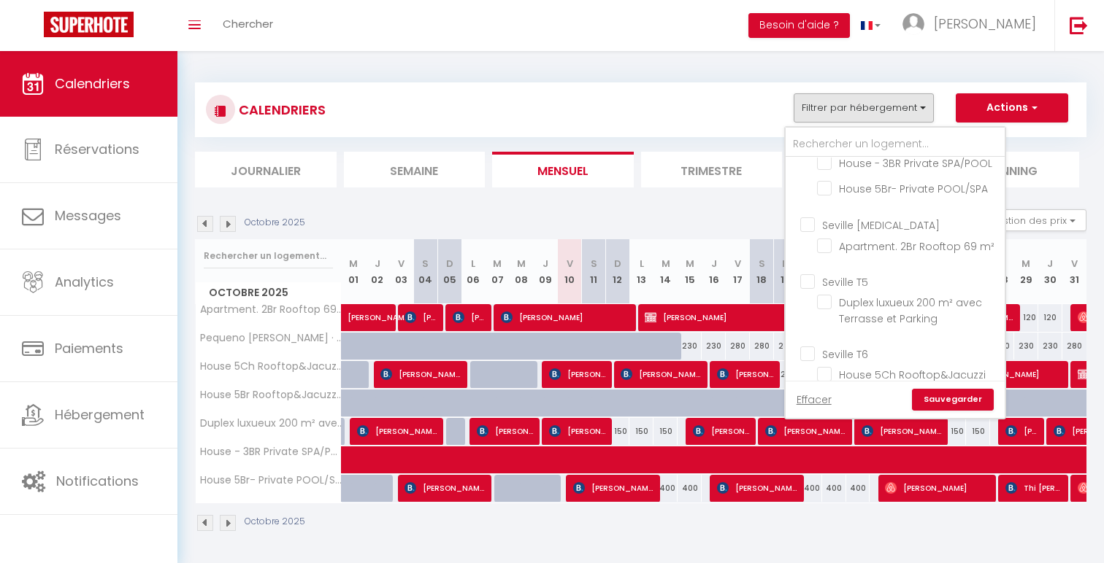
click at [862, 223] on input "Seville [MEDICAL_DATA]" at bounding box center [909, 223] width 219 height 15
click at [932, 398] on link "Sauvegarder" at bounding box center [953, 400] width 82 height 22
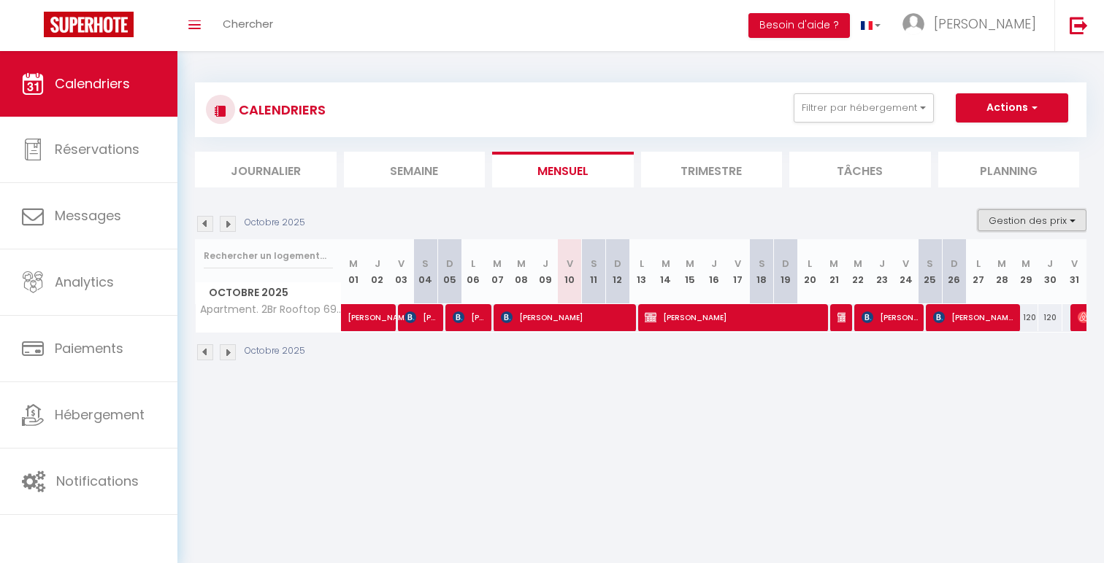
click at [987, 217] on button "Gestion des prix" at bounding box center [1031, 220] width 109 height 22
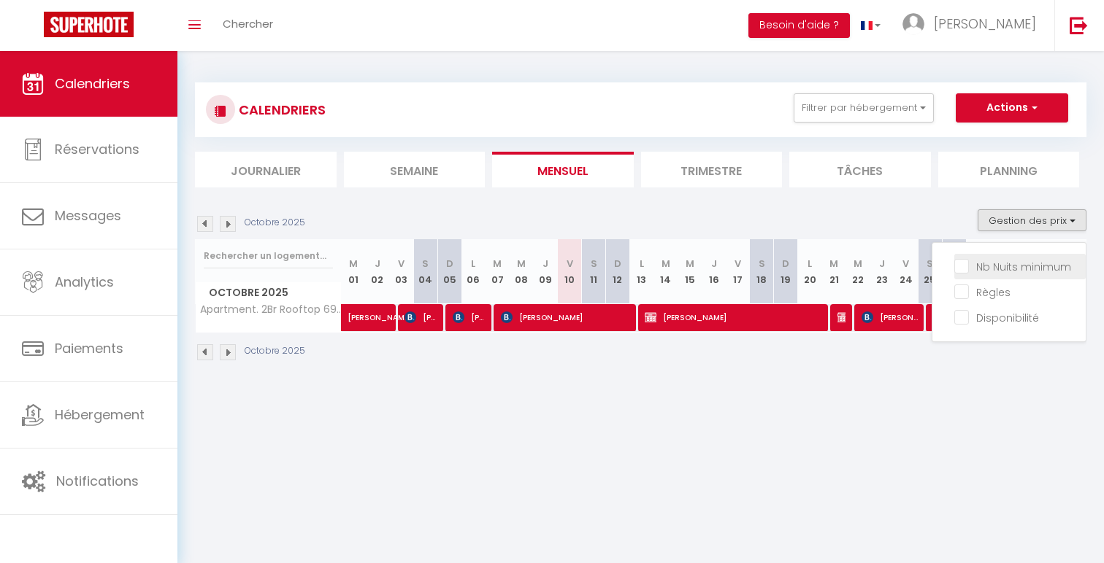
click at [990, 269] on input "Nb Nuits minimum" at bounding box center [1019, 265] width 131 height 15
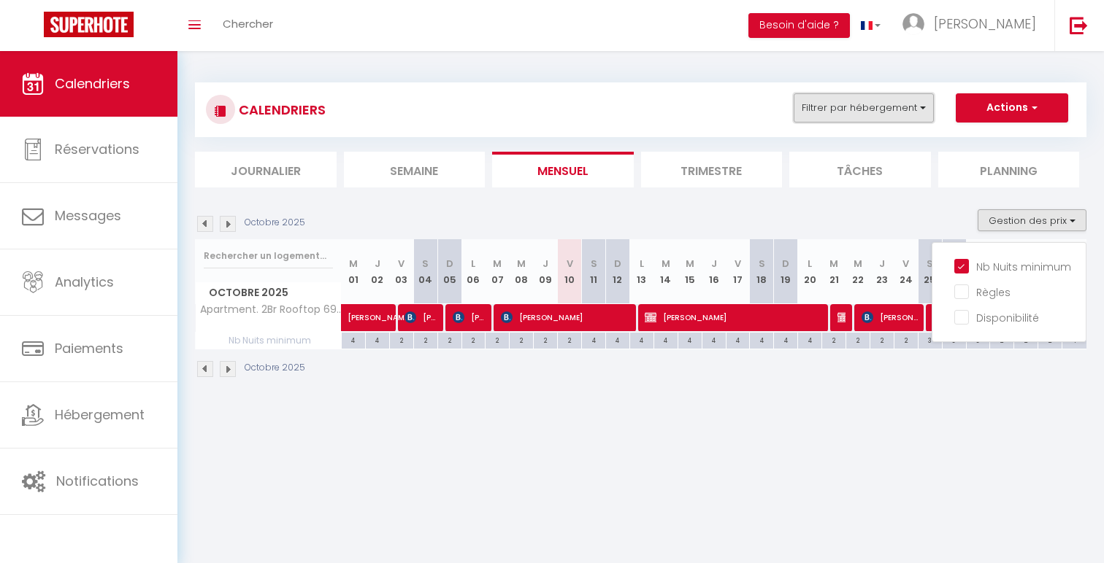
click at [897, 112] on button "Filtrer par hébergement" at bounding box center [863, 107] width 140 height 29
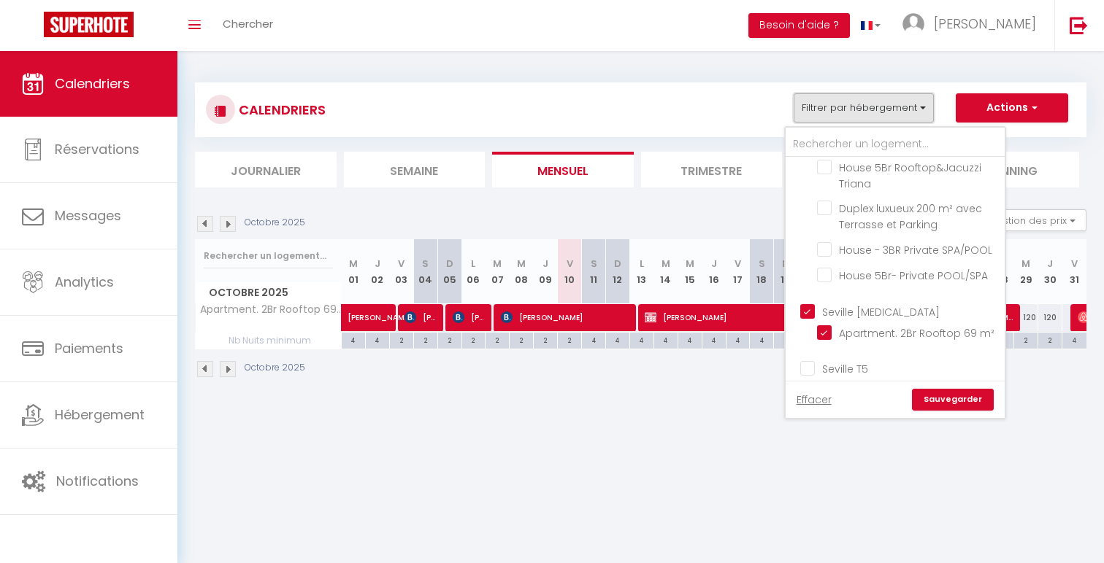
scroll to position [86, 0]
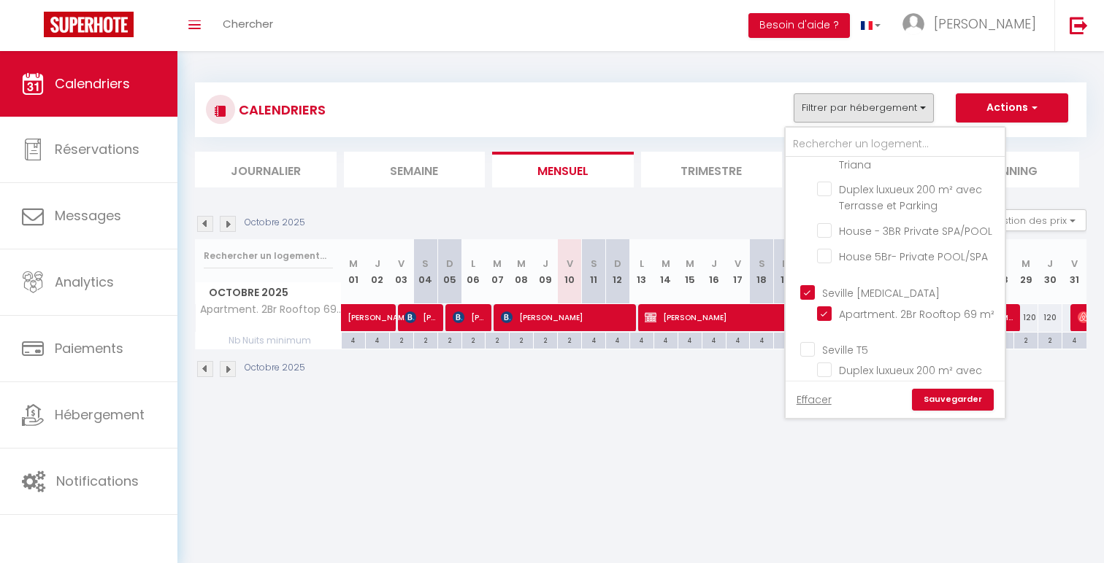
click at [859, 288] on input "Seville [MEDICAL_DATA]" at bounding box center [909, 291] width 219 height 15
click at [859, 353] on input "Seville T5" at bounding box center [909, 349] width 219 height 15
click at [937, 392] on link "Sauvegarder" at bounding box center [953, 400] width 82 height 22
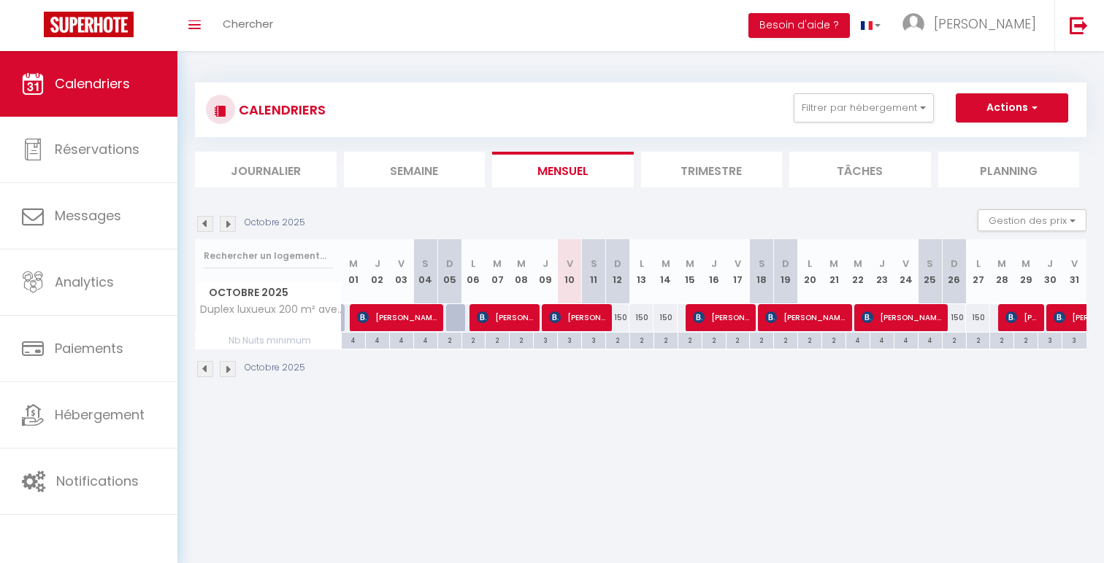
click at [672, 323] on div "150" at bounding box center [665, 317] width 24 height 27
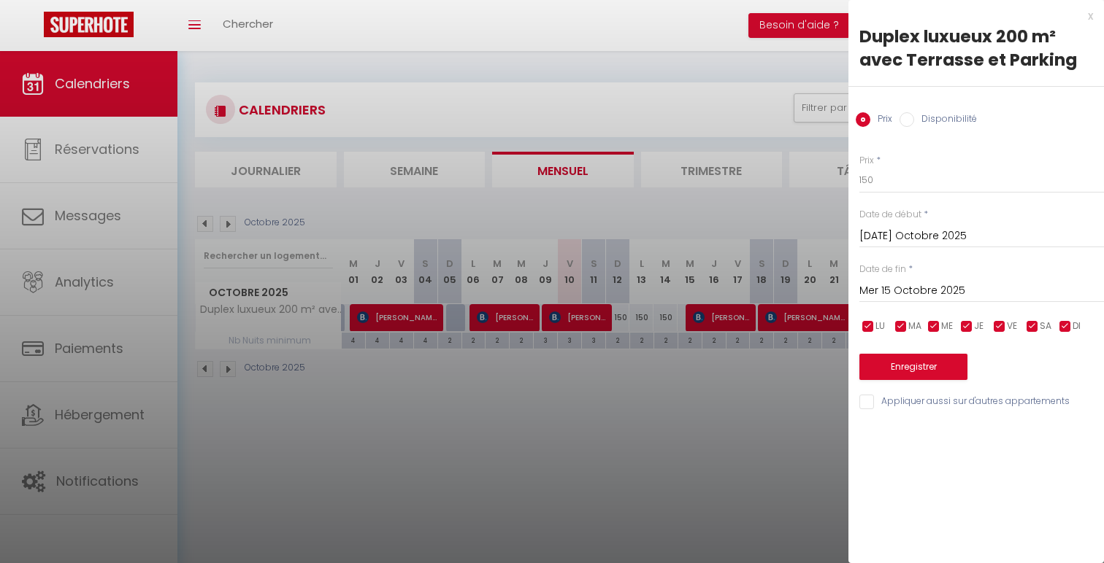
click at [902, 243] on input "[DATE] Octobre 2025" at bounding box center [981, 236] width 245 height 19
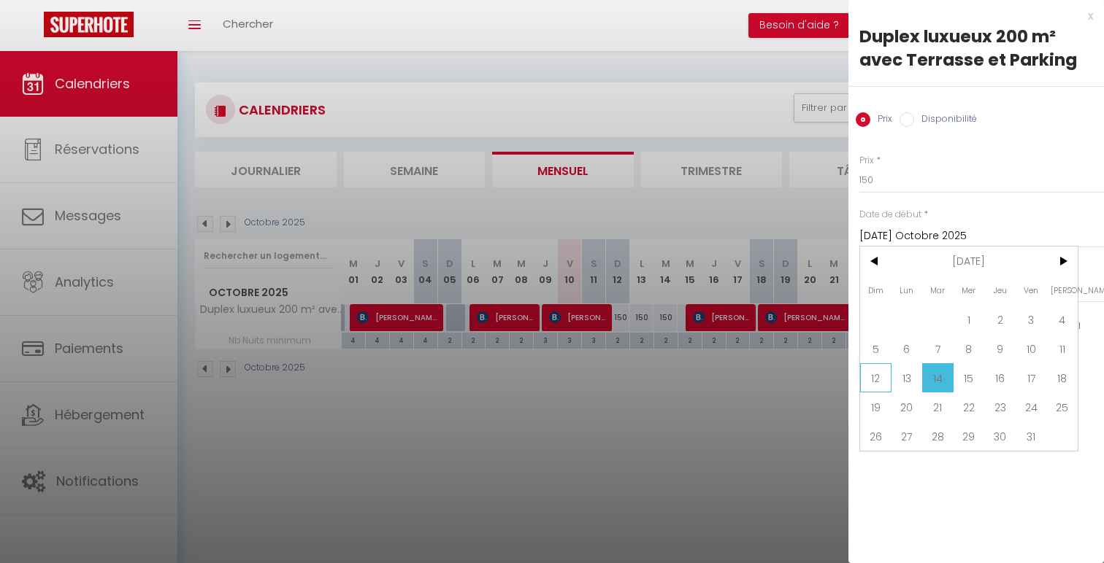
click at [877, 377] on span "12" at bounding box center [875, 377] width 31 height 29
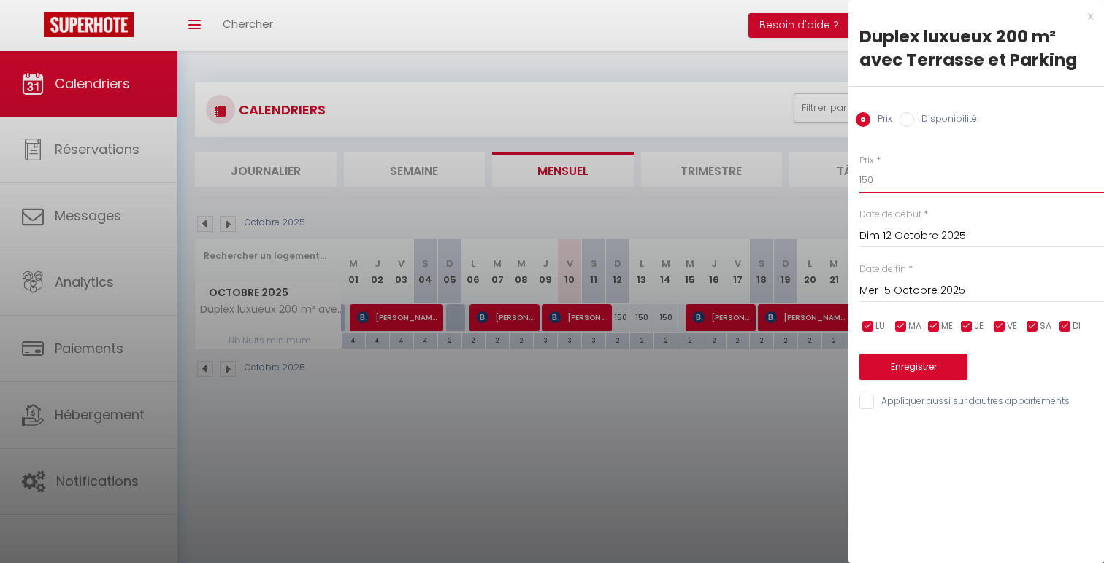
click at [869, 183] on input "150" at bounding box center [981, 180] width 245 height 26
click at [915, 372] on button "Enregistrer" at bounding box center [913, 367] width 108 height 26
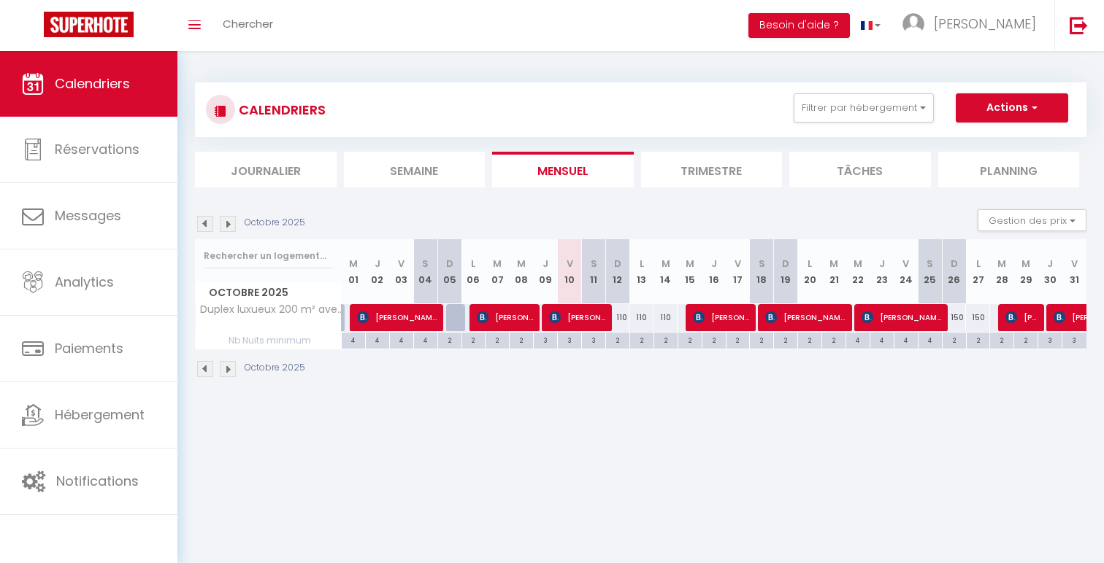
click at [666, 312] on div "110" at bounding box center [665, 317] width 24 height 27
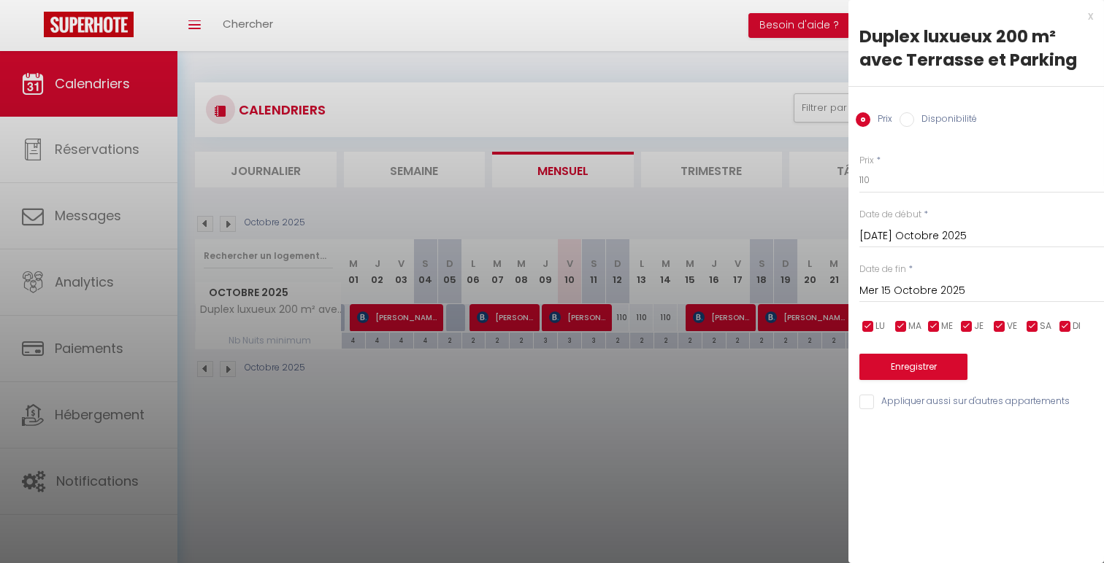
click at [912, 226] on div "[DATE] Octobre 2025 < [DATE] > Dim Lun Mar Mer Jeu Ven Sam 1 2 3 4 5 6 7 8 9 10…" at bounding box center [981, 235] width 245 height 26
click at [917, 234] on input "[DATE] Octobre 2025" at bounding box center [981, 236] width 245 height 19
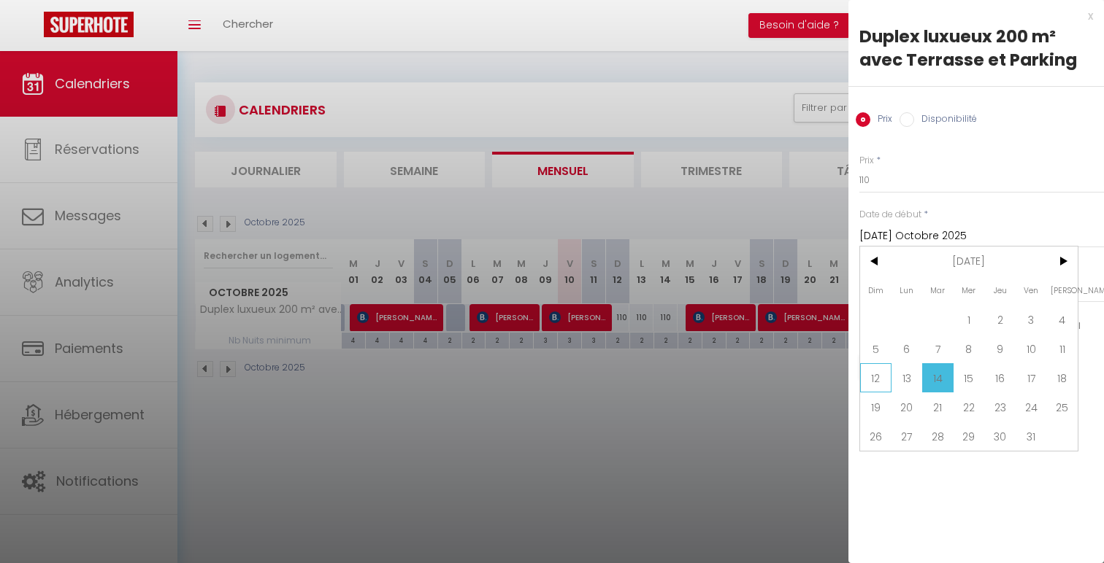
click at [874, 373] on span "12" at bounding box center [875, 377] width 31 height 29
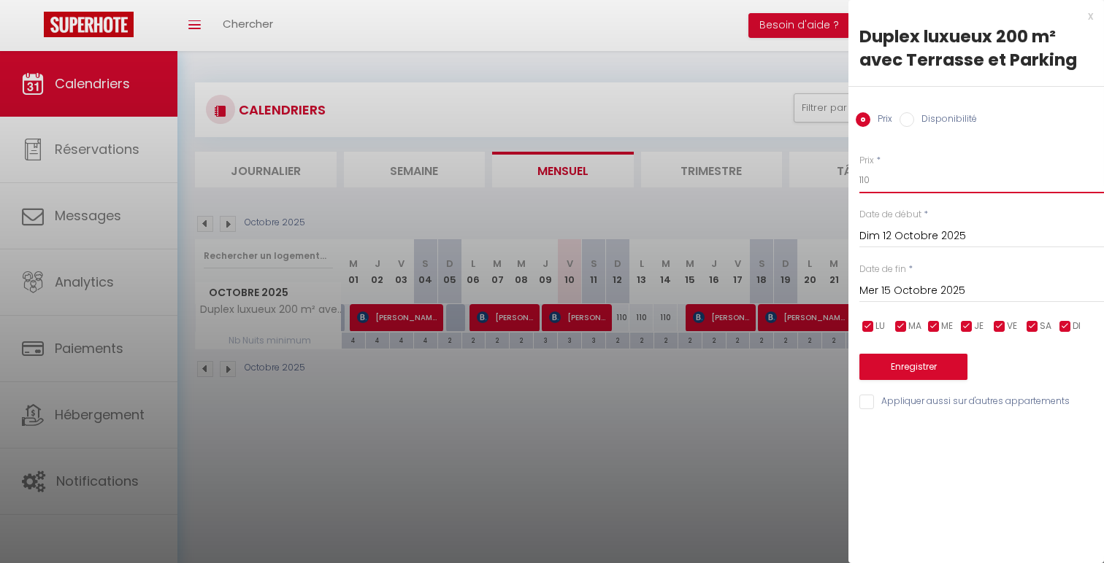
click at [871, 187] on input "110" at bounding box center [981, 180] width 245 height 26
click at [918, 386] on div "Prix * 125 Statut * Disponible Indisponible Date de début * Dim 12 Octobre 2025…" at bounding box center [975, 274] width 255 height 276
click at [918, 372] on button "Enregistrer" at bounding box center [913, 367] width 108 height 26
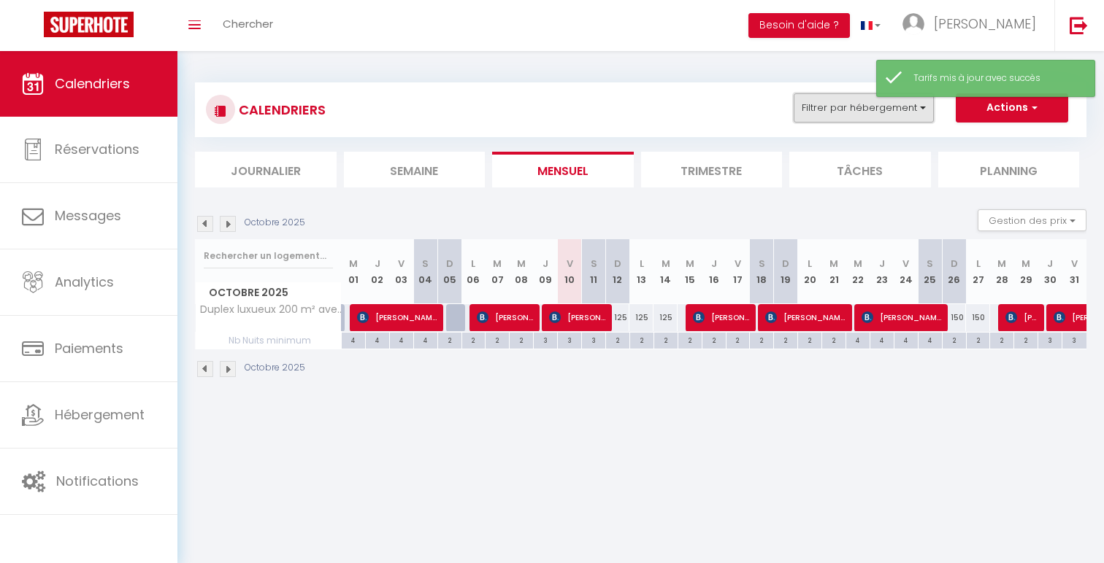
click at [847, 114] on button "Filtrer par hébergement" at bounding box center [863, 107] width 140 height 29
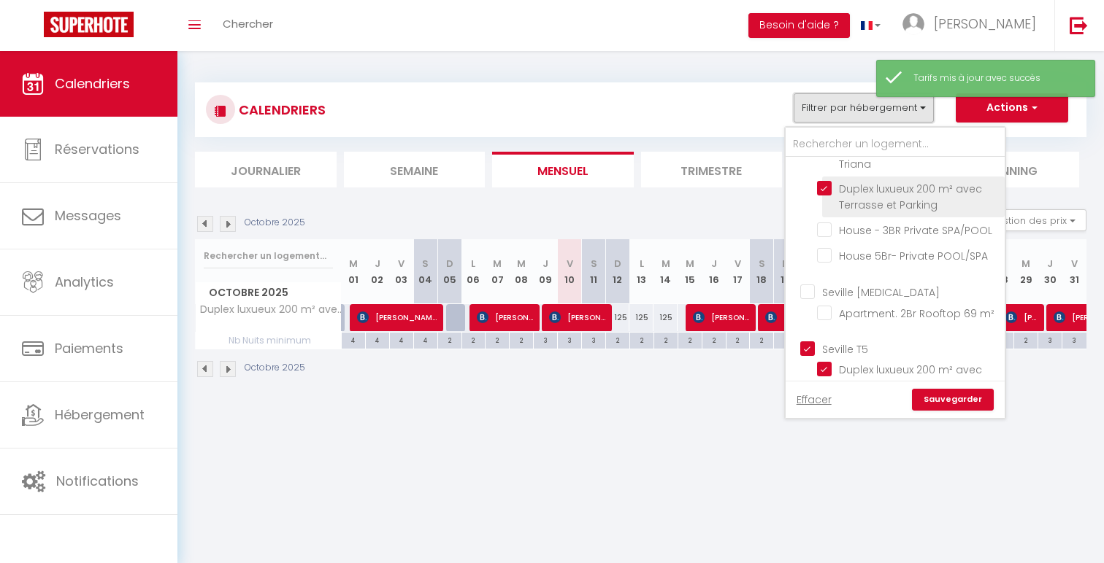
scroll to position [214, 0]
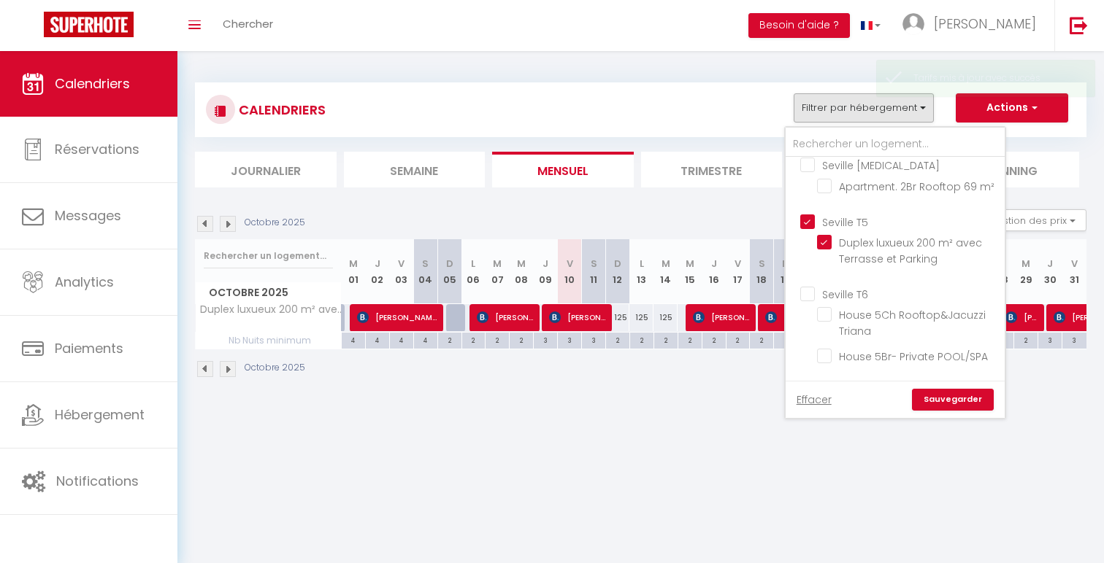
click at [851, 220] on input "Seville T5" at bounding box center [909, 221] width 219 height 15
click at [849, 293] on input "Seville T6" at bounding box center [909, 293] width 219 height 15
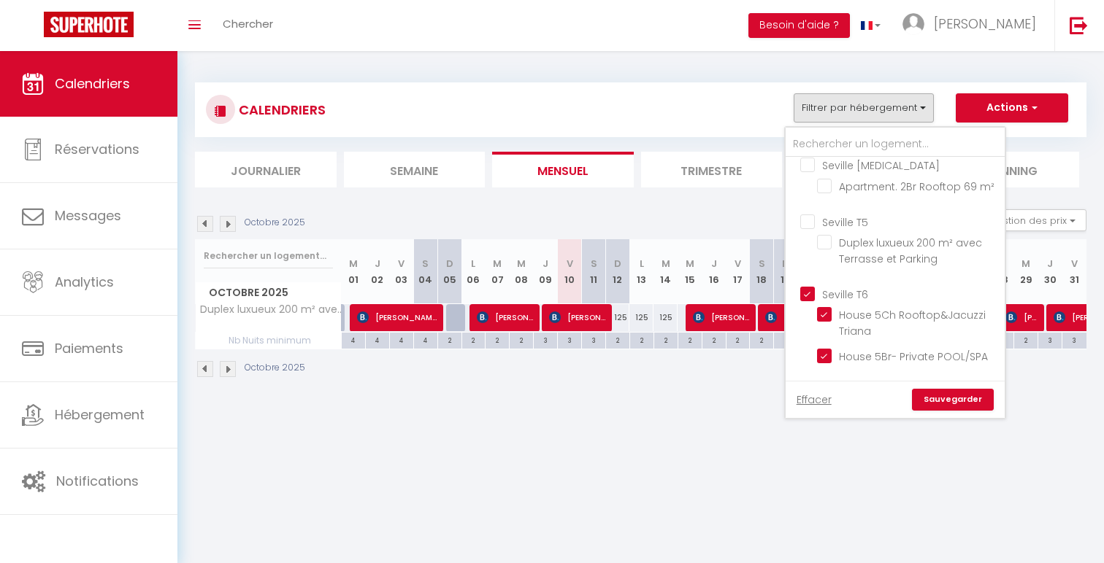
click at [952, 401] on link "Sauvegarder" at bounding box center [953, 400] width 82 height 22
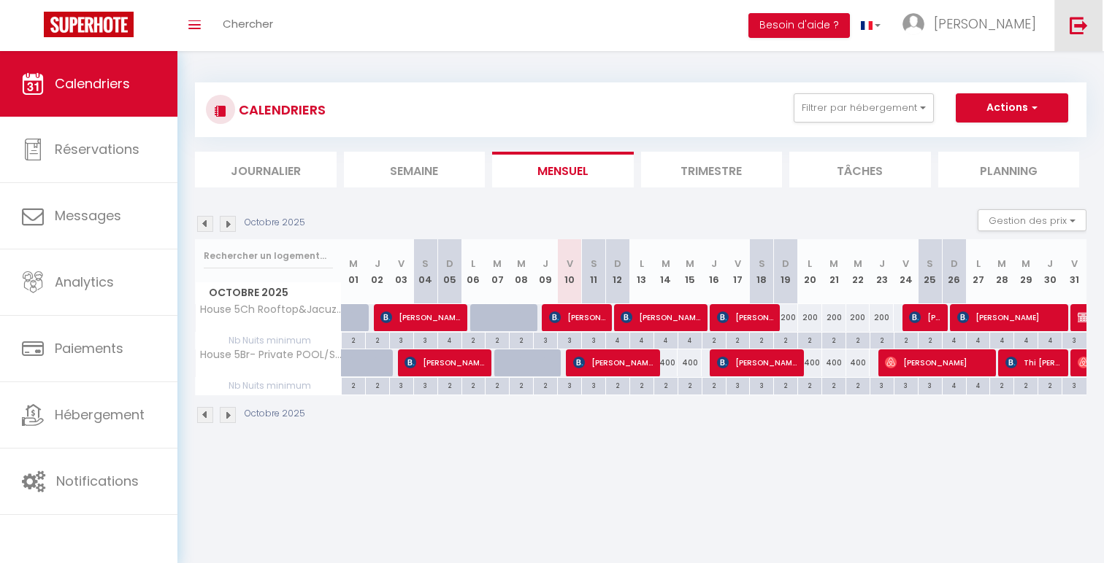
click at [1074, 27] on img at bounding box center [1078, 25] width 18 height 18
